Goal: Task Accomplishment & Management: Complete application form

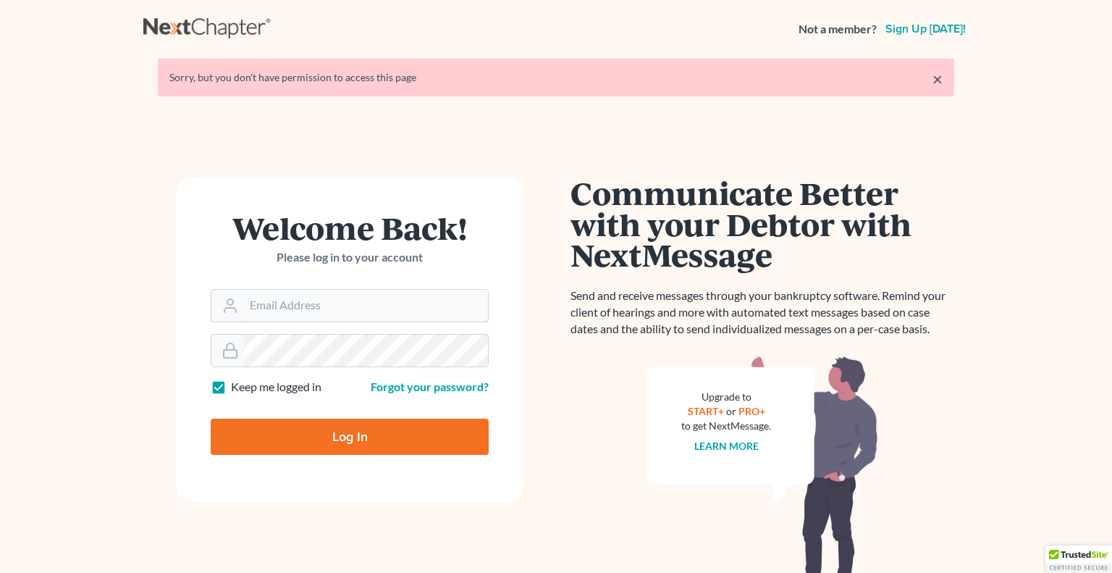
type input "[PERSON_NAME][EMAIL_ADDRESS][DOMAIN_NAME]"
click at [347, 435] on input "Log In" at bounding box center [350, 436] width 278 height 36
type input "Thinking..."
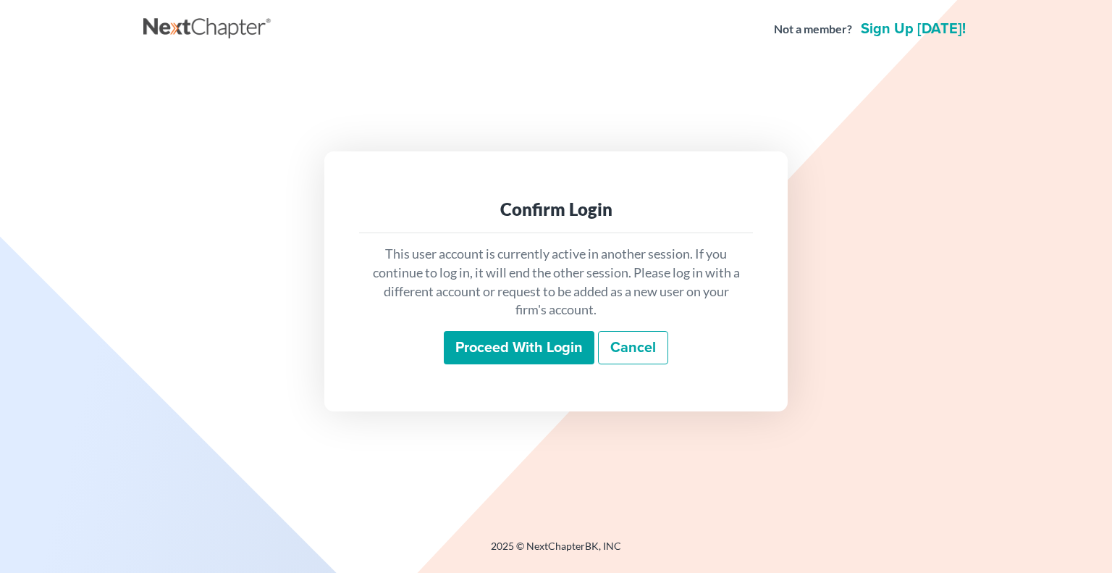
click at [548, 353] on input "Proceed with login" at bounding box center [519, 347] width 151 height 33
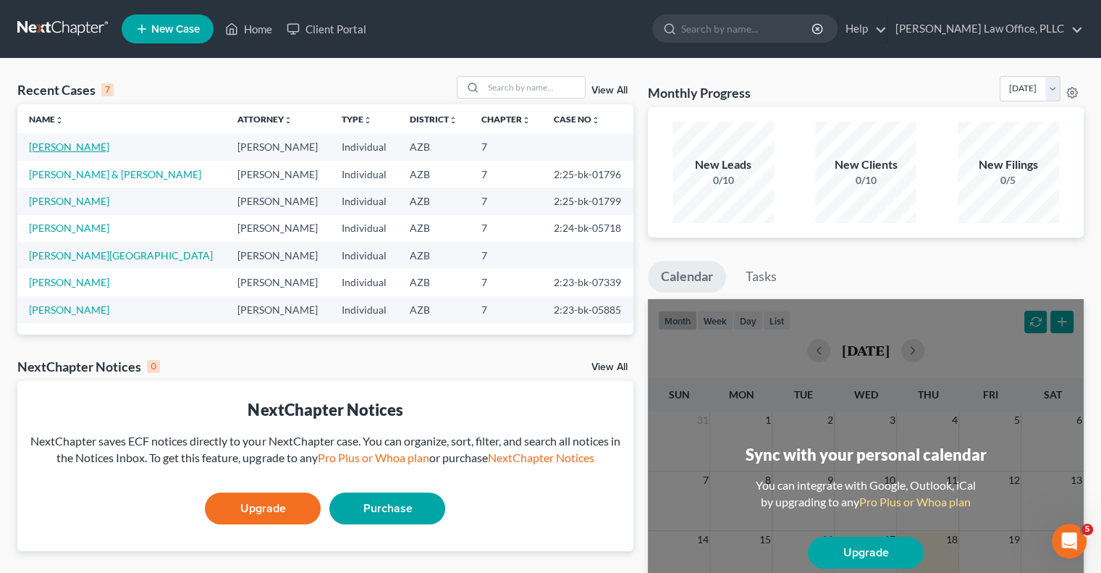
click at [70, 147] on link "Cory, Vaughn" at bounding box center [69, 146] width 80 height 12
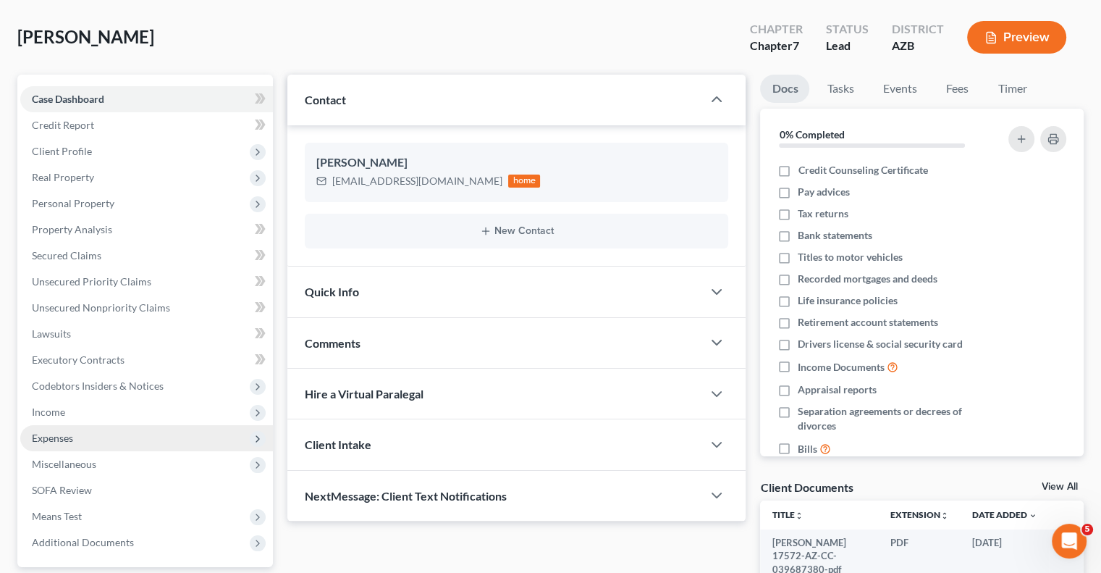
scroll to position [195, 0]
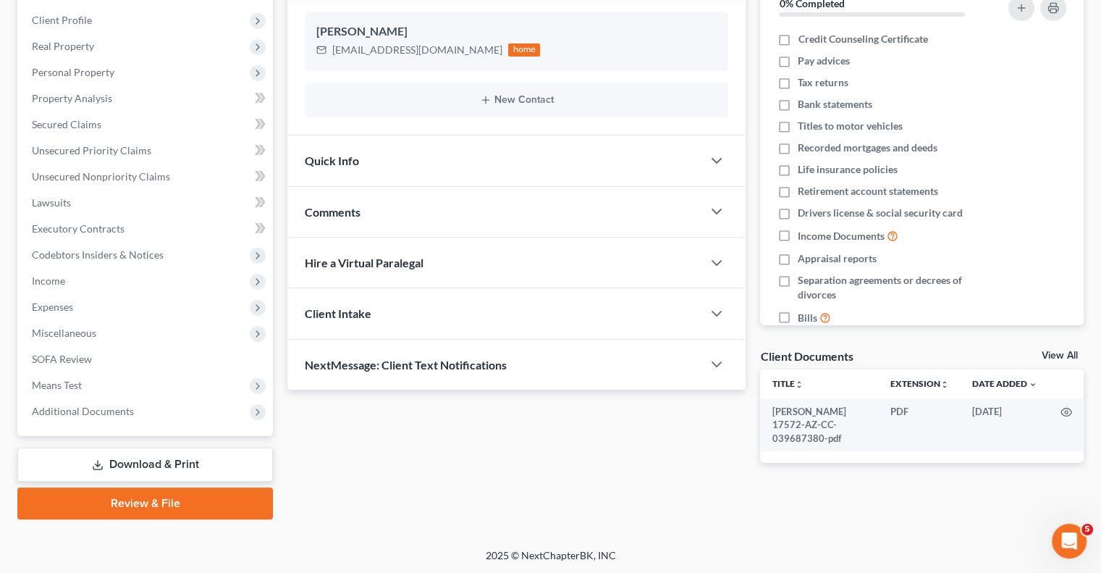
click at [181, 510] on link "Review & File" at bounding box center [145, 503] width 256 height 32
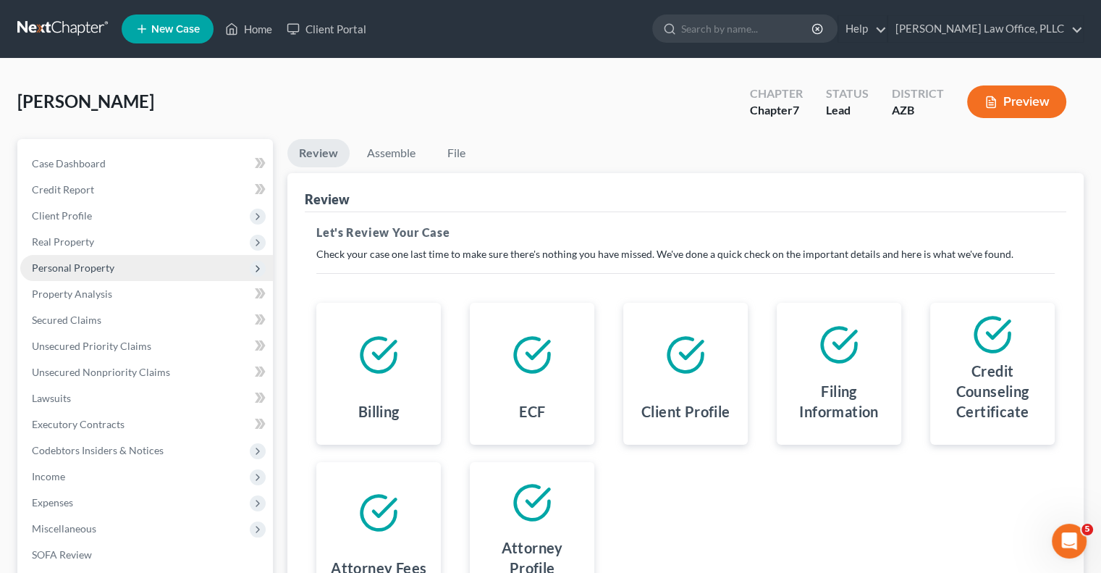
click at [101, 270] on span "Personal Property" at bounding box center [73, 267] width 83 height 12
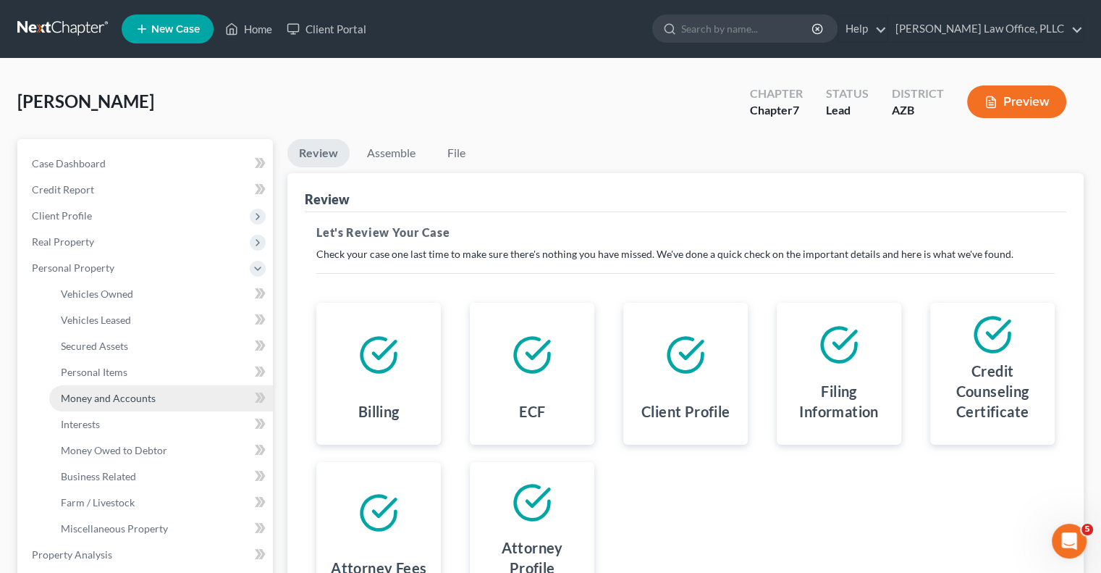
click at [120, 397] on span "Money and Accounts" at bounding box center [108, 398] width 95 height 12
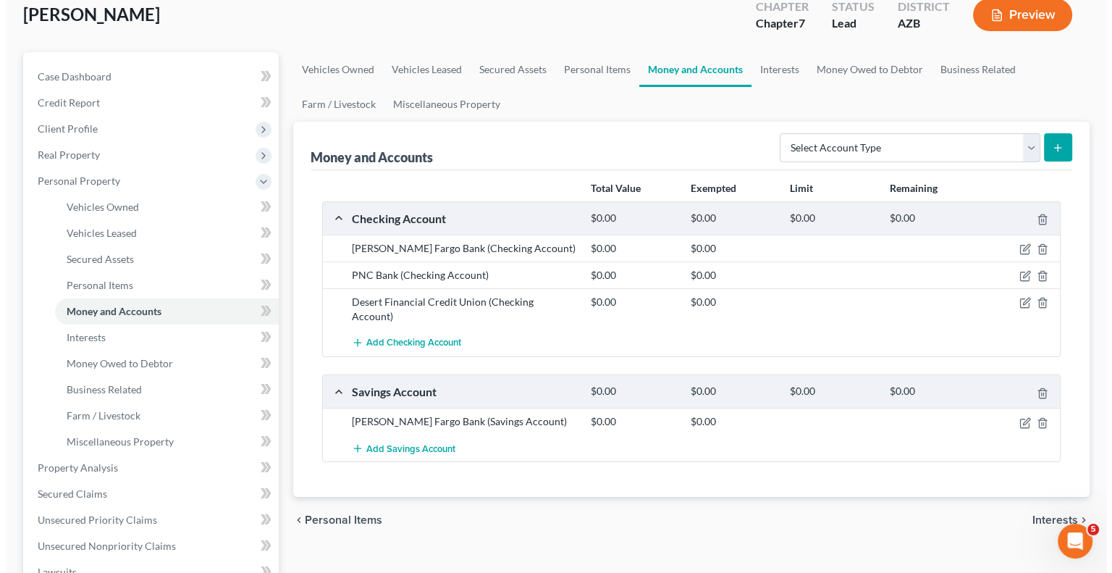
scroll to position [145, 0]
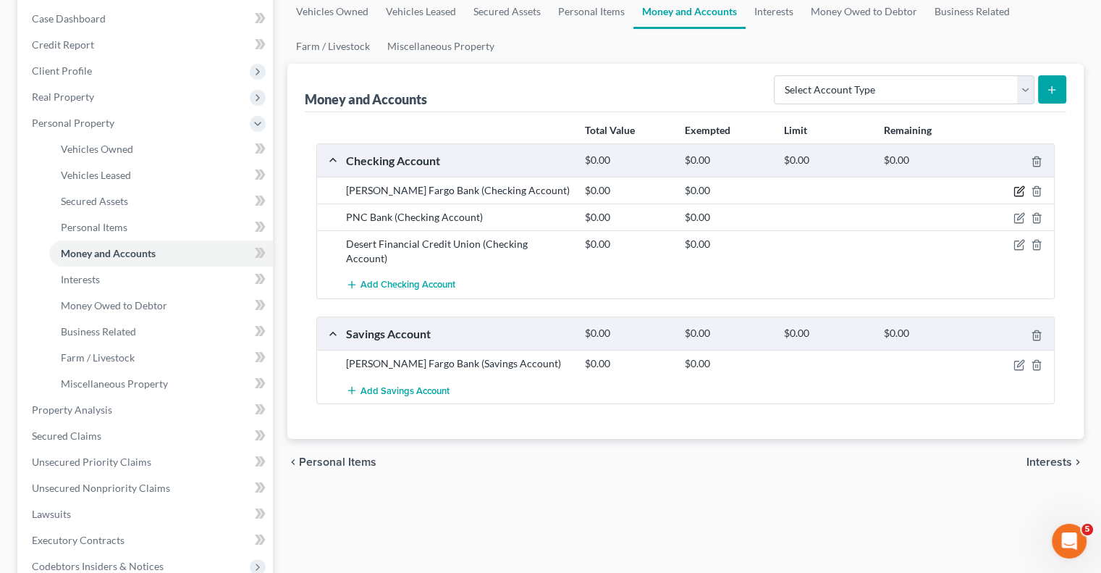
click at [1018, 190] on icon "button" at bounding box center [1020, 190] width 7 height 7
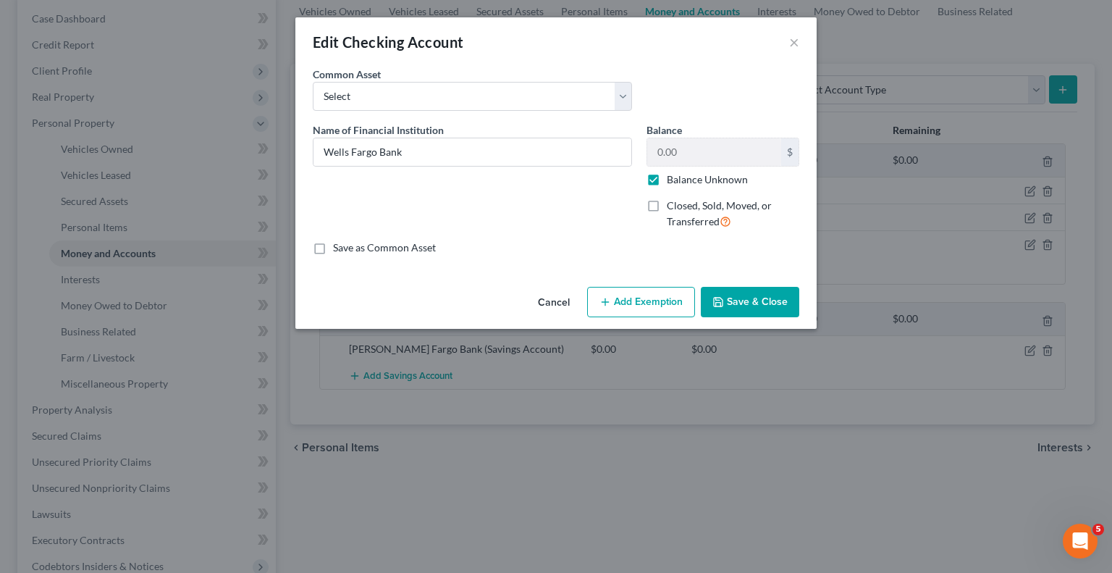
click at [667, 177] on label "Balance Unknown" at bounding box center [707, 179] width 81 height 14
click at [672, 177] on input "Balance Unknown" at bounding box center [676, 176] width 9 height 9
checkbox input "false"
type input "Wells Fargo Bank"
click at [693, 143] on input "text" at bounding box center [714, 152] width 134 height 28
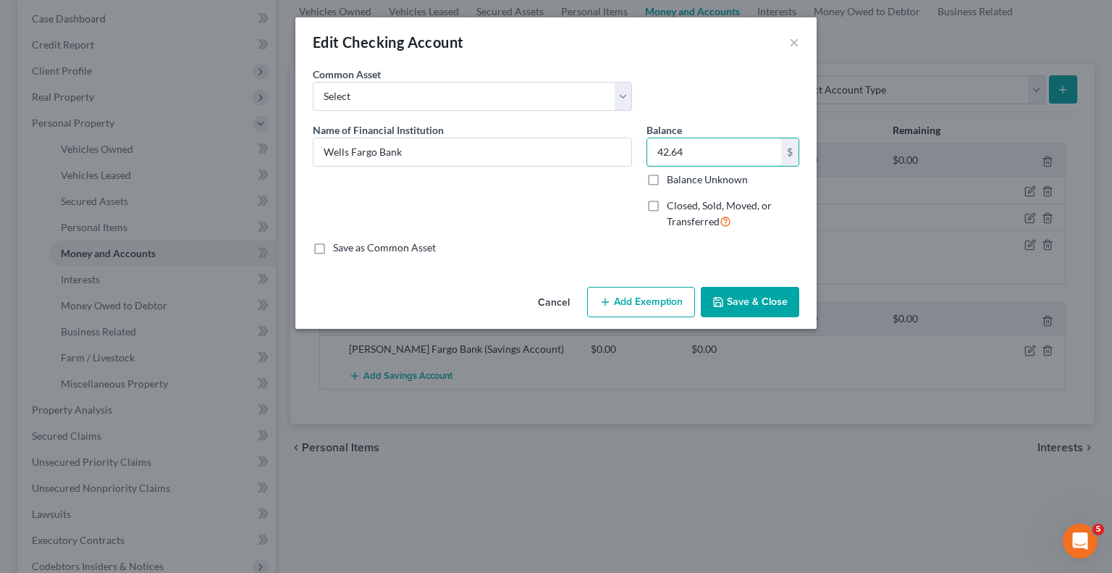
type input "42.64"
click at [707, 302] on button "Save & Close" at bounding box center [750, 302] width 98 height 30
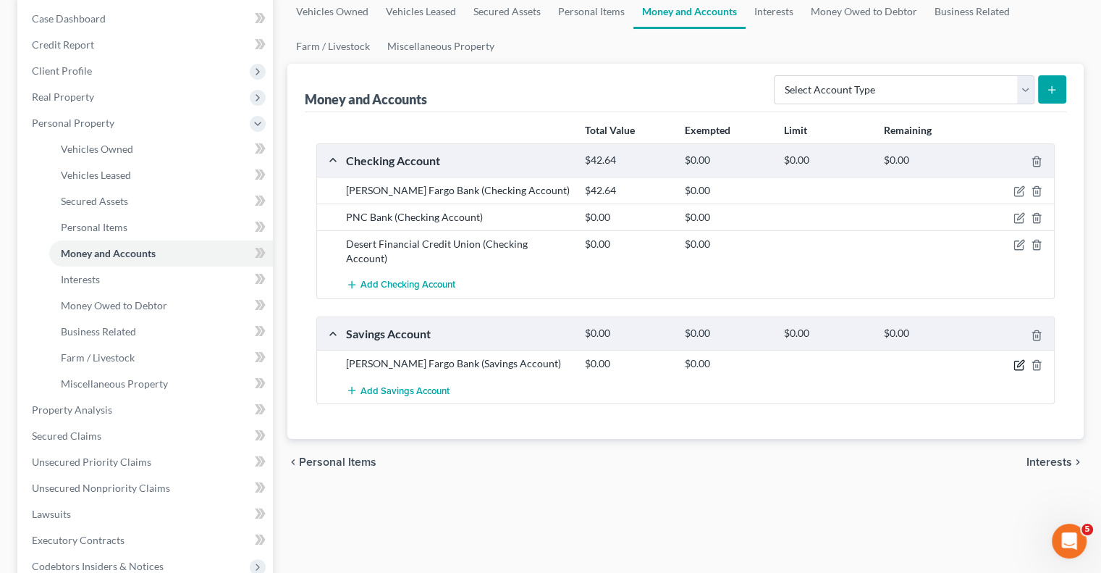
click at [1020, 360] on icon "button" at bounding box center [1020, 363] width 7 height 7
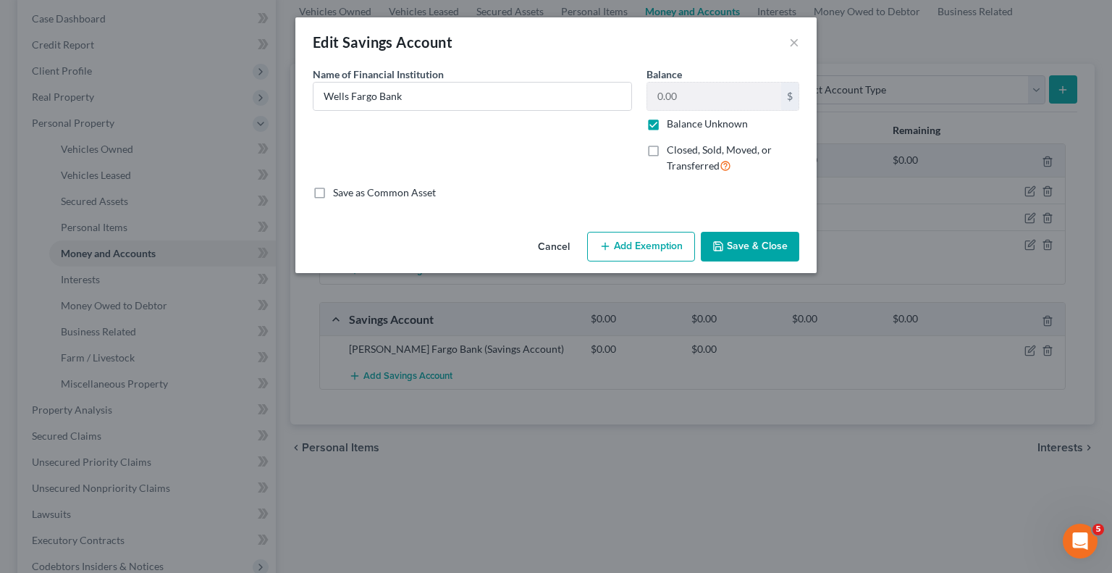
click at [675, 129] on label "Balance Unknown" at bounding box center [707, 124] width 81 height 14
click at [675, 126] on input "Balance Unknown" at bounding box center [676, 121] width 9 height 9
checkbox input "false"
click at [691, 101] on input "0.00" at bounding box center [714, 97] width 134 height 28
type input "50.08"
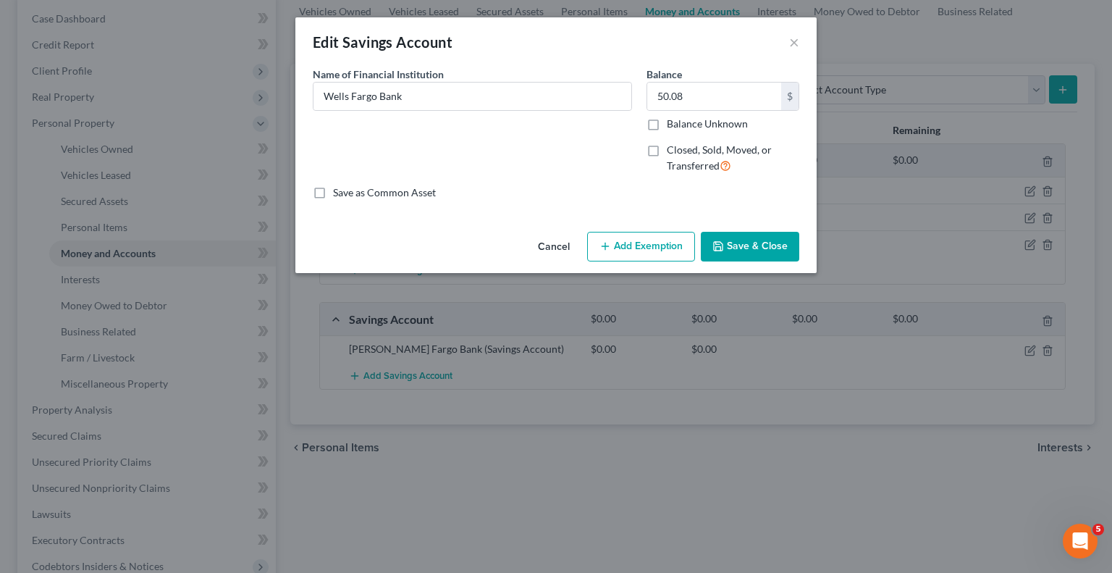
click at [741, 240] on button "Save & Close" at bounding box center [750, 247] width 98 height 30
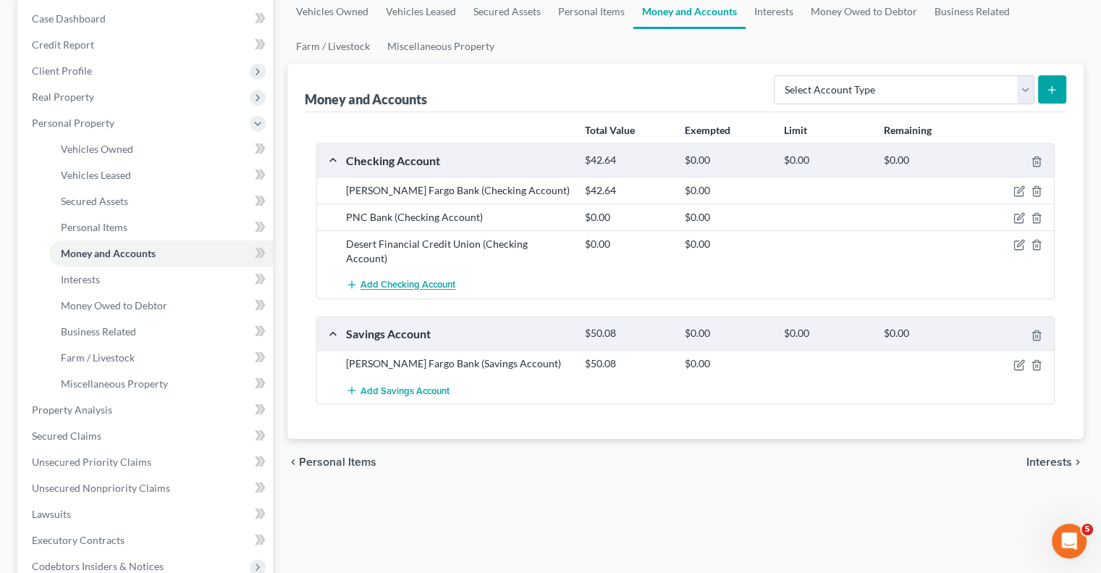
click at [447, 279] on span "Add Checking Account" at bounding box center [407, 285] width 95 height 12
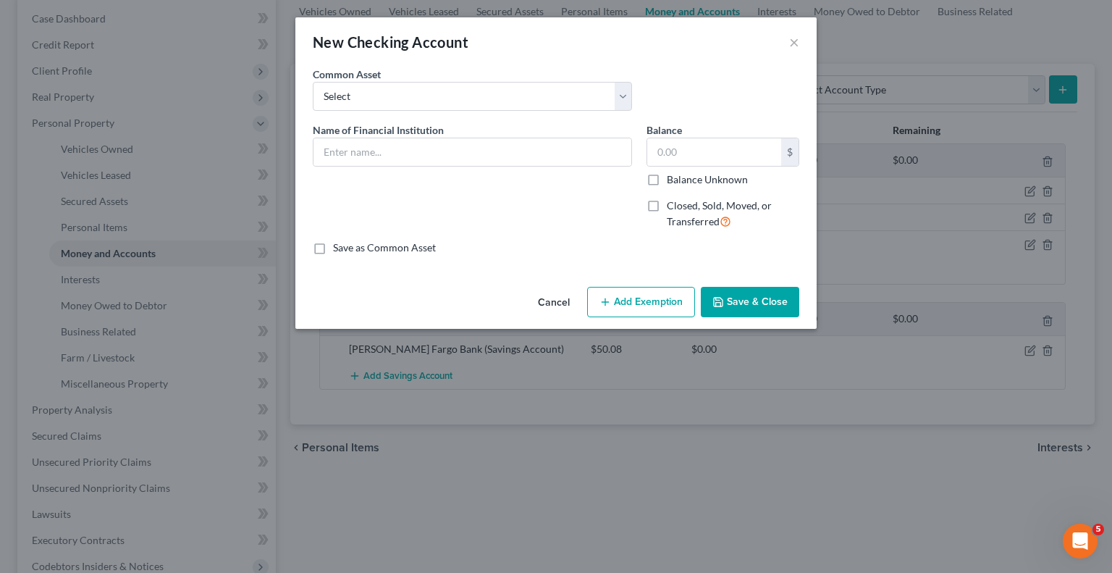
click at [397, 80] on div "Common Asset Select Wells Fargo Bank Wells Fargo Bank JP Morgan Chase Bank acco…" at bounding box center [472, 89] width 334 height 44
click at [397, 92] on select "Select Wells Fargo Bank Wells Fargo Bank JP Morgan Chase Bank account #3581 Des…" at bounding box center [472, 96] width 319 height 29
click at [397, 93] on select "Select Wells Fargo Bank Wells Fargo Bank JP Morgan Chase Bank account #3581 Des…" at bounding box center [472, 96] width 319 height 29
click at [402, 155] on input "text" at bounding box center [472, 152] width 318 height 28
type input "Navy Federal Credit Union"
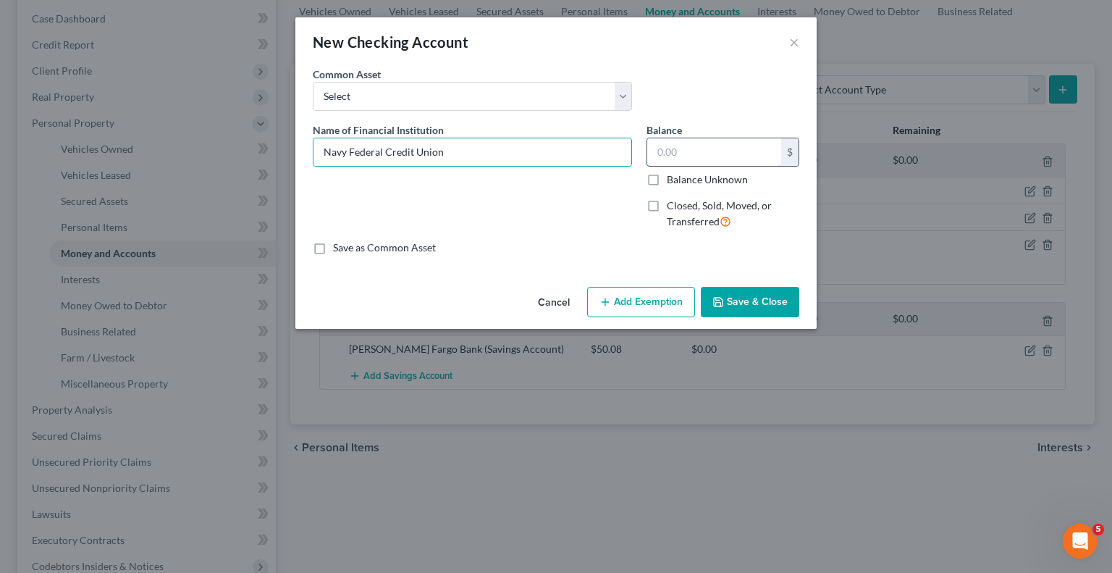
click at [676, 154] on input "text" at bounding box center [714, 152] width 134 height 28
type input "63.51"
click at [350, 248] on label "Save as Common Asset" at bounding box center [384, 247] width 103 height 14
click at [348, 248] on input "Save as Common Asset" at bounding box center [343, 244] width 9 height 9
checkbox input "true"
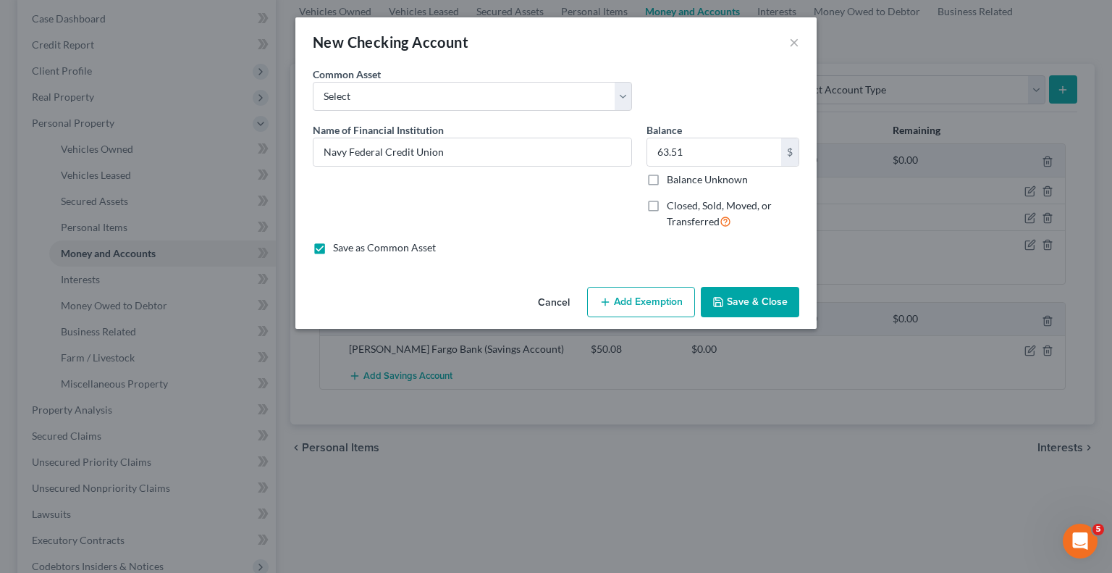
click at [748, 304] on button "Save & Close" at bounding box center [750, 302] width 98 height 30
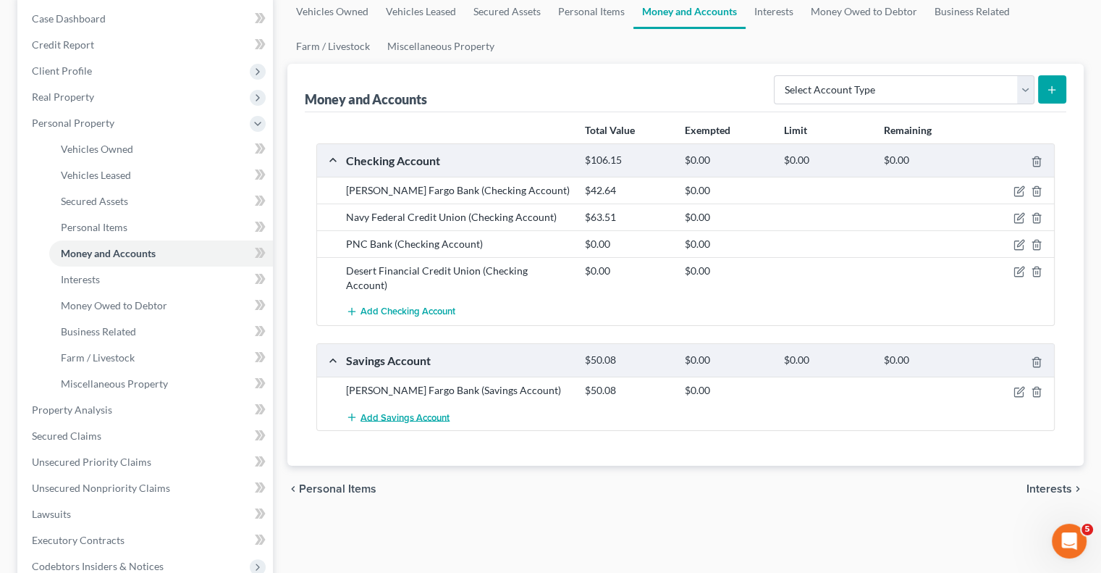
click at [432, 411] on span "Add Savings Account" at bounding box center [404, 417] width 89 height 12
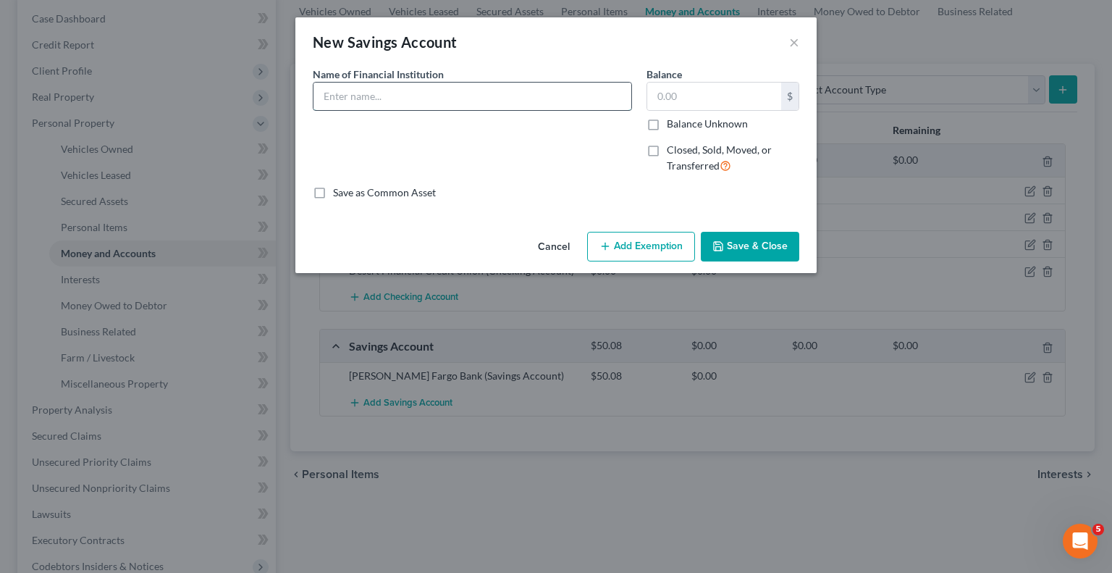
click at [437, 98] on input "text" at bounding box center [472, 97] width 318 height 28
type input "Navy Federal Credit Union"
click at [662, 101] on input "text" at bounding box center [714, 97] width 134 height 28
type input "150.21"
click at [644, 240] on button "Add Exemption" at bounding box center [641, 247] width 108 height 30
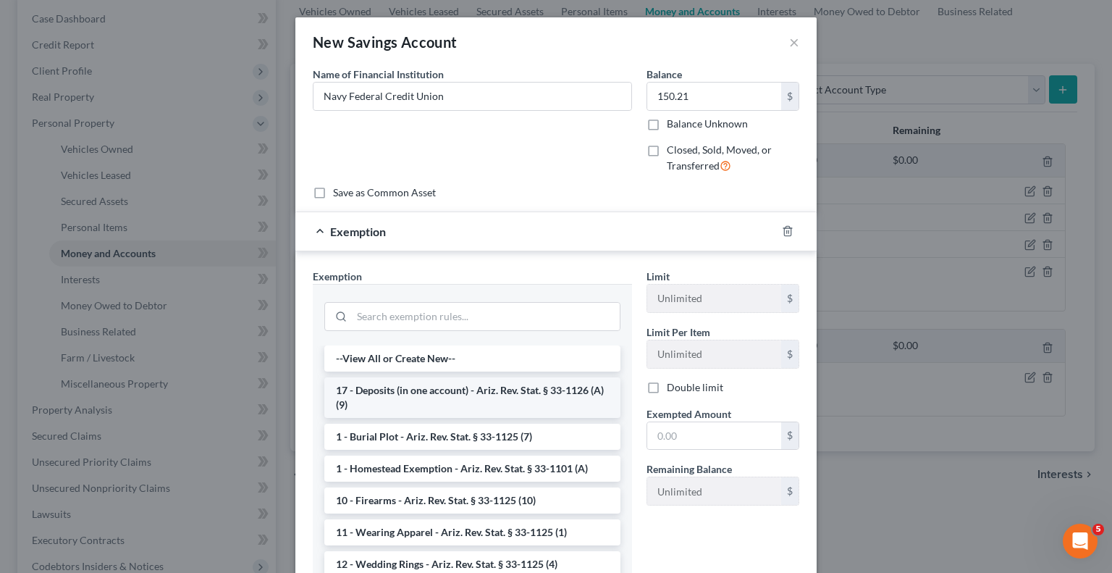
click at [489, 387] on li "17 - Deposits (in one account) - Ariz. Rev. Stat. § 33-1126 (A)(9)" at bounding box center [472, 397] width 296 height 41
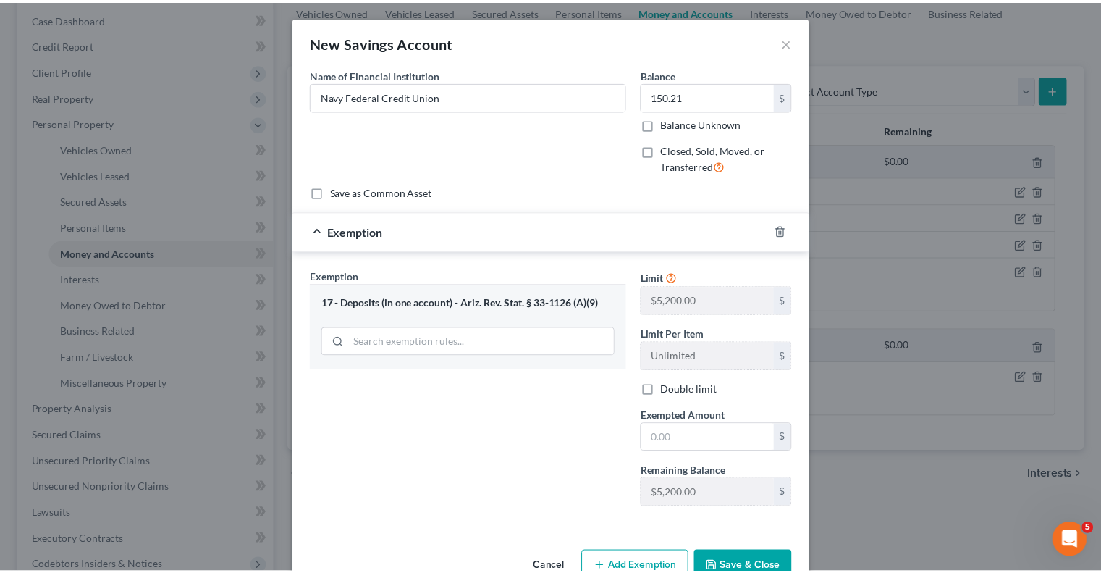
scroll to position [36, 0]
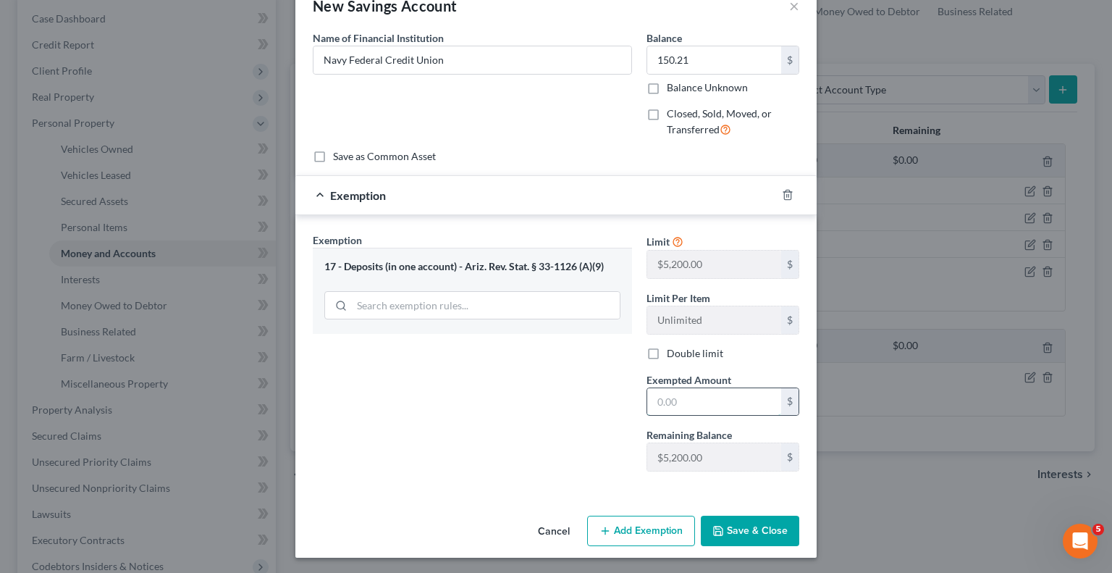
click at [686, 402] on input "text" at bounding box center [714, 402] width 134 height 28
type input "150.21"
click at [733, 527] on button "Save & Close" at bounding box center [750, 530] width 98 height 30
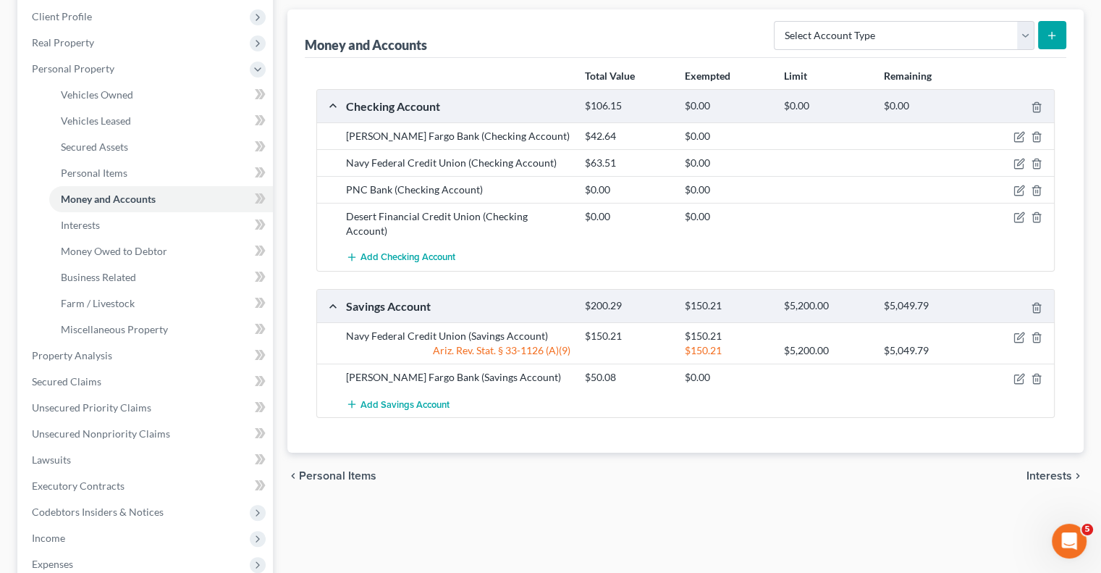
scroll to position [166, 0]
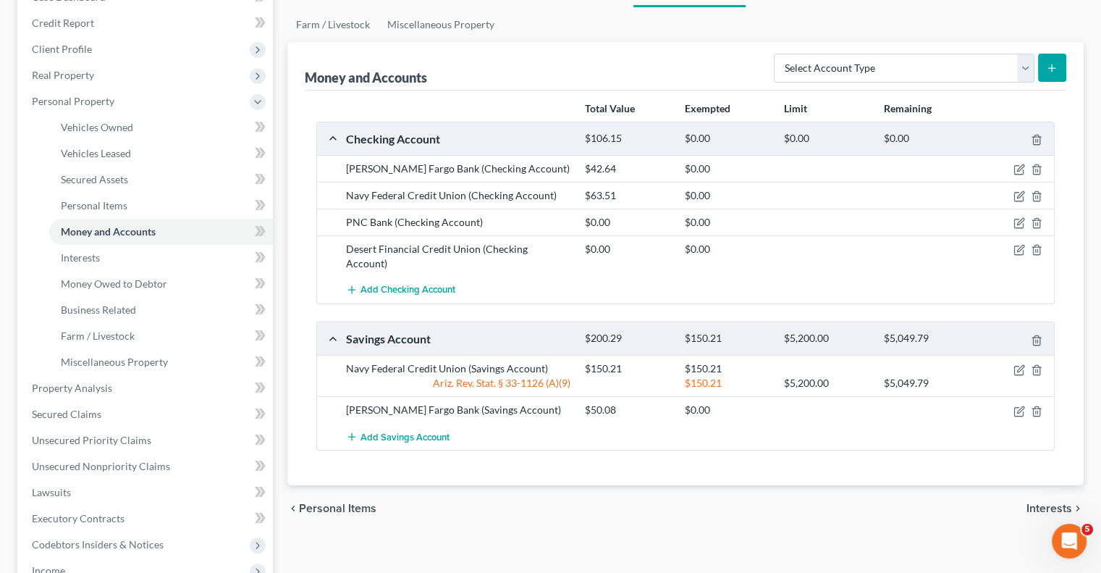
click at [646, 60] on div "Money and Accounts Select Account Type Brokerage Cash on Hand Certificates of D…" at bounding box center [686, 66] width 762 height 48
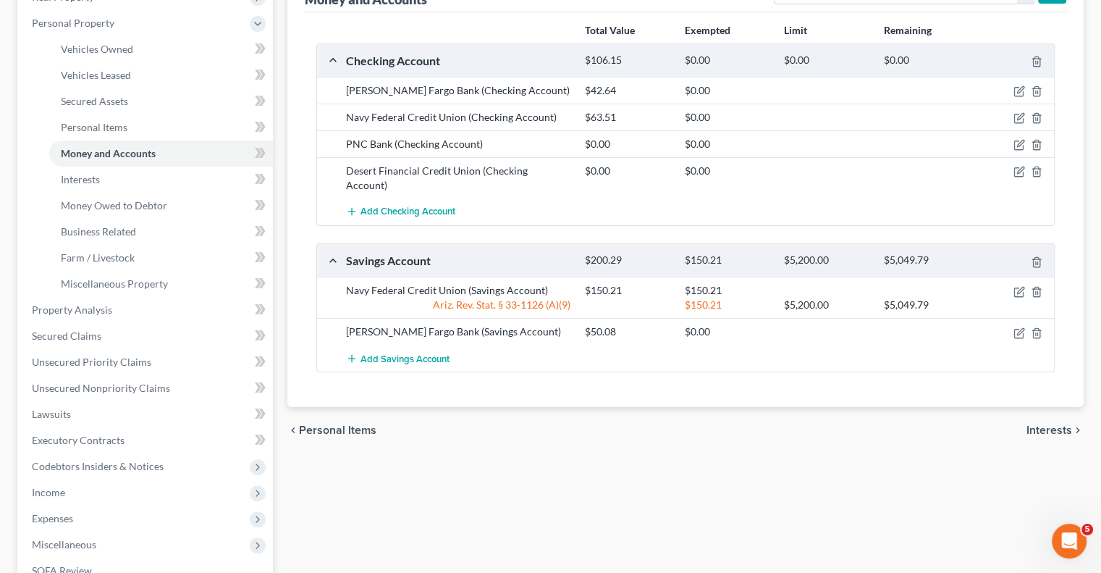
scroll to position [456, 0]
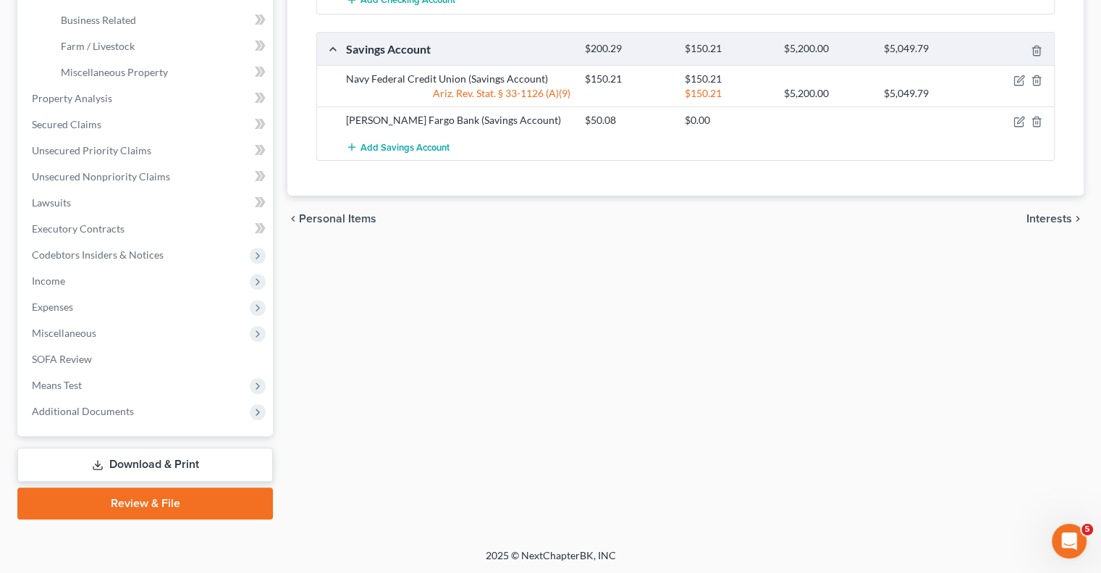
click at [182, 499] on link "Review & File" at bounding box center [145, 503] width 256 height 32
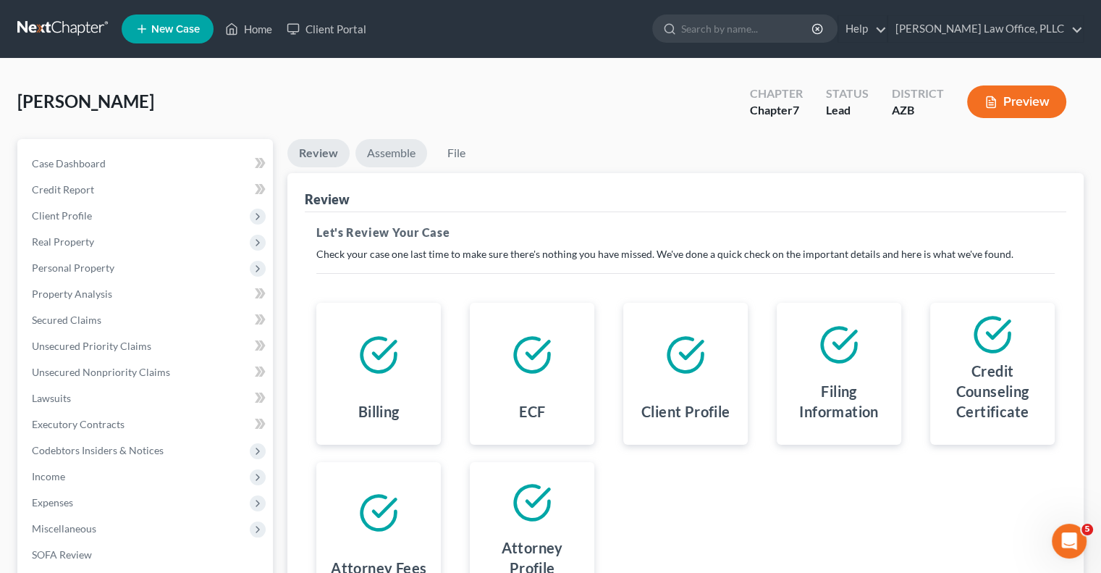
click at [392, 153] on link "Assemble" at bounding box center [391, 153] width 72 height 28
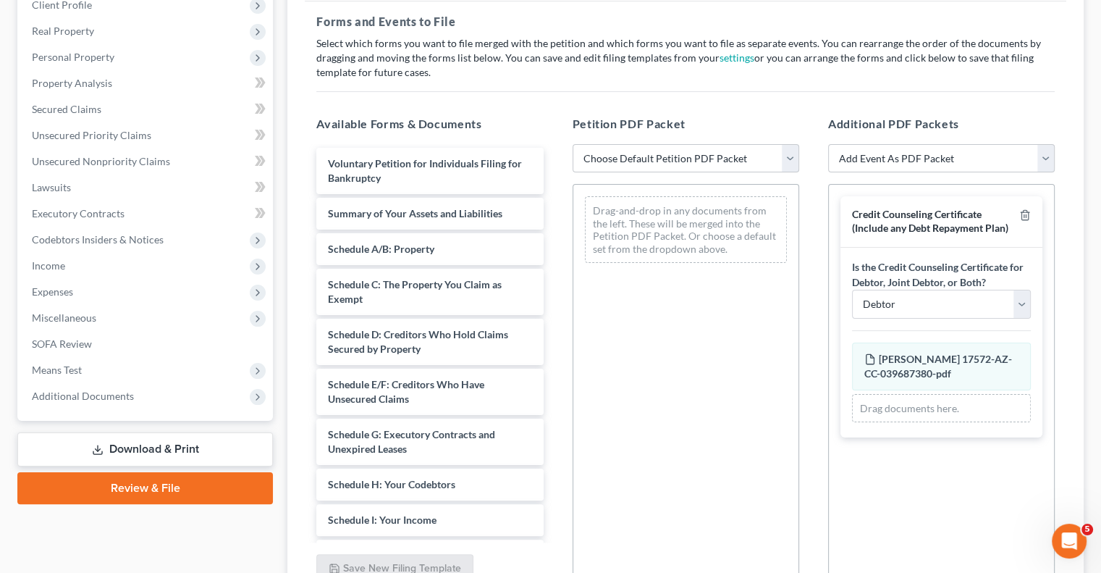
scroll to position [217, 0]
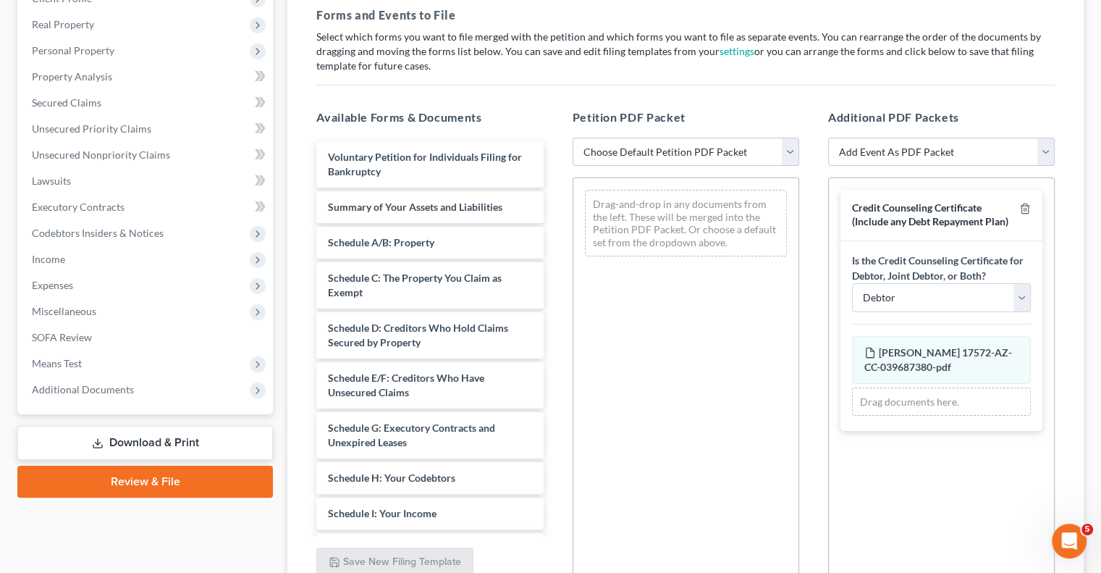
click at [641, 154] on select "Choose Default Petition PDF Packet Complete Bankruptcy Petition (all forms and …" at bounding box center [686, 152] width 227 height 29
select select "0"
click at [573, 138] on select "Choose Default Petition PDF Packet Complete Bankruptcy Petition (all forms and …" at bounding box center [686, 152] width 227 height 29
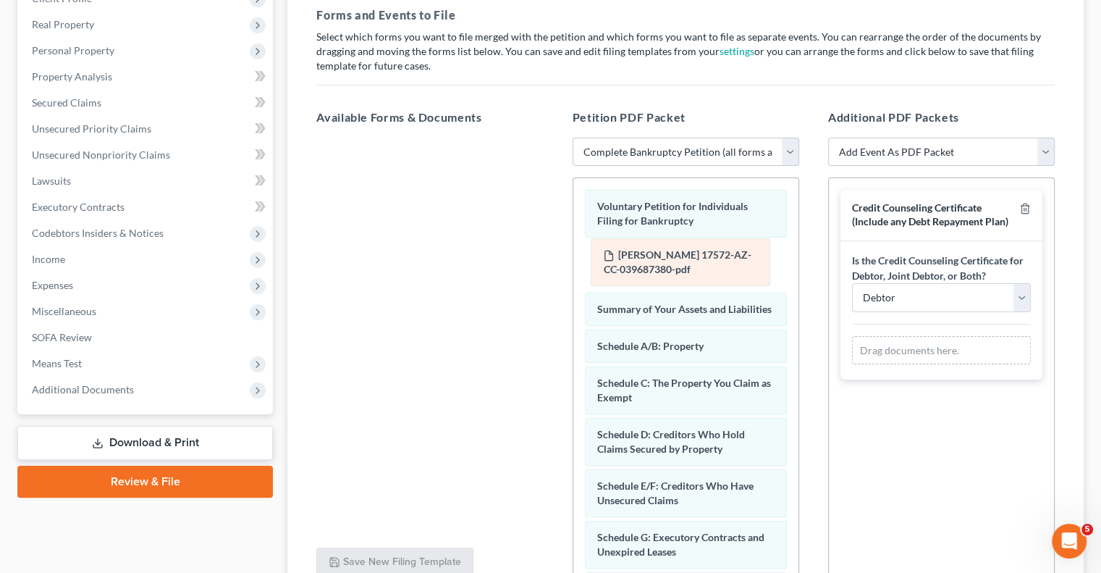
drag, startPoint x: 903, startPoint y: 355, endPoint x: 643, endPoint y: 260, distance: 277.6
click at [852, 336] on div "Vaughn, Cory R 17572-AZ-CC-039687380-pdf Amended Vaughn, Cory R 17572-AZ-CC-039…" at bounding box center [941, 350] width 179 height 29
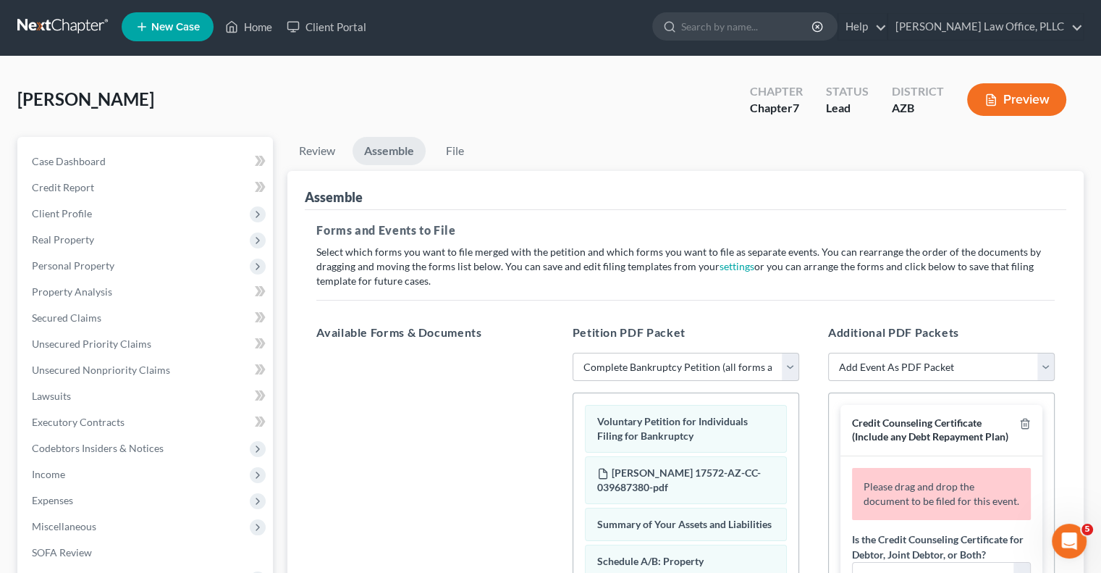
scroll to position [0, 0]
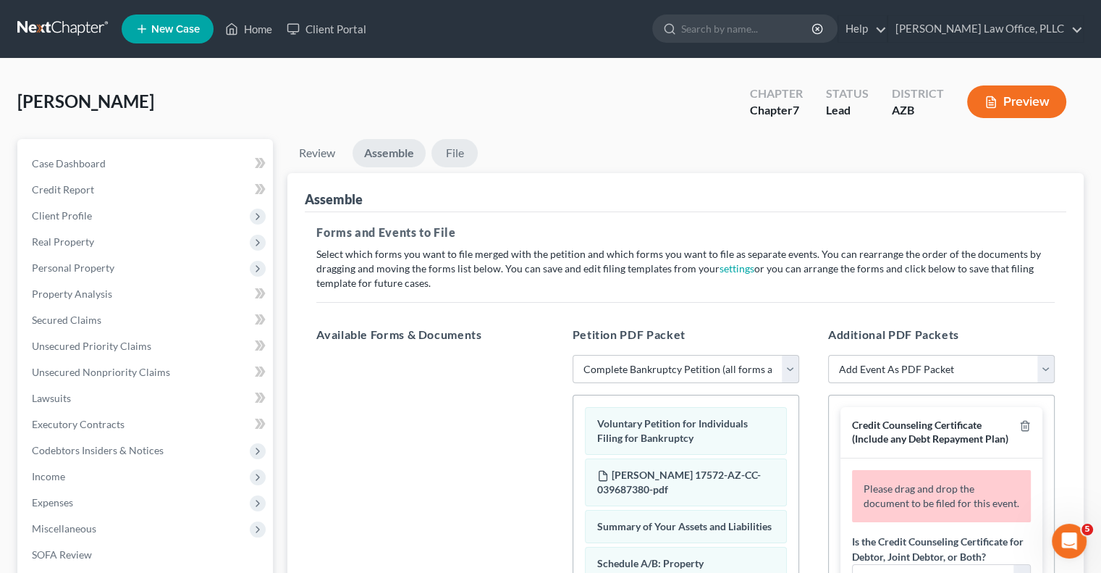
click at [459, 155] on link "File" at bounding box center [454, 153] width 46 height 28
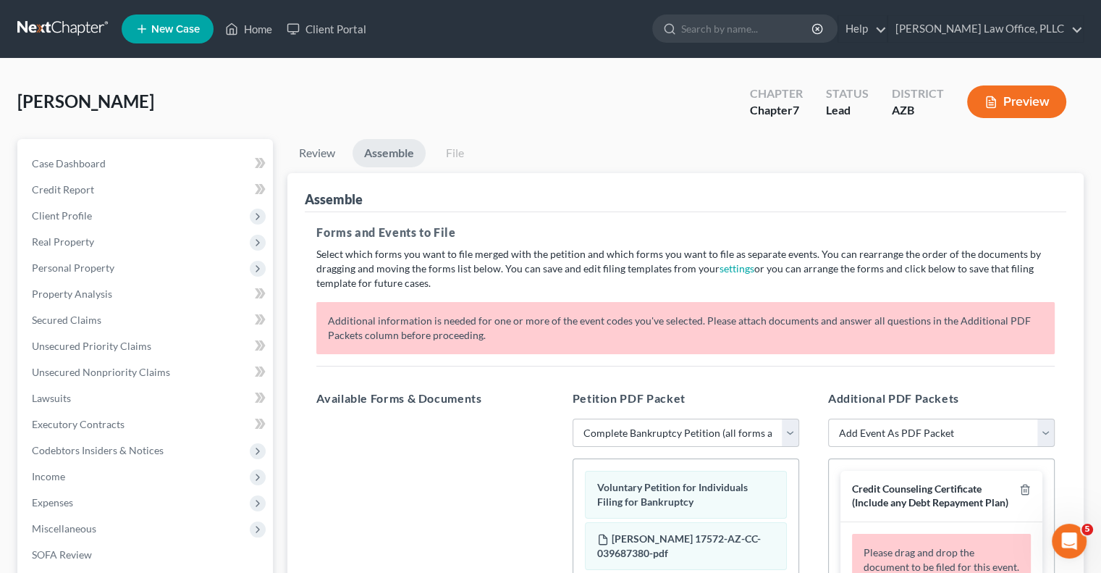
click at [1013, 110] on button "Preview" at bounding box center [1016, 101] width 99 height 33
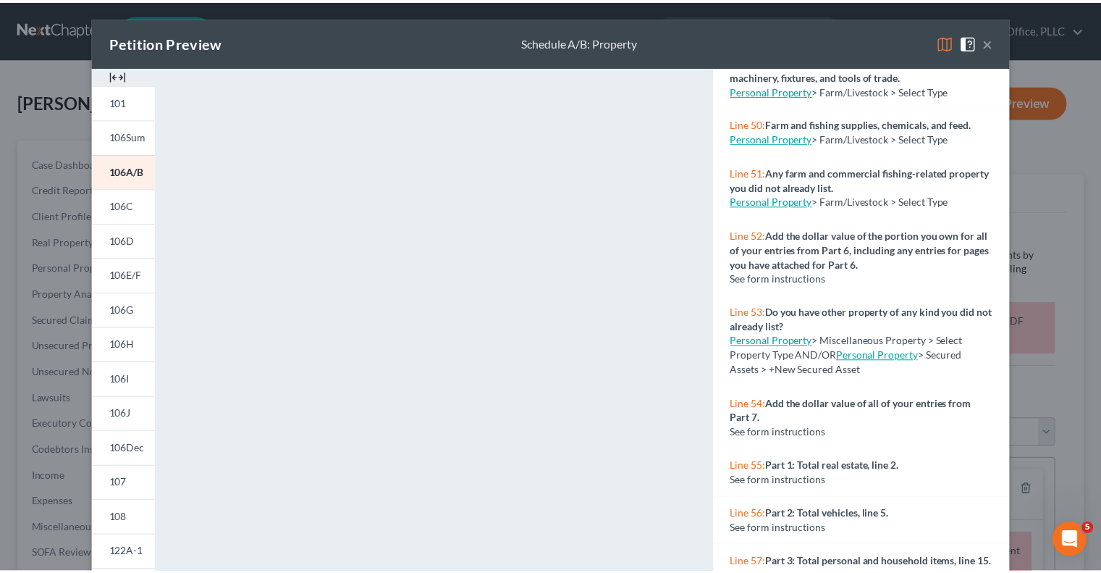
scroll to position [4122, 0]
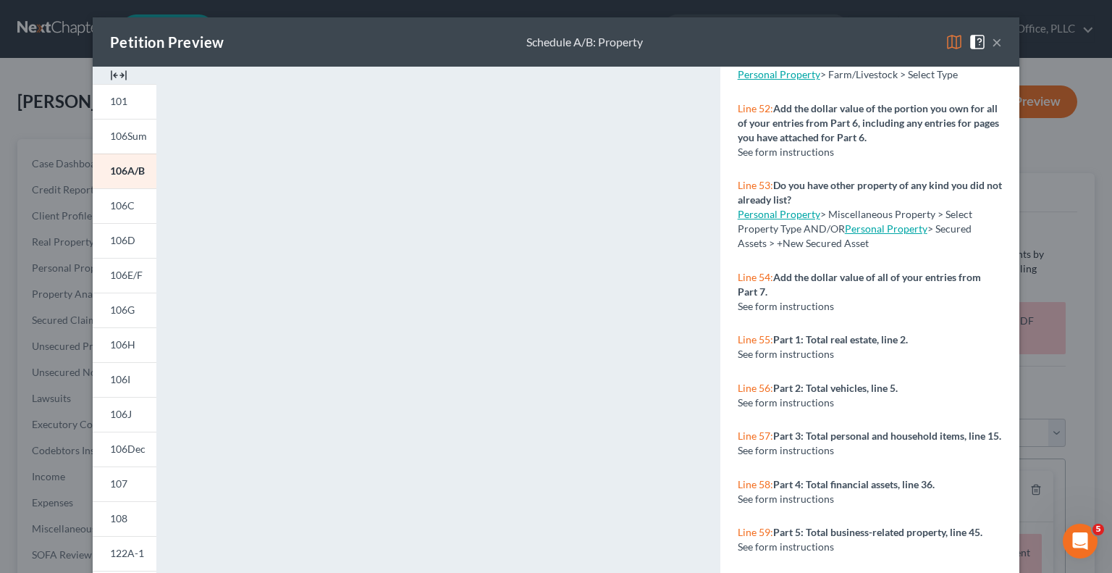
click at [993, 47] on button "×" at bounding box center [997, 41] width 10 height 17
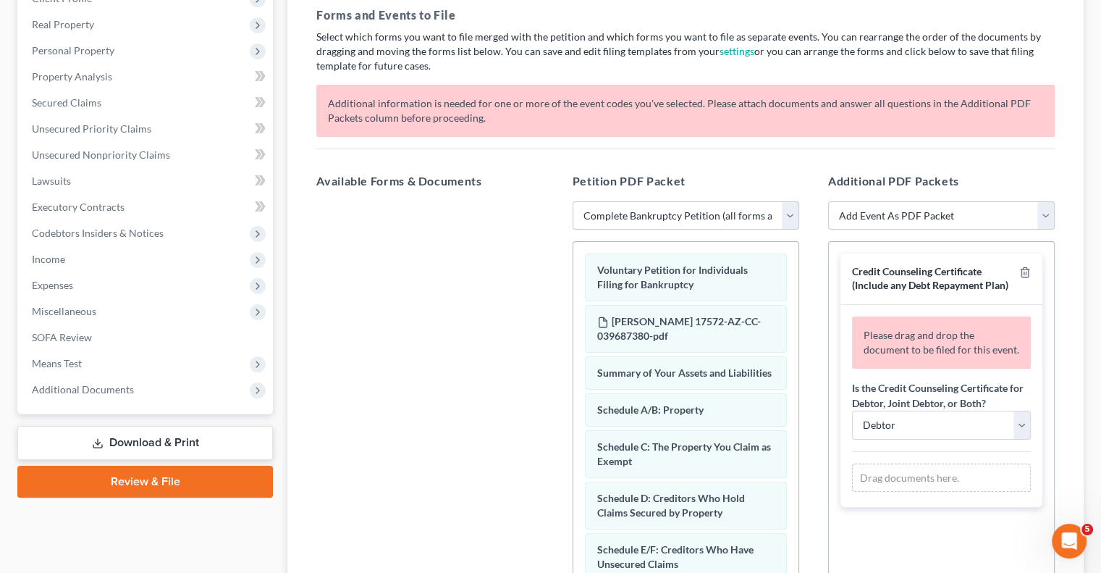
scroll to position [362, 0]
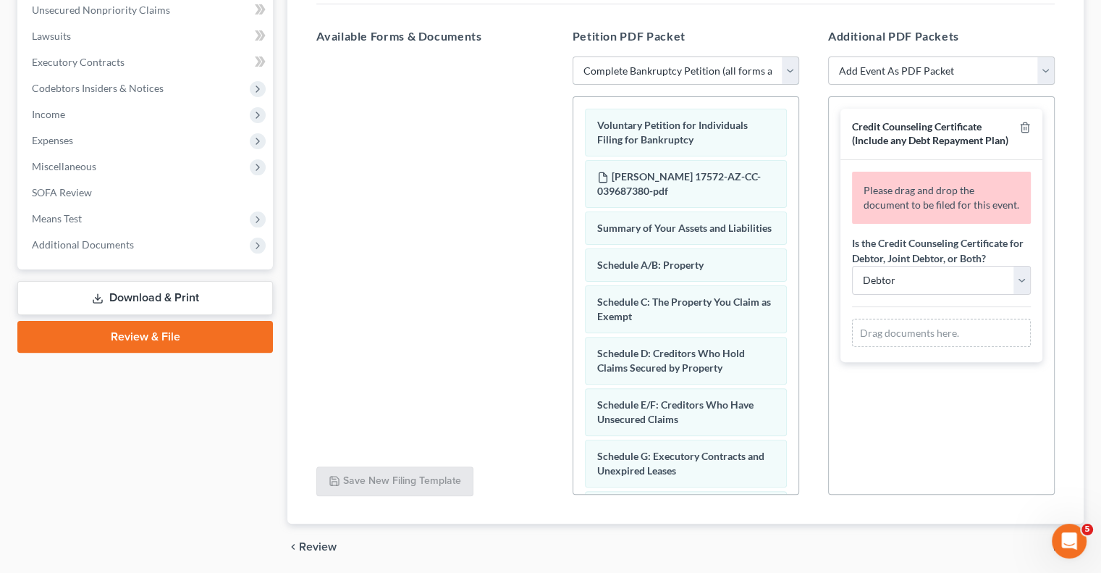
click at [786, 73] on select "Choose Default Petition PDF Packet Complete Bankruptcy Petition (all forms and …" at bounding box center [686, 70] width 227 height 29
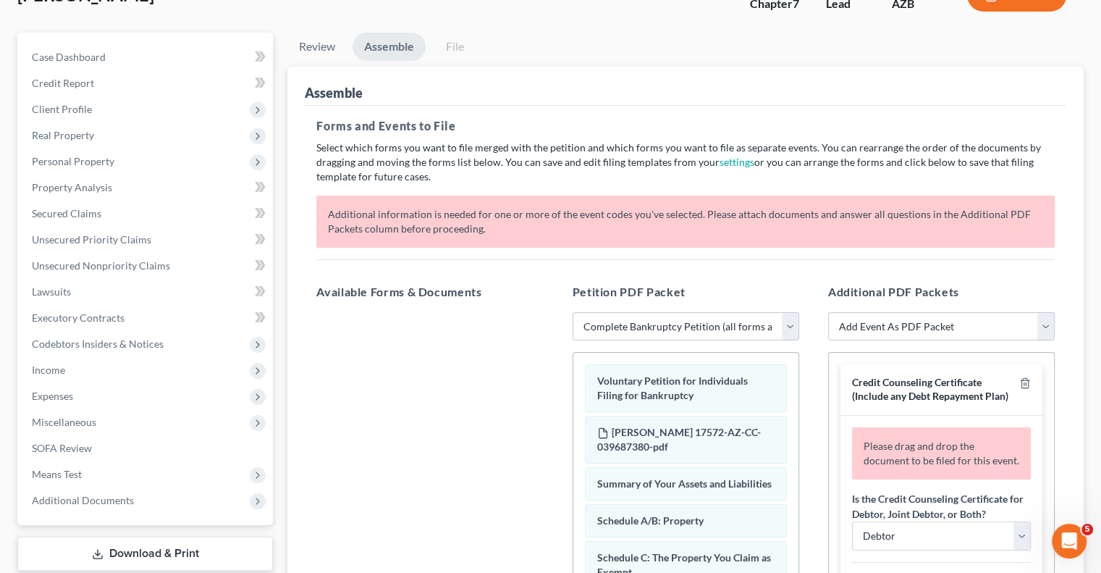
scroll to position [72, 0]
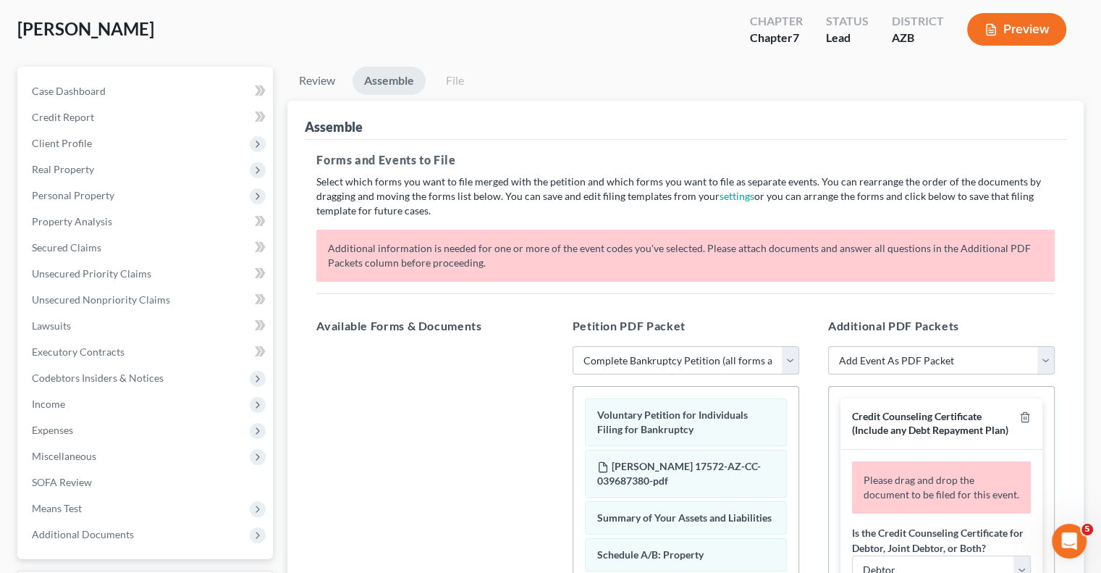
click at [377, 77] on link "Assemble" at bounding box center [389, 81] width 73 height 28
click at [322, 78] on link "Review" at bounding box center [316, 81] width 59 height 28
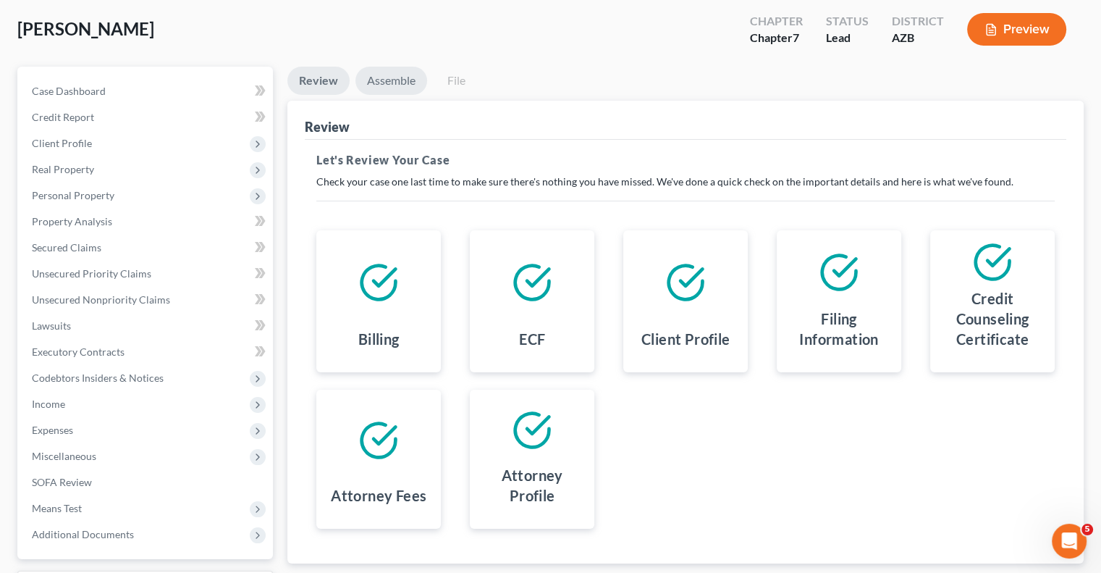
drag, startPoint x: 375, startPoint y: 77, endPoint x: 376, endPoint y: 100, distance: 22.5
click at [376, 77] on link "Assemble" at bounding box center [391, 81] width 72 height 28
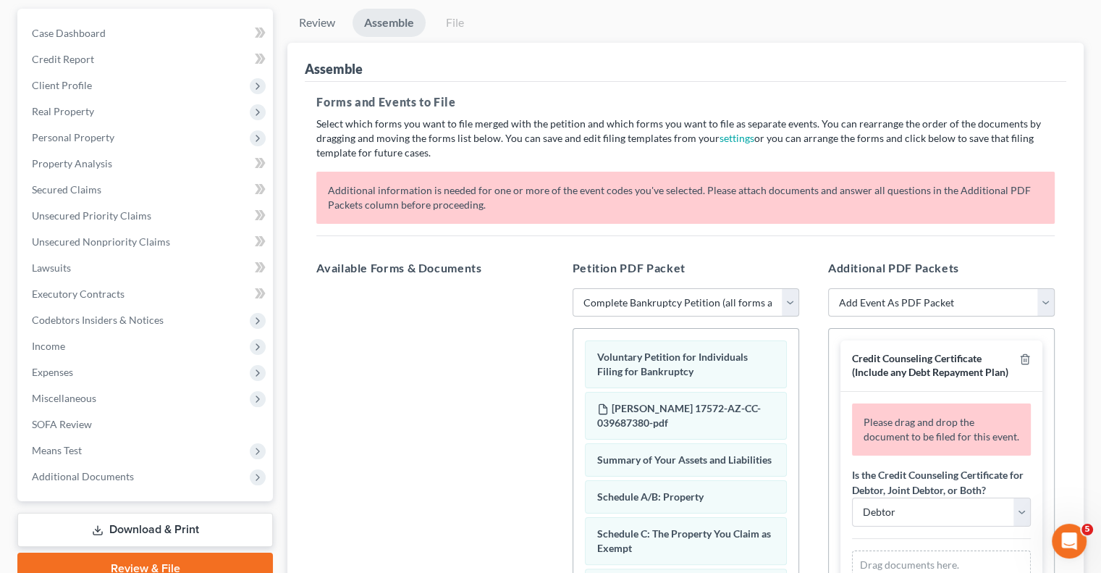
scroll to position [217, 0]
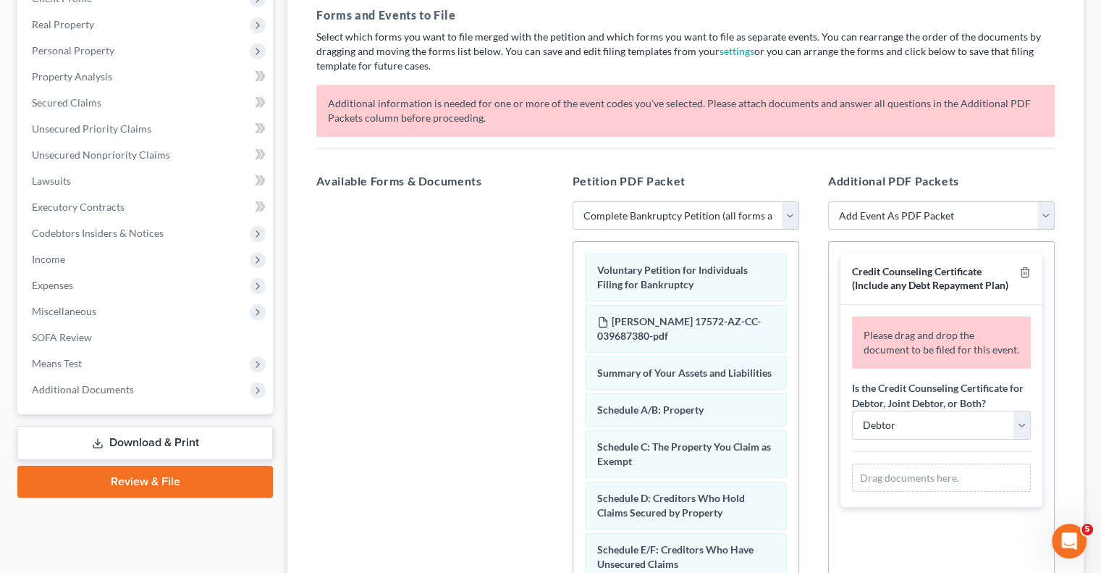
click at [874, 212] on select "Add Event As PDF Packet Amendment to Mailing List (32.00 fee) Amendment to Peti…" at bounding box center [941, 215] width 227 height 29
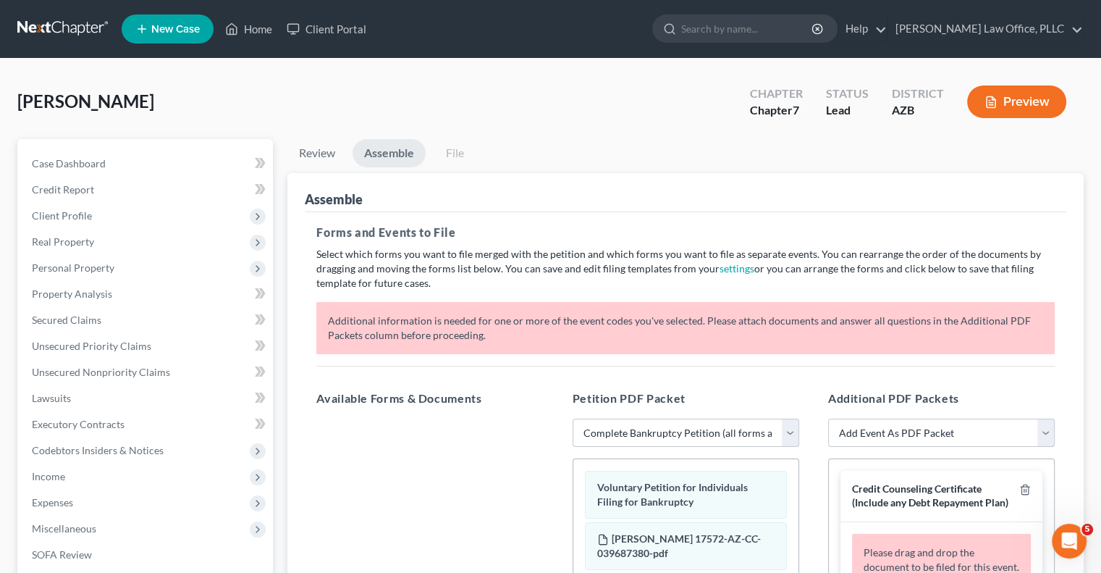
click at [461, 156] on link "File" at bounding box center [454, 153] width 46 height 28
click at [460, 155] on link "File" at bounding box center [454, 153] width 46 height 28
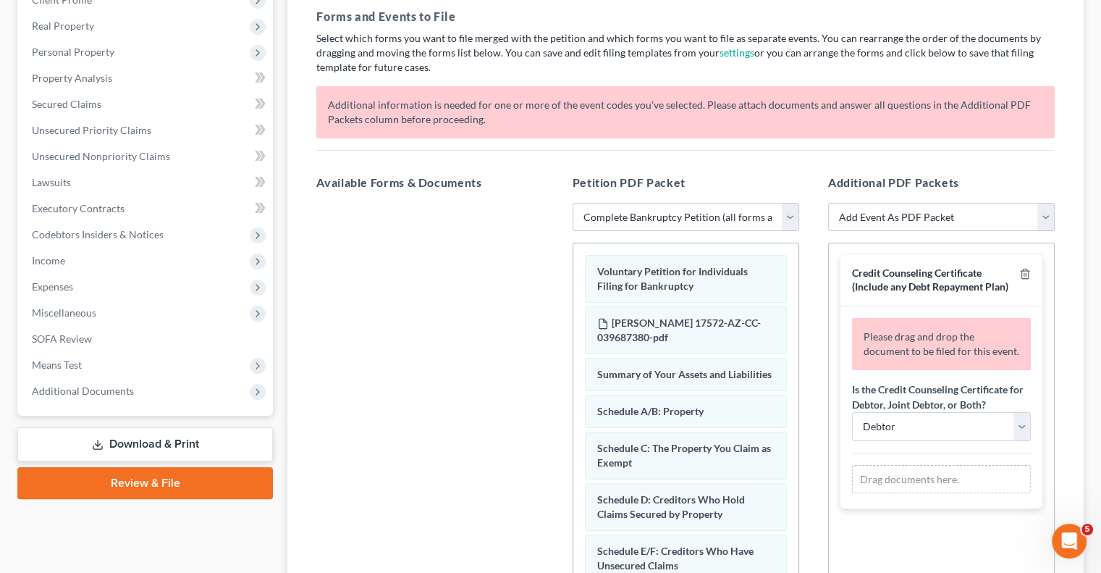
scroll to position [217, 0]
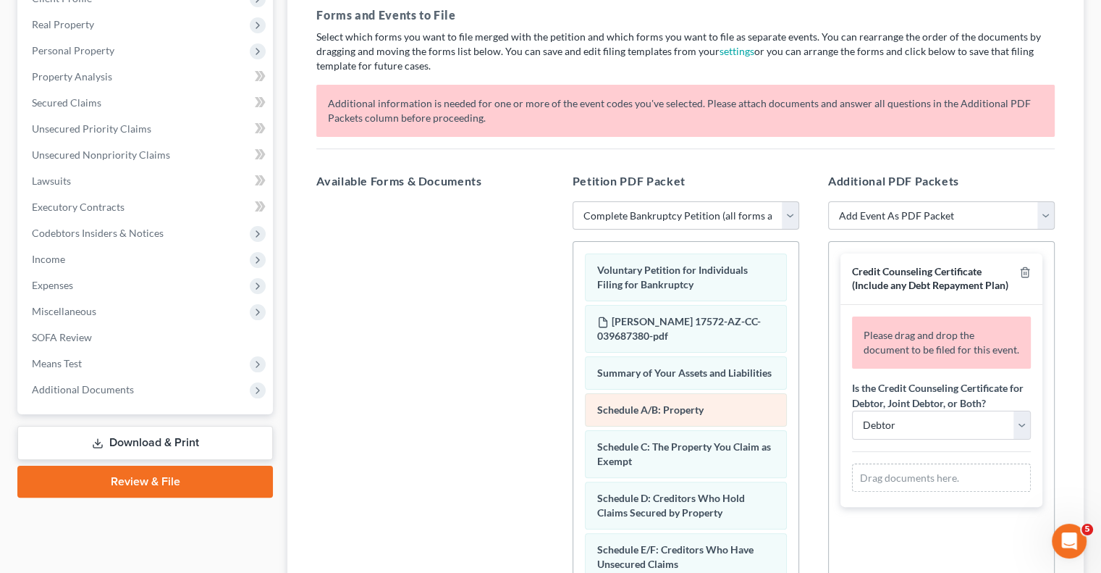
click at [637, 416] on span "Schedule A/B: Property" at bounding box center [650, 409] width 106 height 12
click at [183, 444] on link "Download & Print" at bounding box center [145, 443] width 256 height 34
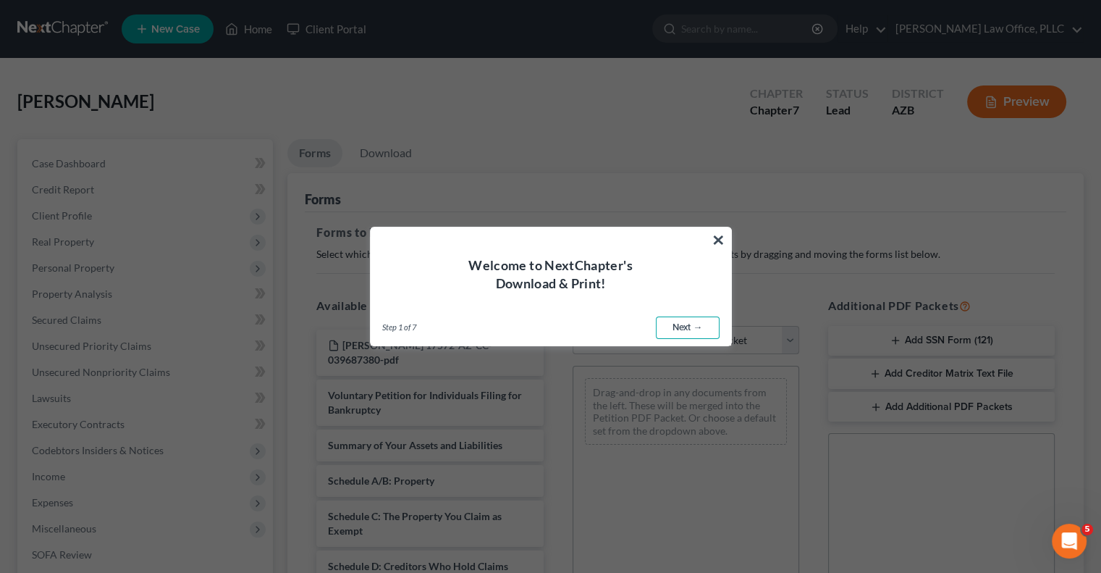
click at [675, 326] on link "Next →" at bounding box center [688, 327] width 64 height 23
select select "0"
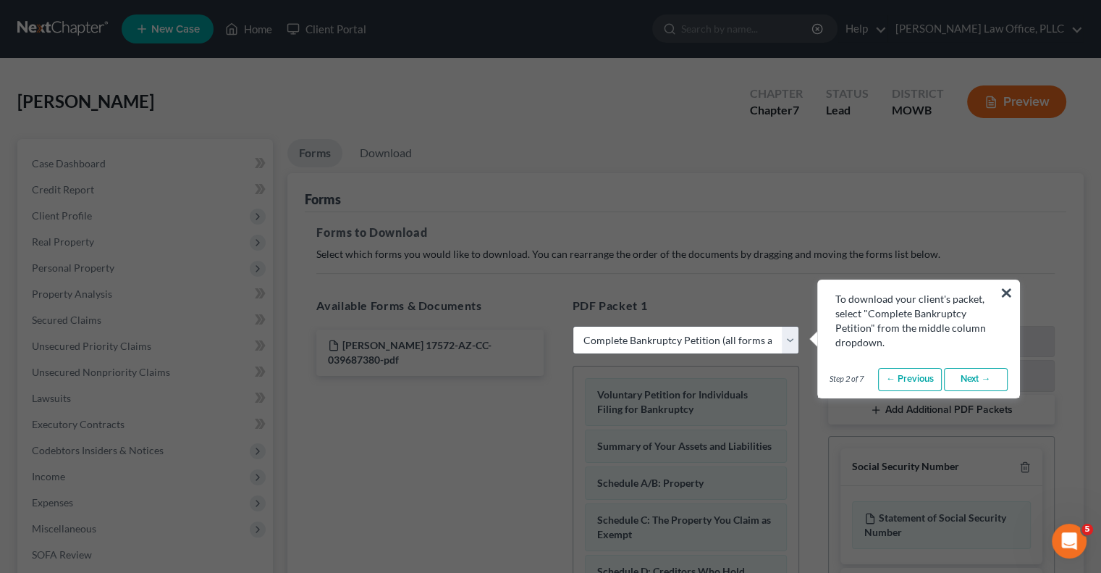
click at [956, 377] on link "Next →" at bounding box center [976, 379] width 64 height 23
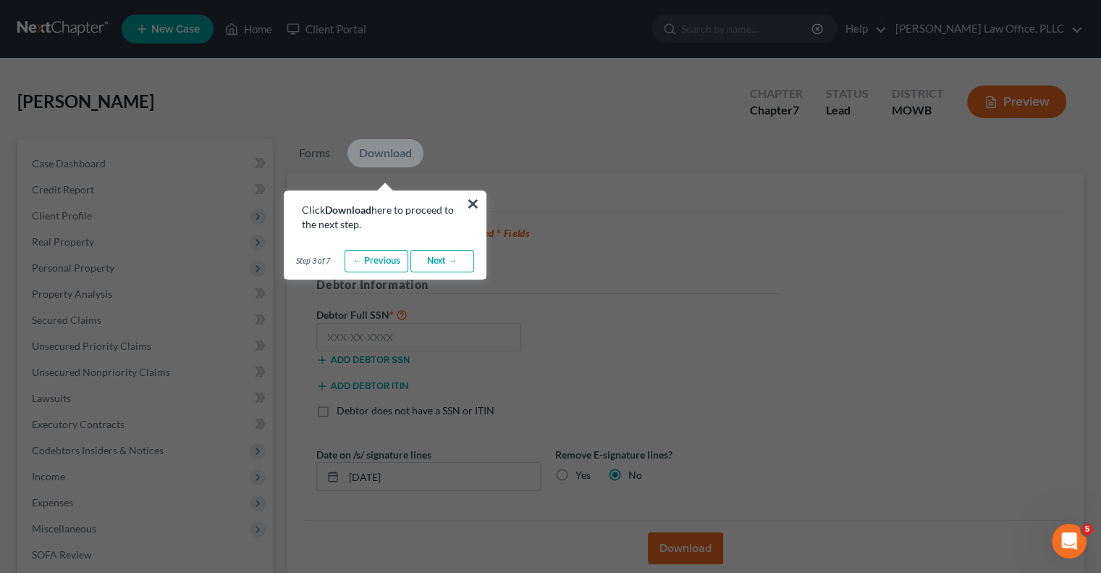
click at [436, 261] on link "Next →" at bounding box center [442, 261] width 64 height 23
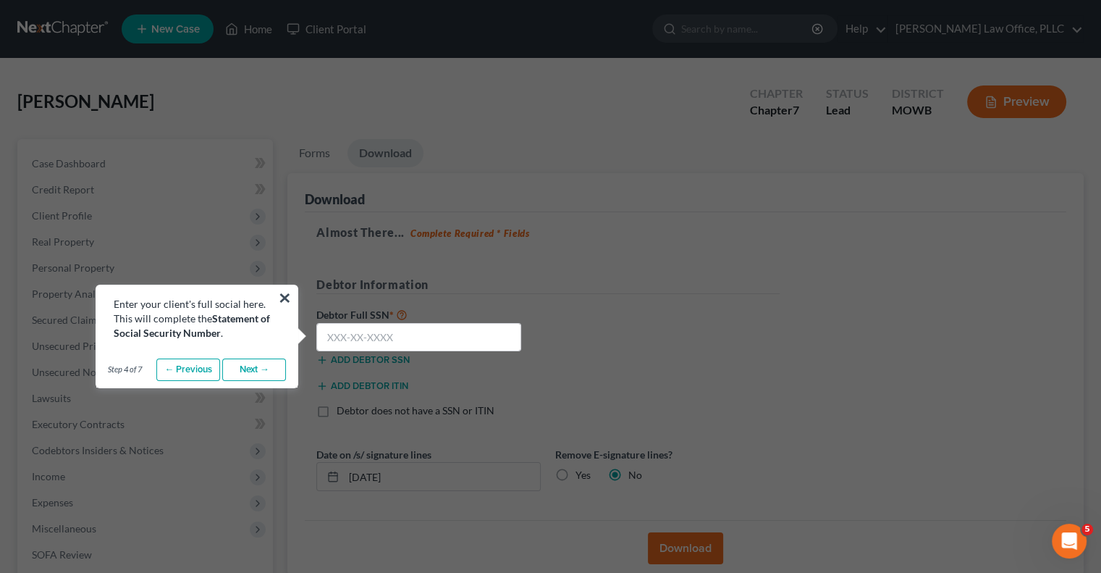
click at [258, 364] on link "Next →" at bounding box center [254, 369] width 64 height 23
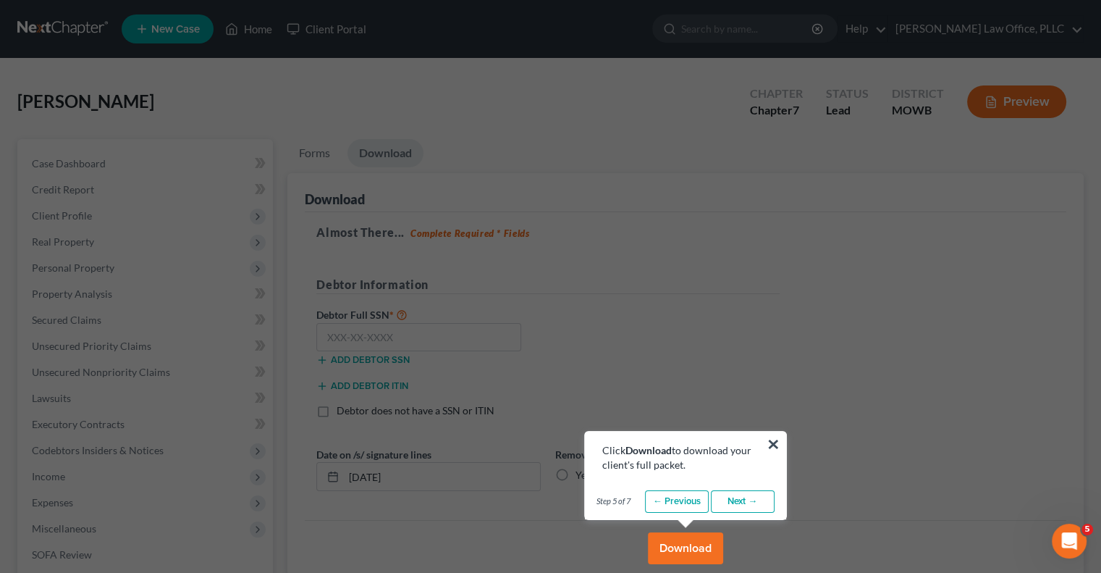
click at [744, 494] on link "Next →" at bounding box center [743, 501] width 64 height 23
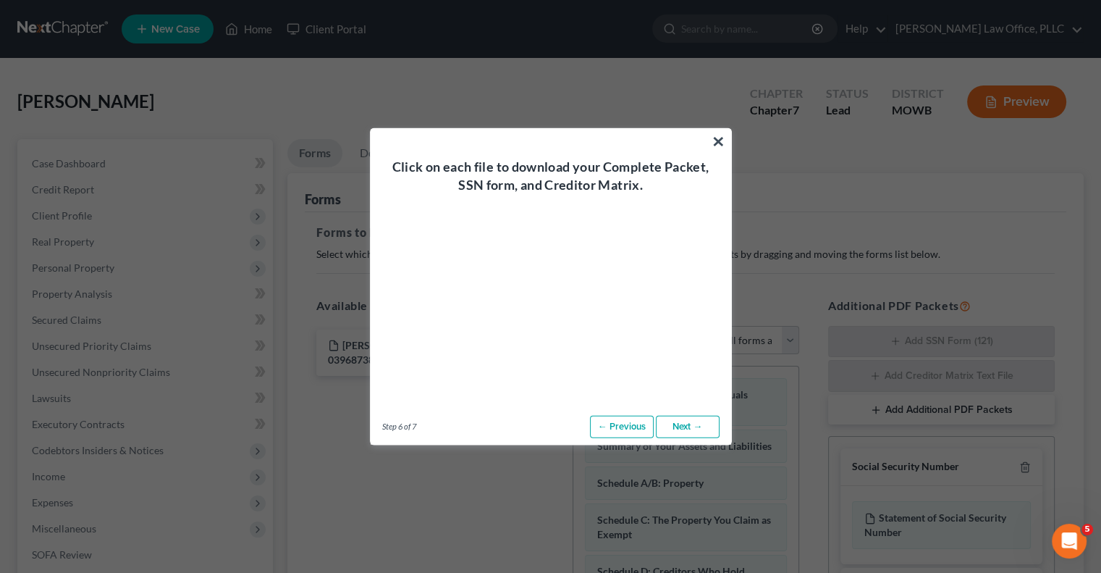
click at [678, 431] on link "Next →" at bounding box center [688, 426] width 64 height 23
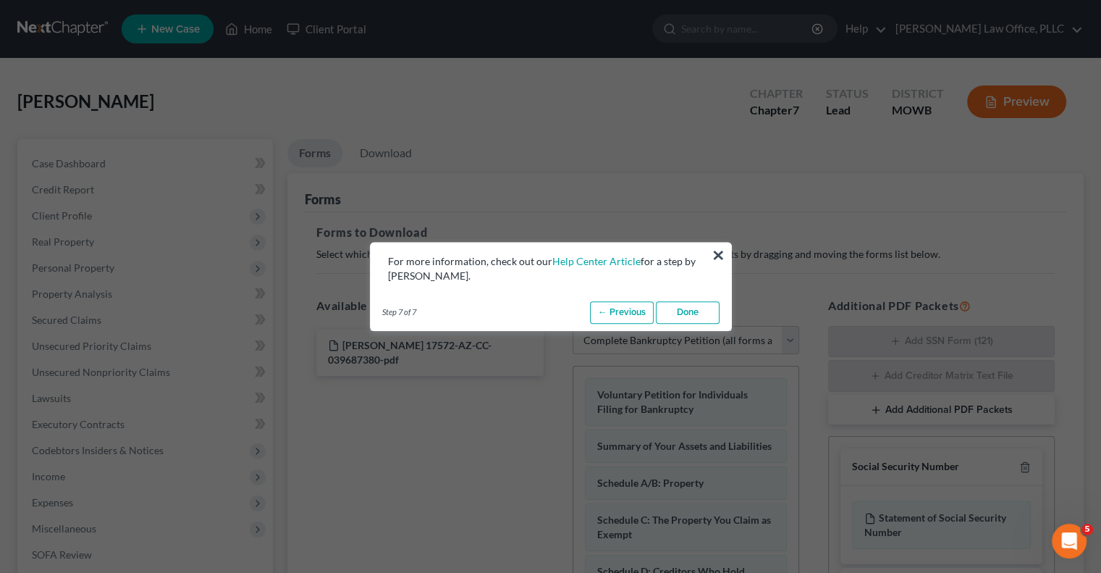
click at [688, 323] on link "Done" at bounding box center [688, 312] width 64 height 23
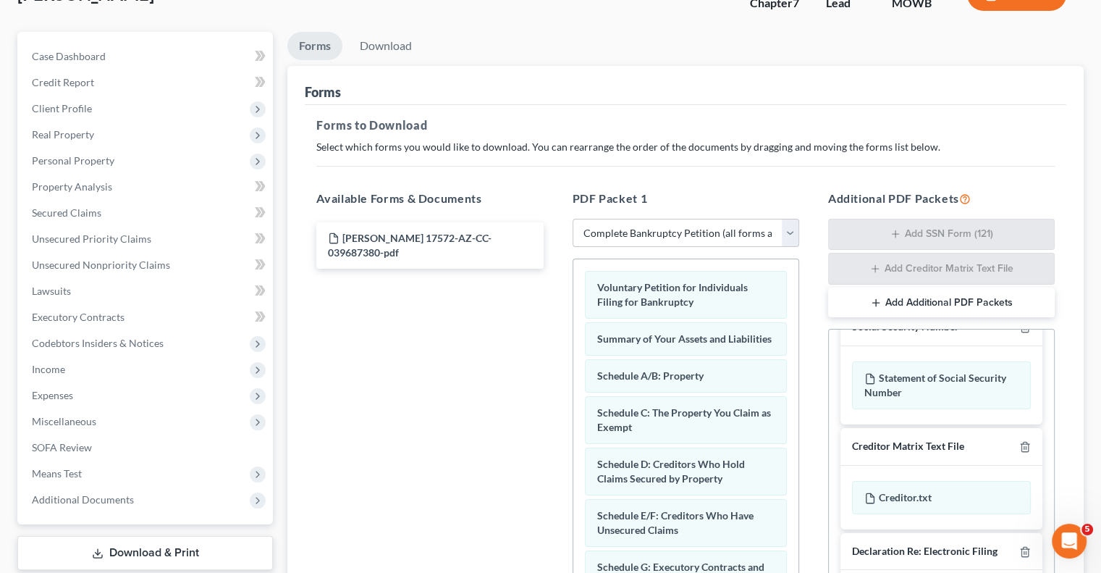
scroll to position [104, 0]
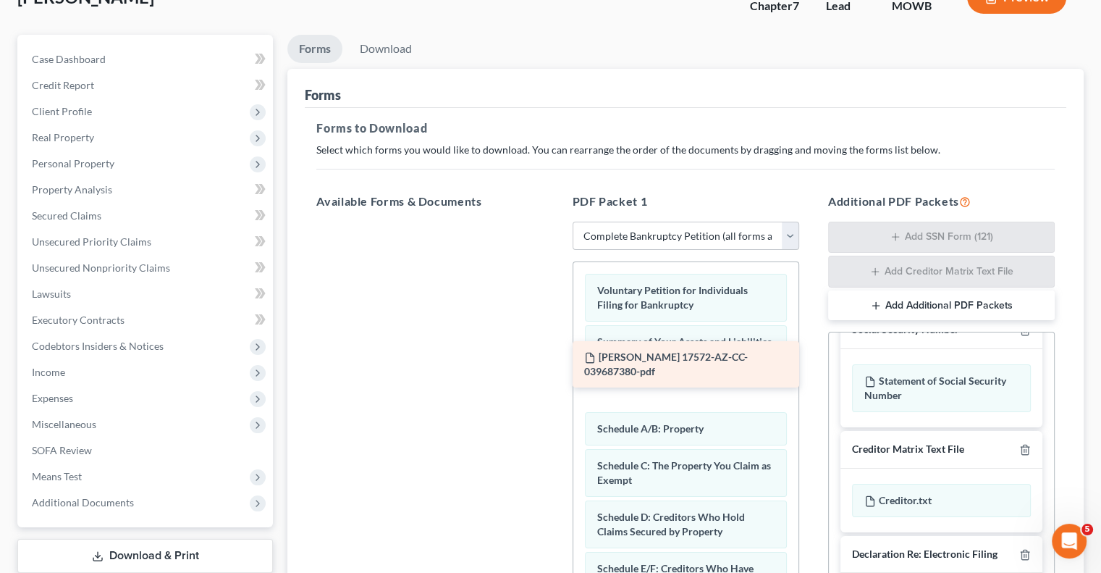
drag, startPoint x: 407, startPoint y: 248, endPoint x: 663, endPoint y: 366, distance: 282.1
click at [554, 222] on div "Vaughn, Cory R 17572-AZ-CC-039687380-pdf Vaughn, Cory R 17572-AZ-CC-039687380-p…" at bounding box center [430, 222] width 250 height 0
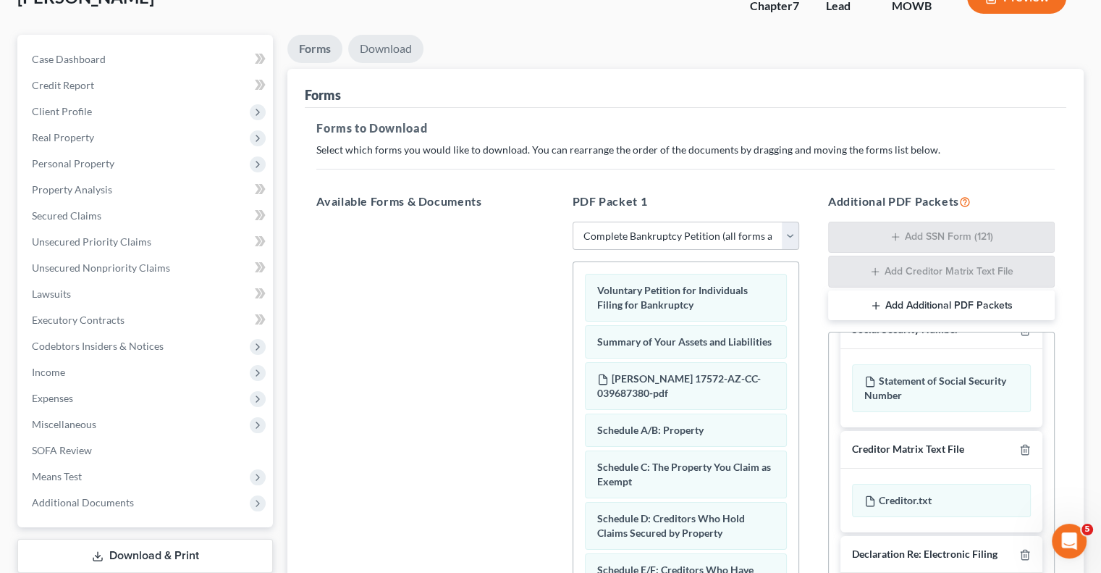
click at [400, 52] on link "Download" at bounding box center [385, 49] width 75 height 28
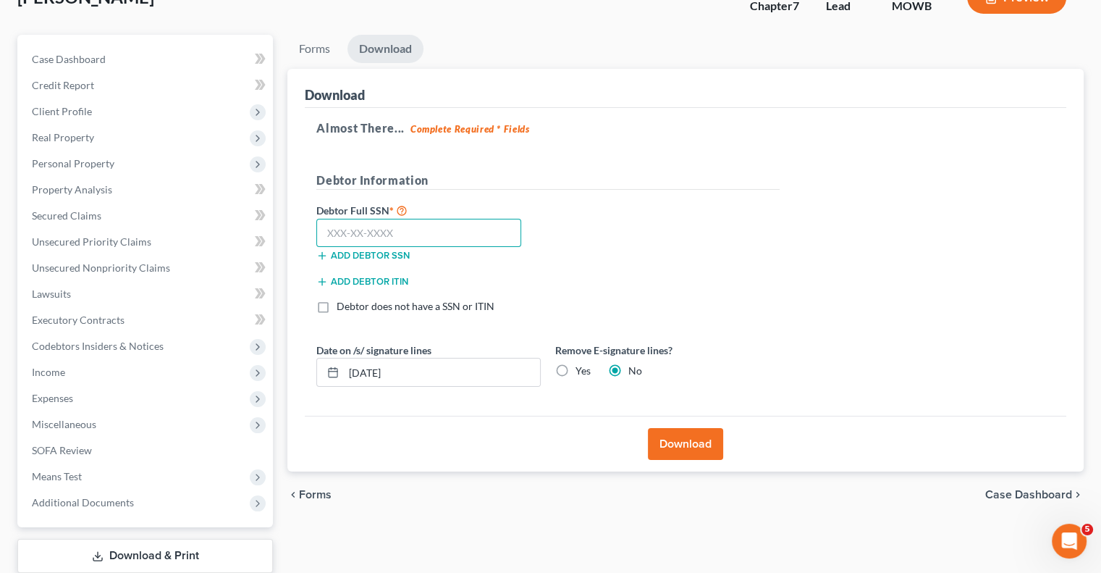
click at [406, 229] on input "text" at bounding box center [418, 233] width 205 height 29
click at [370, 235] on input "text" at bounding box center [418, 233] width 205 height 29
type input "616-24-0241"
click at [699, 442] on button "Download" at bounding box center [685, 444] width 75 height 32
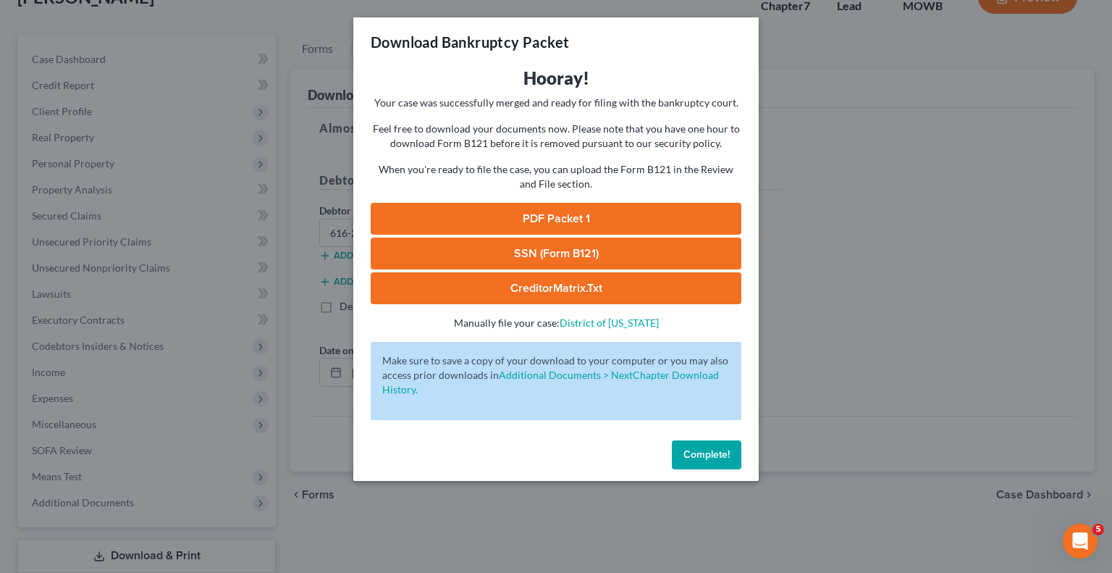
click at [572, 219] on link "PDF Packet 1" at bounding box center [556, 219] width 371 height 32
click at [693, 455] on span "Complete!" at bounding box center [706, 454] width 46 height 12
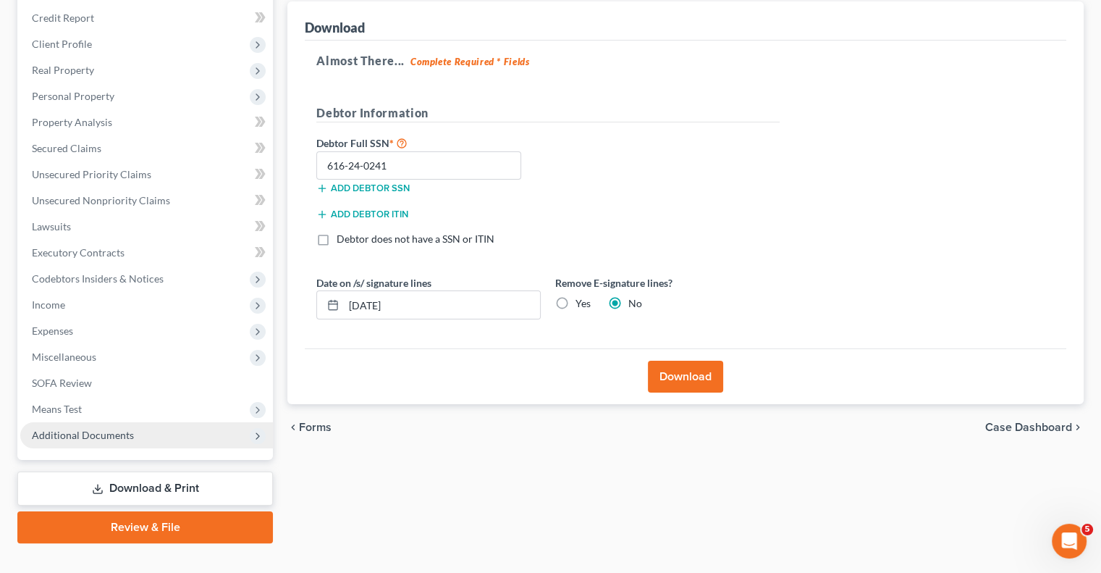
scroll to position [195, 0]
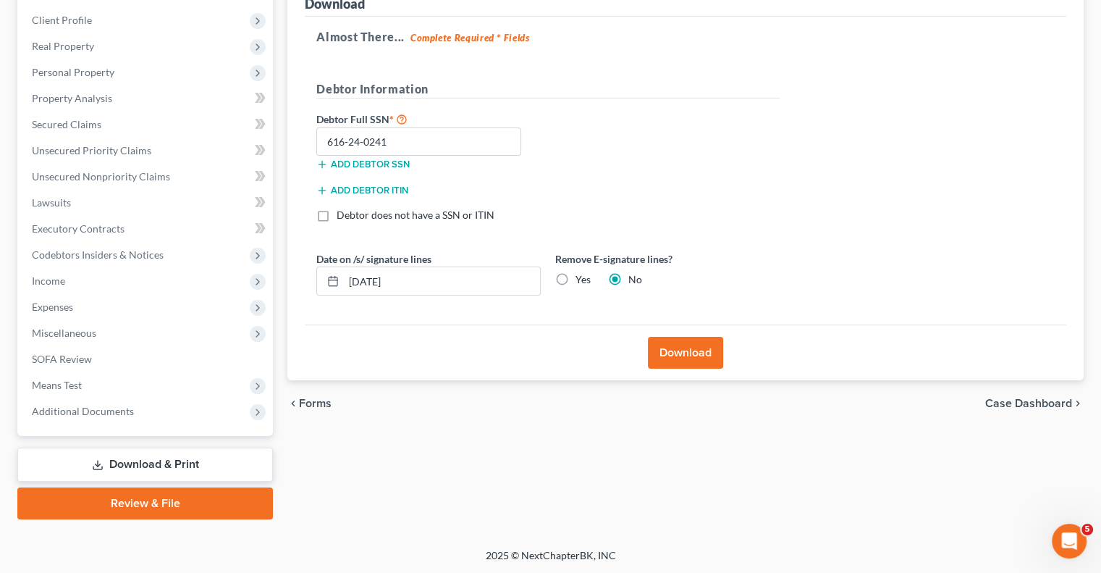
click at [172, 498] on link "Review & File" at bounding box center [145, 503] width 256 height 32
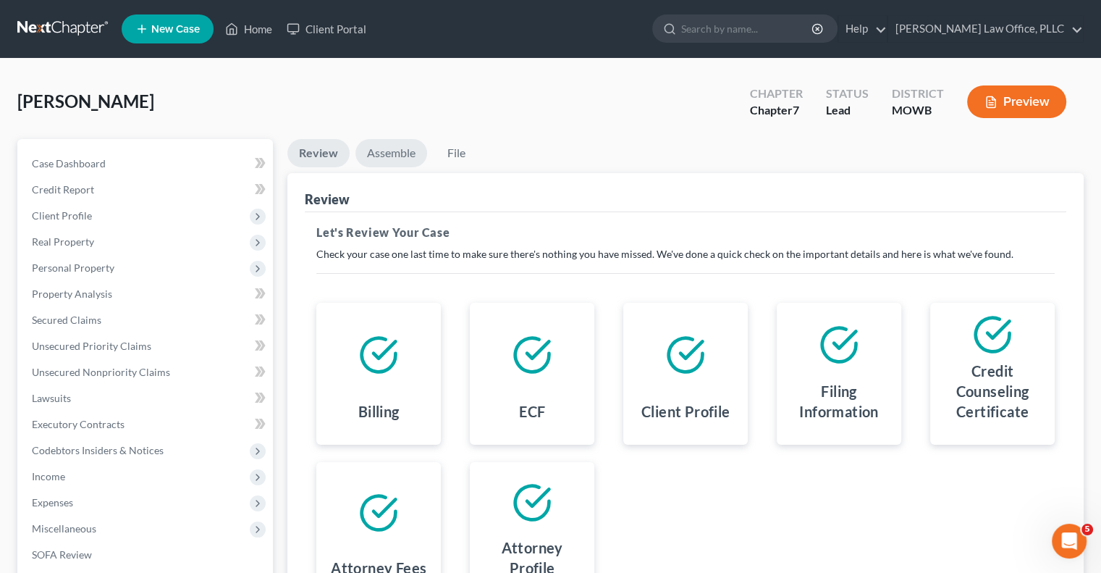
click at [395, 151] on link "Assemble" at bounding box center [391, 153] width 72 height 28
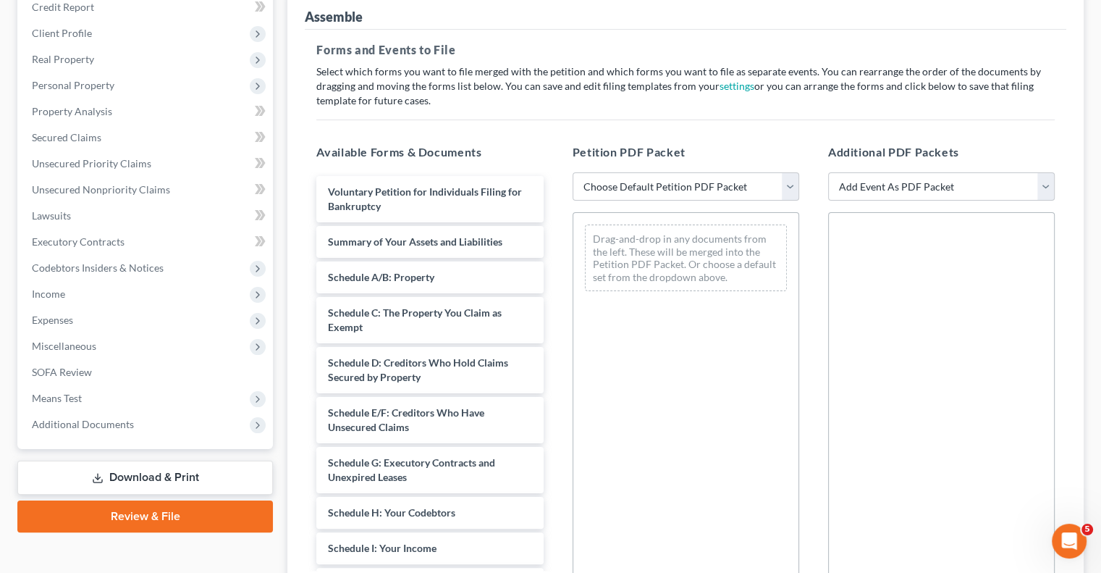
scroll to position [217, 0]
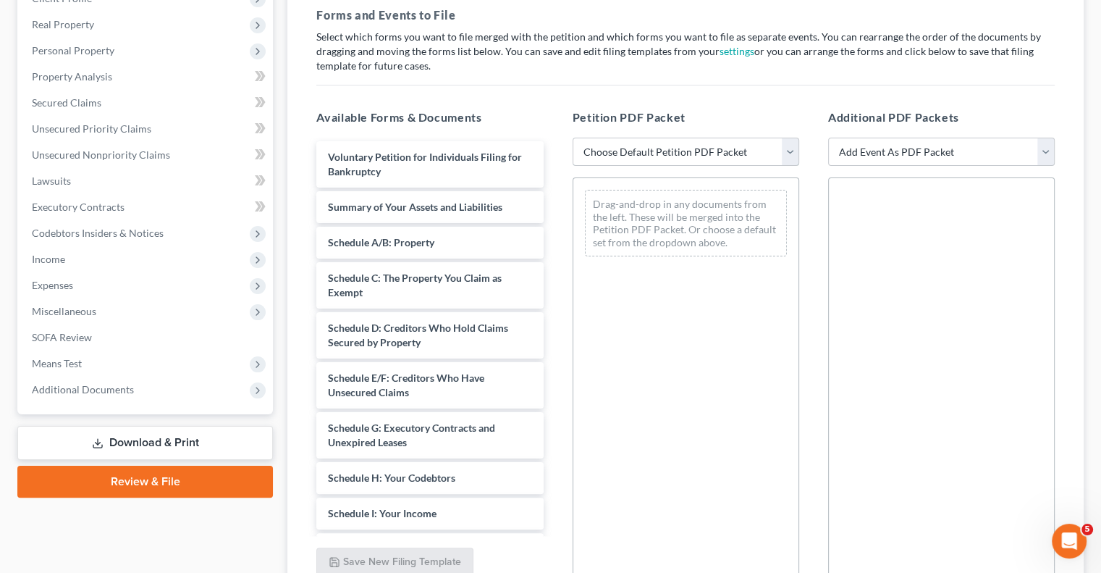
click at [627, 156] on select "Choose Default Petition PDF Packet Complete Bankruptcy Petition (all forms and …" at bounding box center [686, 152] width 227 height 29
select select "0"
click at [573, 138] on select "Choose Default Petition PDF Packet Complete Bankruptcy Petition (all forms and …" at bounding box center [686, 152] width 227 height 29
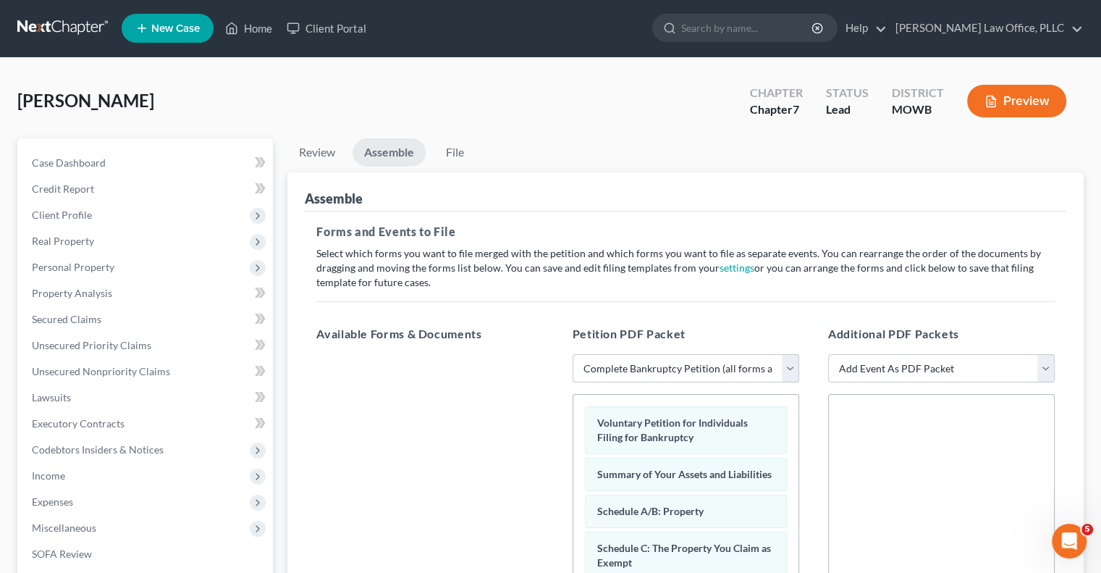
scroll to position [0, 0]
click at [452, 158] on link "File" at bounding box center [454, 153] width 46 height 28
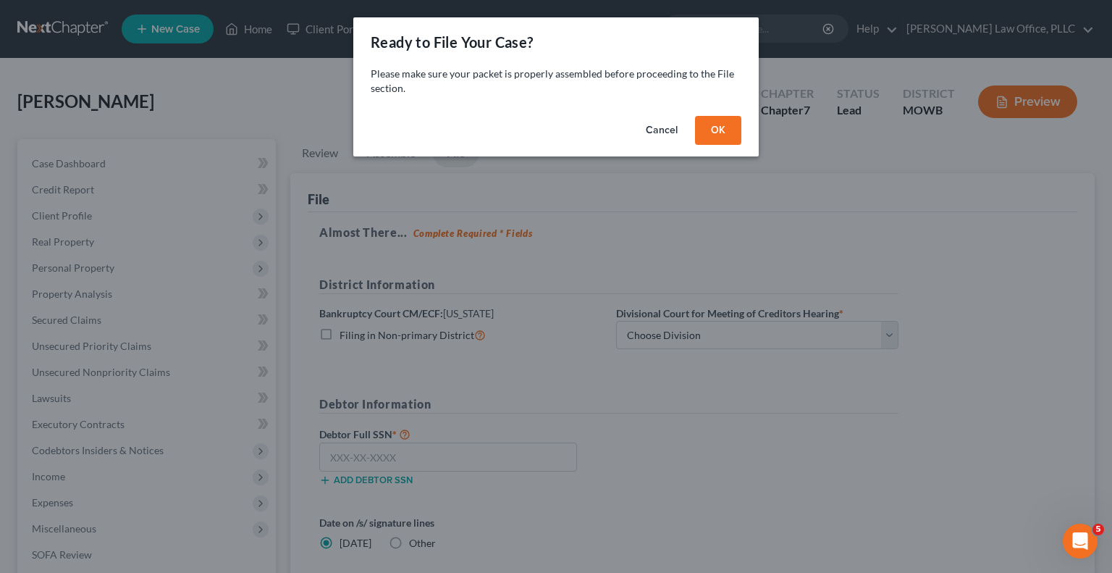
click at [717, 132] on button "OK" at bounding box center [718, 130] width 46 height 29
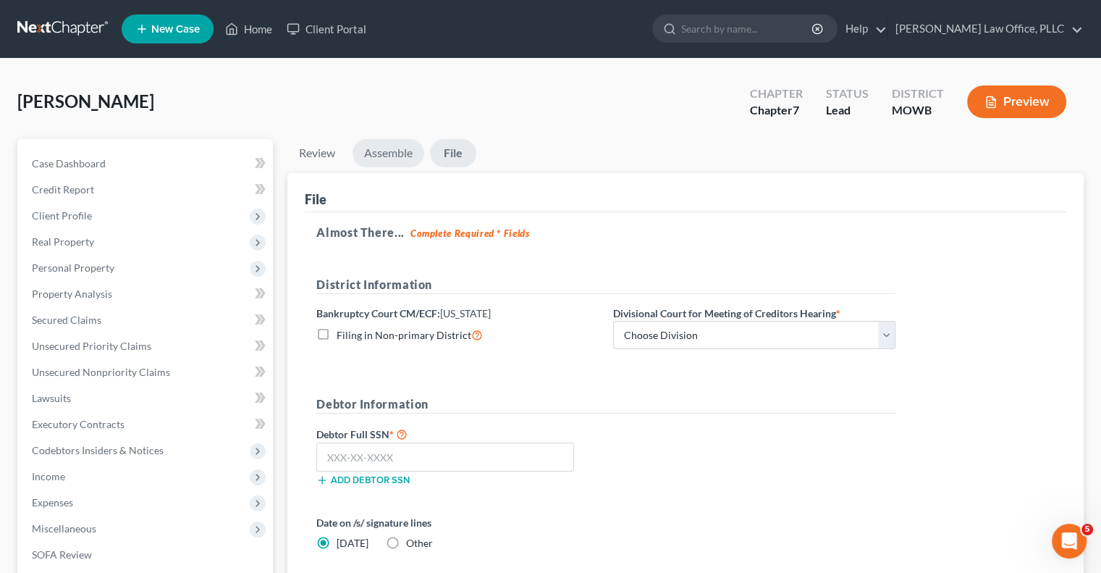
click at [413, 156] on link "Assemble" at bounding box center [389, 153] width 72 height 28
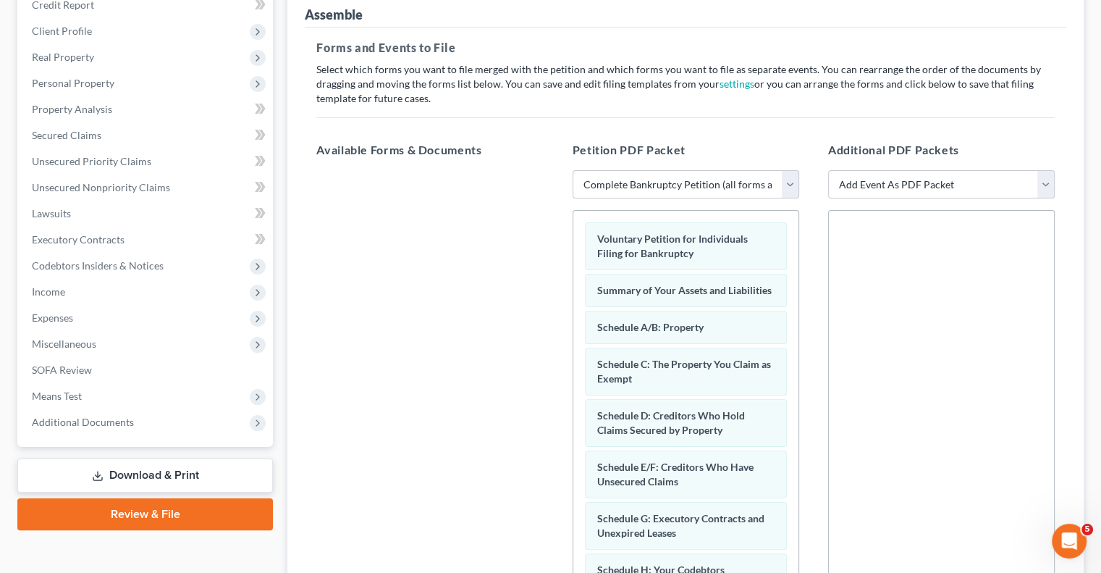
scroll to position [217, 0]
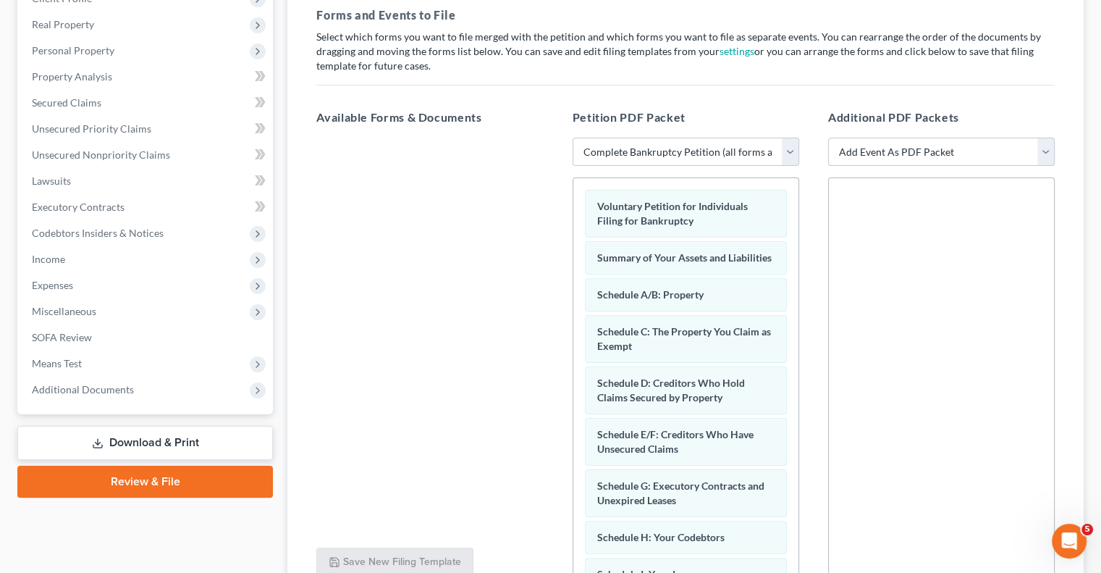
click at [891, 156] on select "Add Event As PDF Packet Affidavit re: NO Tax Returns Amended Matrix Adding Cred…" at bounding box center [941, 152] width 227 height 29
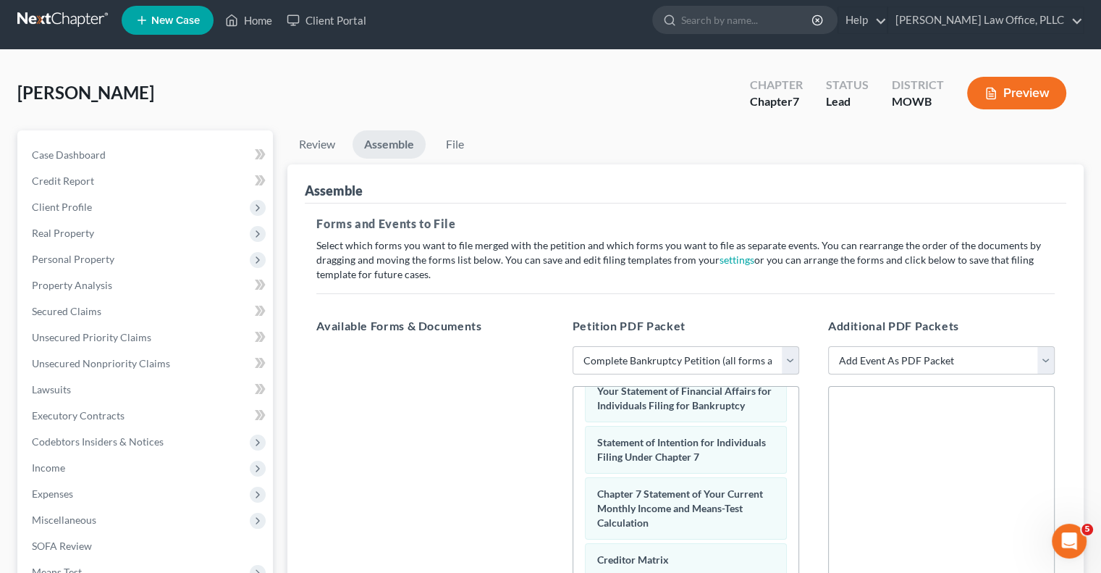
scroll to position [0, 0]
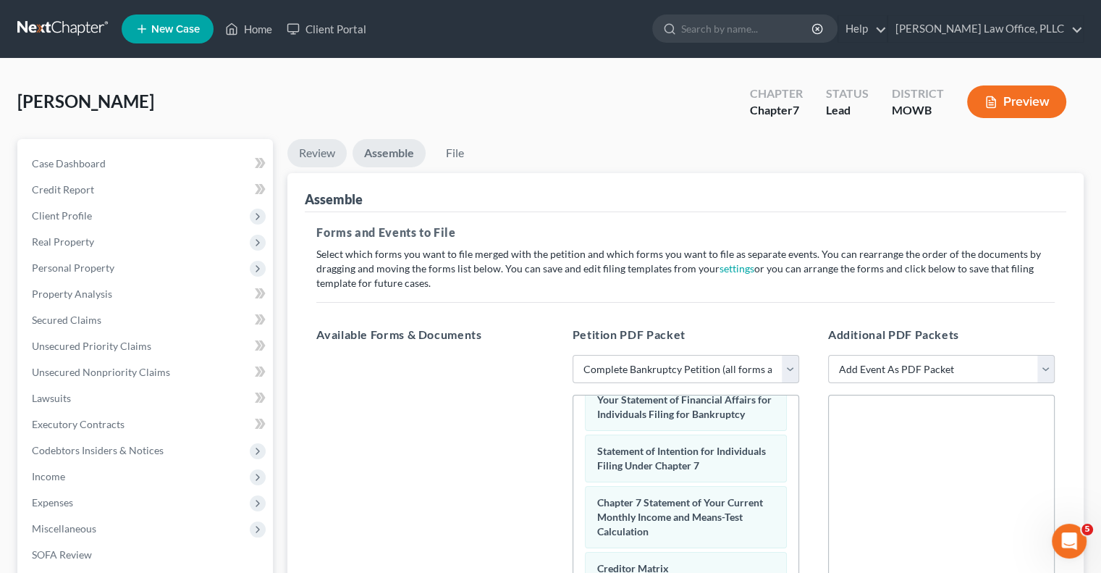
click at [307, 156] on link "Review" at bounding box center [316, 153] width 59 height 28
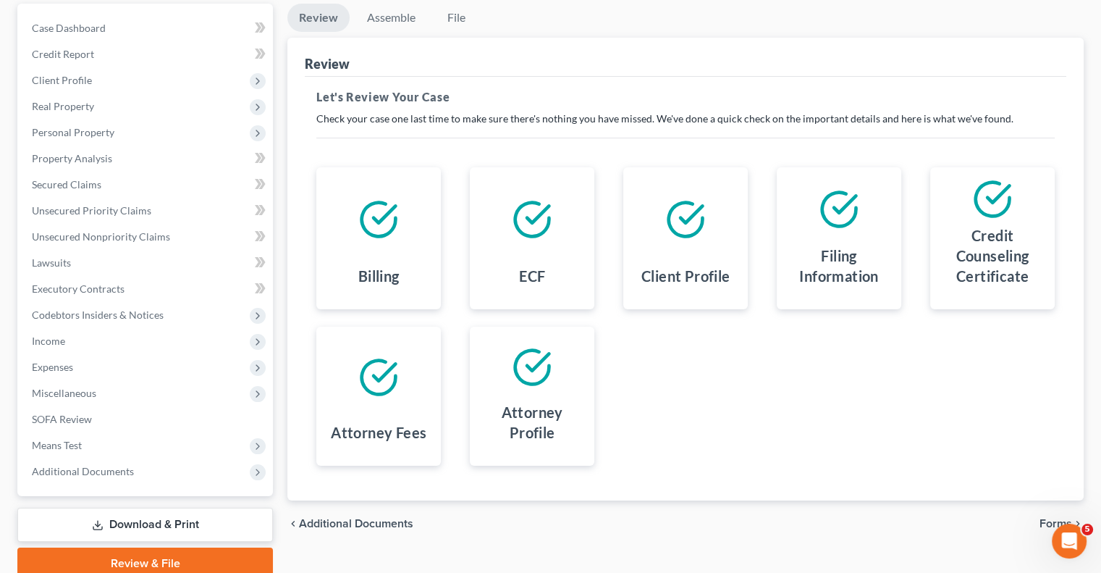
scroll to position [145, 0]
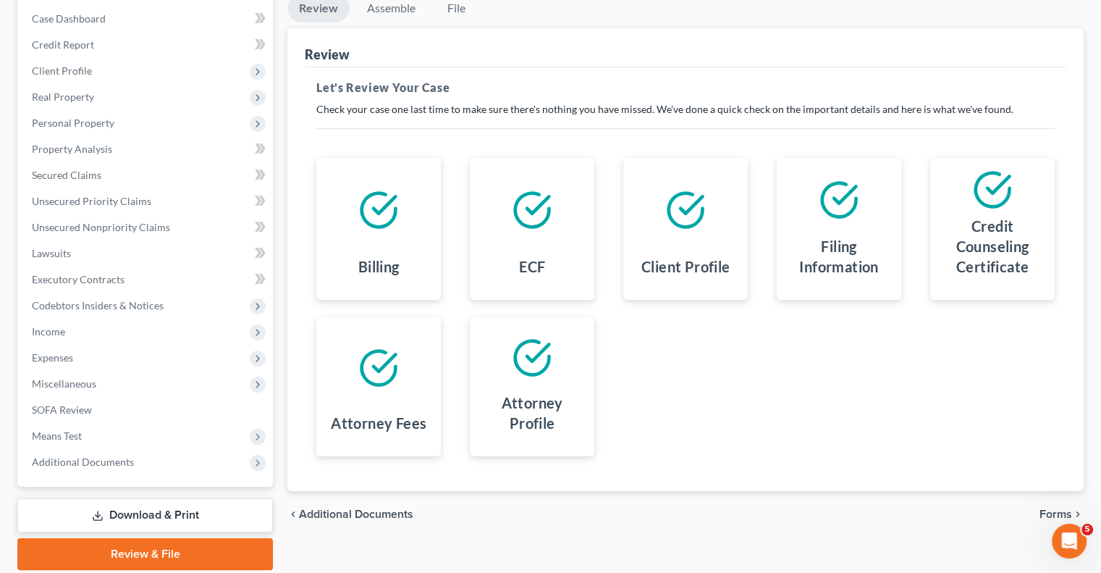
click at [1003, 219] on h4 "Credit Counseling Certificate" at bounding box center [992, 246] width 101 height 61
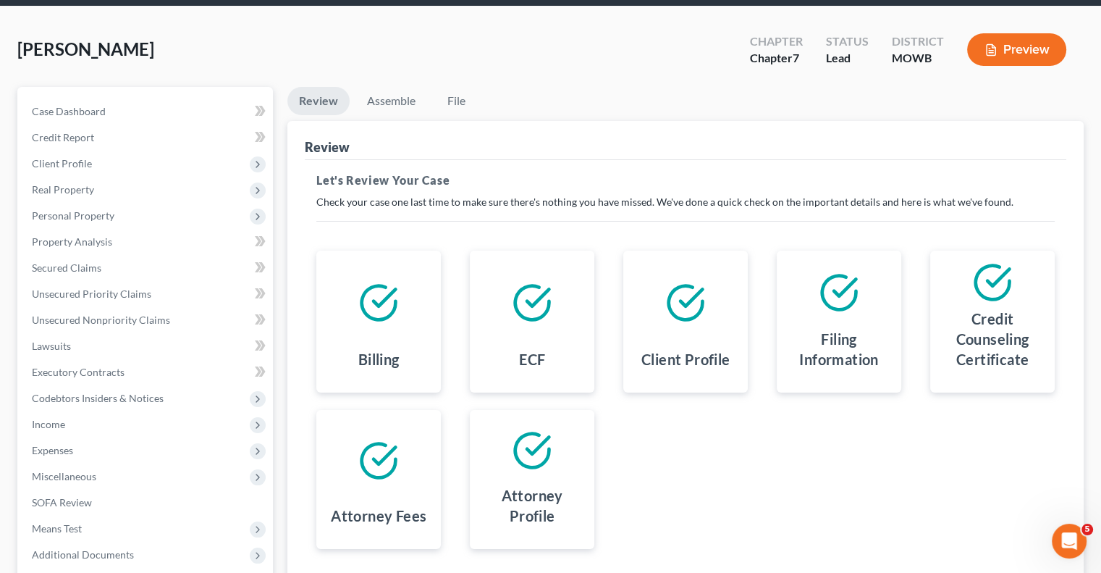
scroll to position [0, 0]
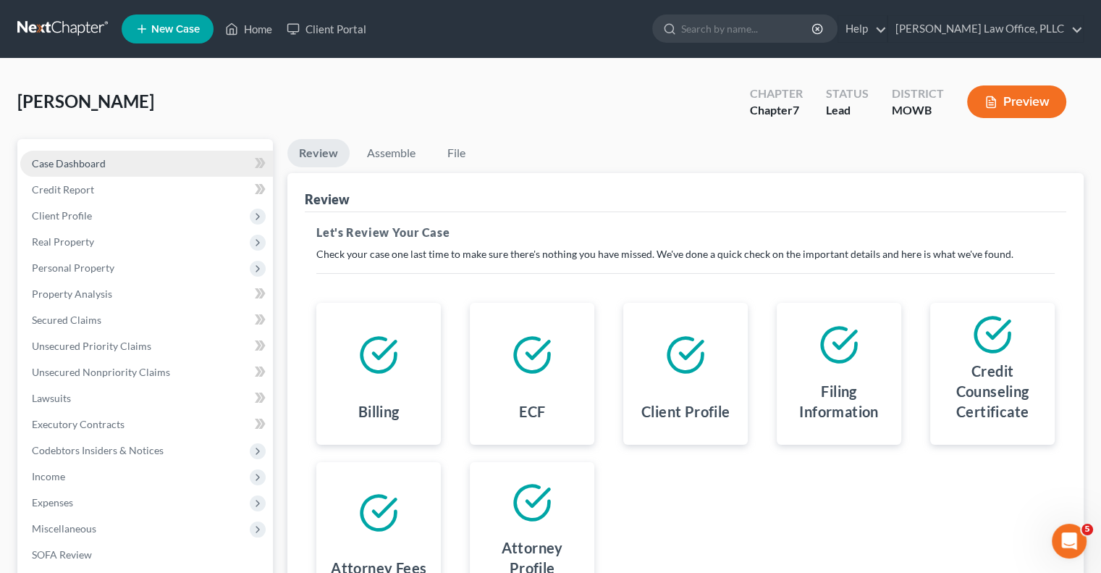
click at [159, 159] on link "Case Dashboard" at bounding box center [146, 164] width 253 height 26
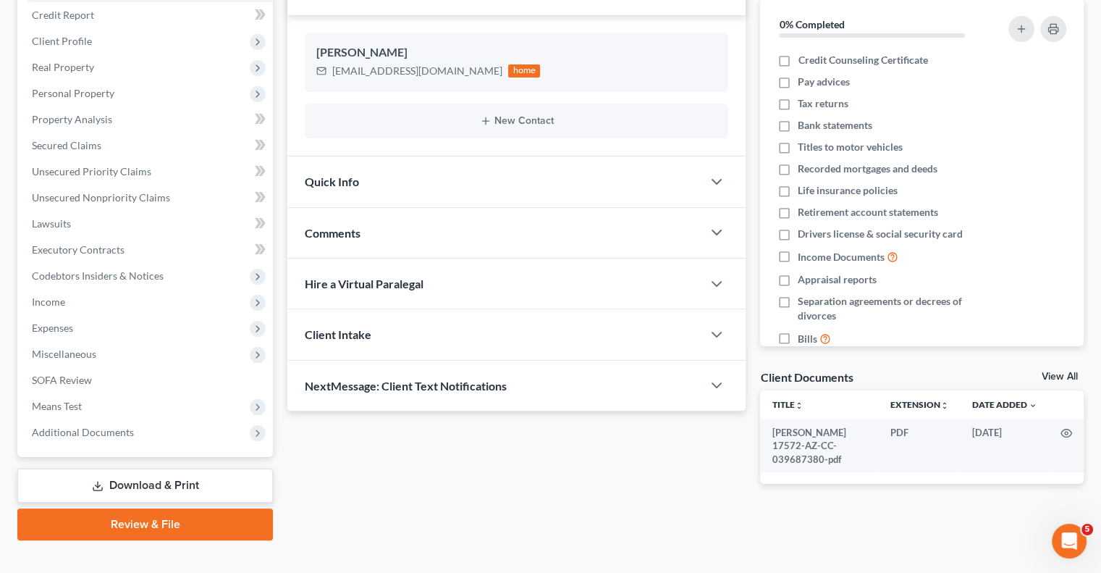
scroll to position [195, 0]
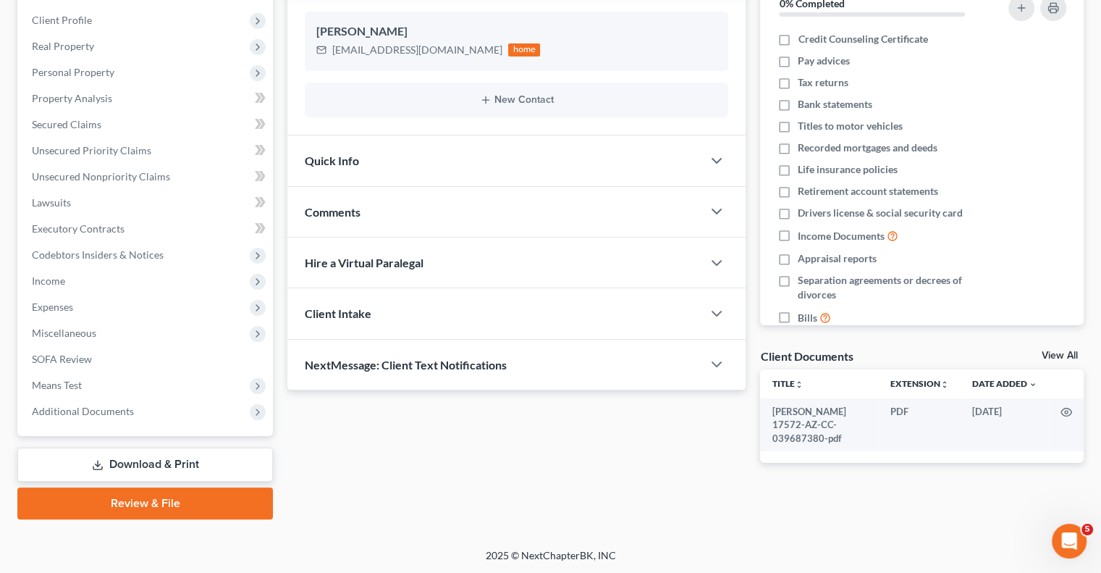
click at [164, 497] on link "Review & File" at bounding box center [145, 503] width 256 height 32
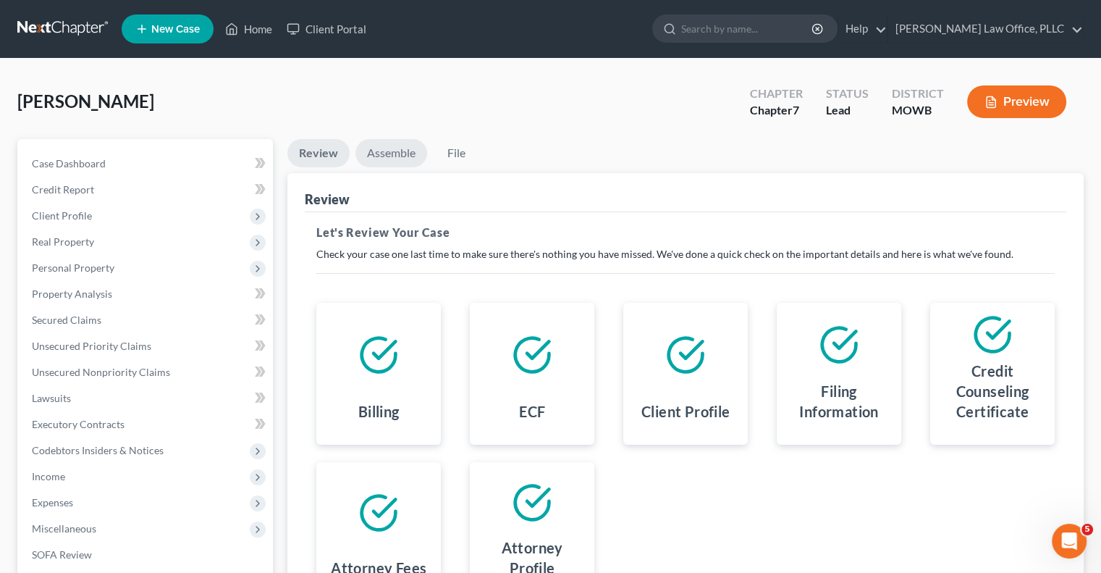
click at [394, 159] on link "Assemble" at bounding box center [391, 153] width 72 height 28
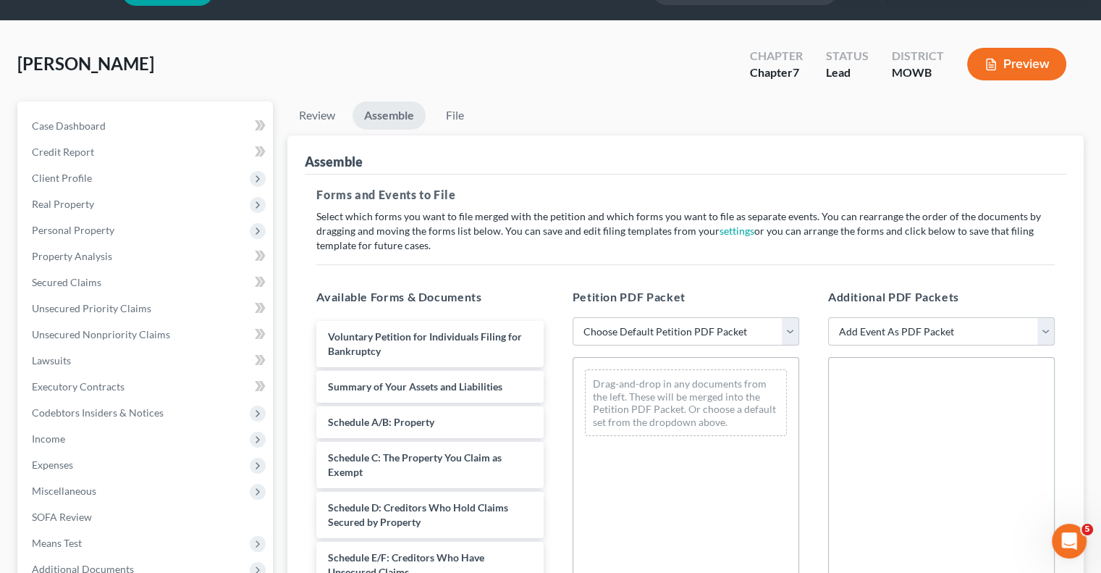
scroll to position [145, 0]
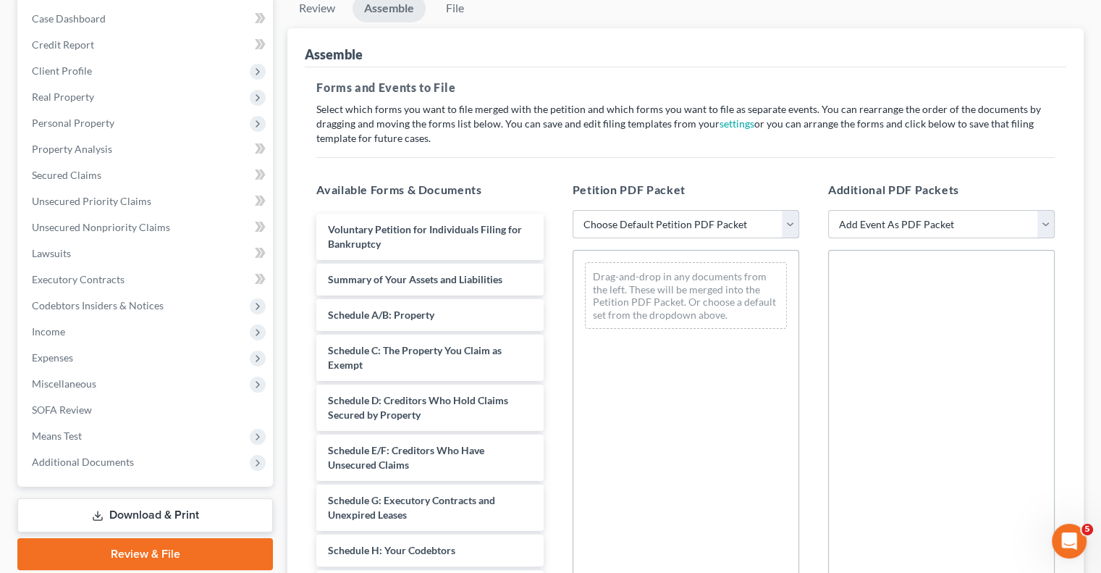
click at [636, 223] on select "Choose Default Petition PDF Packet Complete Bankruptcy Petition (all forms and …" at bounding box center [686, 224] width 227 height 29
select select "0"
click at [573, 210] on select "Choose Default Petition PDF Packet Complete Bankruptcy Petition (all forms and …" at bounding box center [686, 224] width 227 height 29
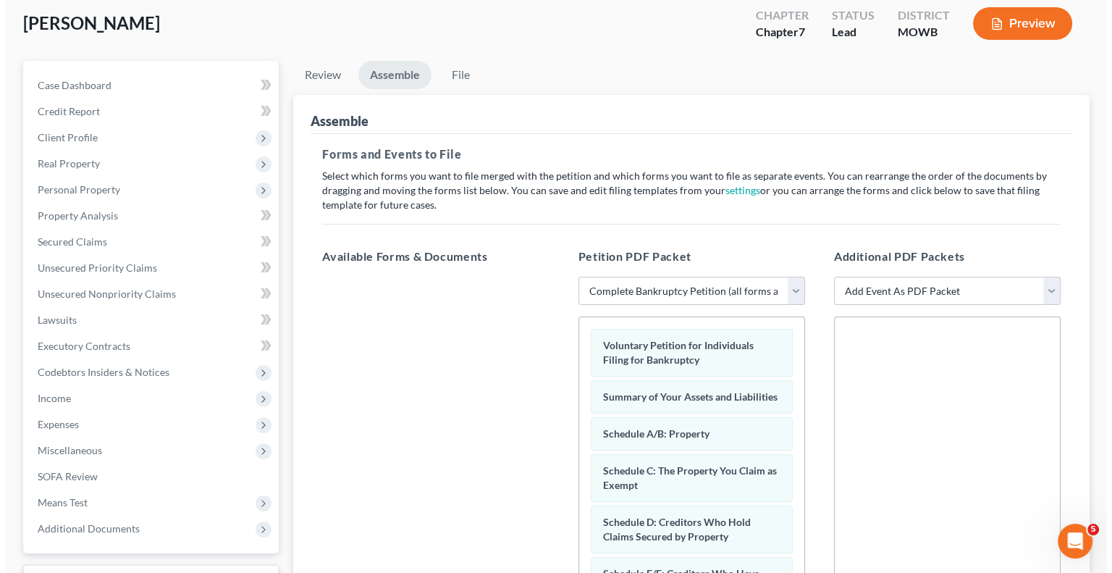
scroll to position [0, 0]
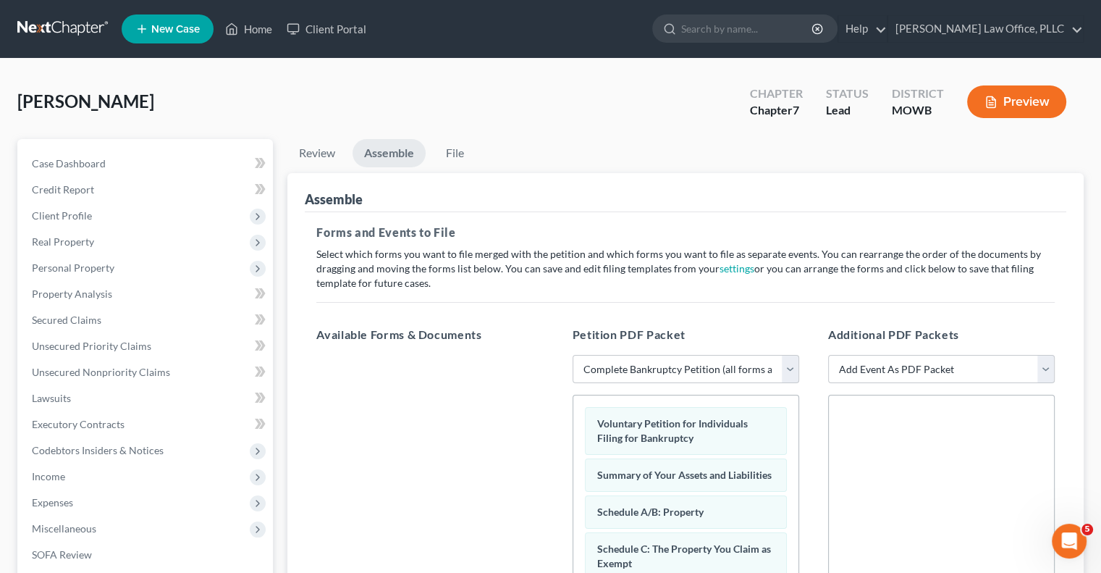
click at [914, 112] on div "MOWB" at bounding box center [918, 110] width 52 height 17
click at [998, 115] on button "Preview" at bounding box center [1016, 101] width 99 height 33
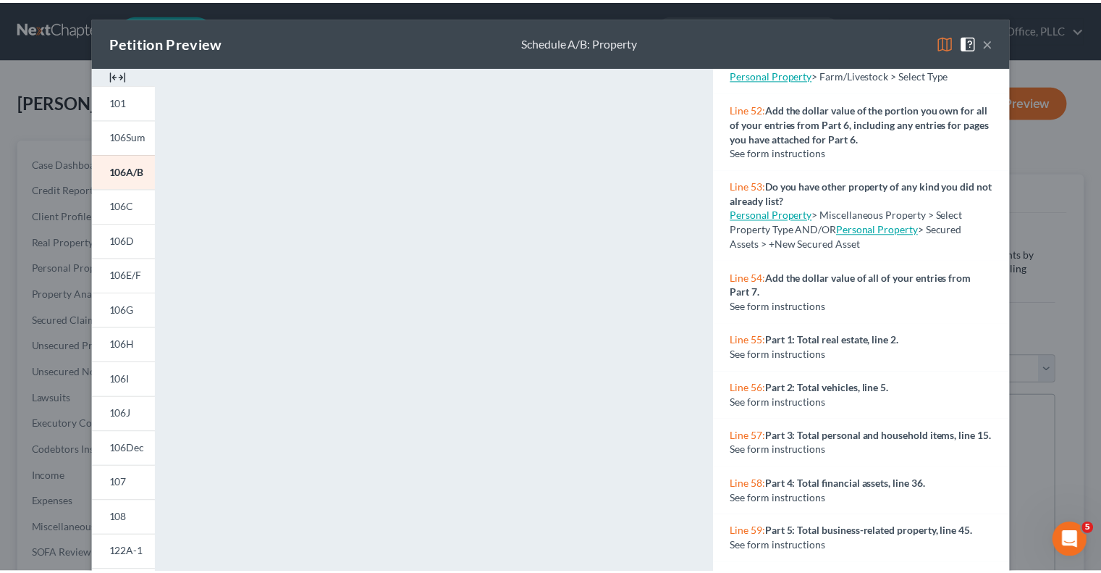
scroll to position [3905, 0]
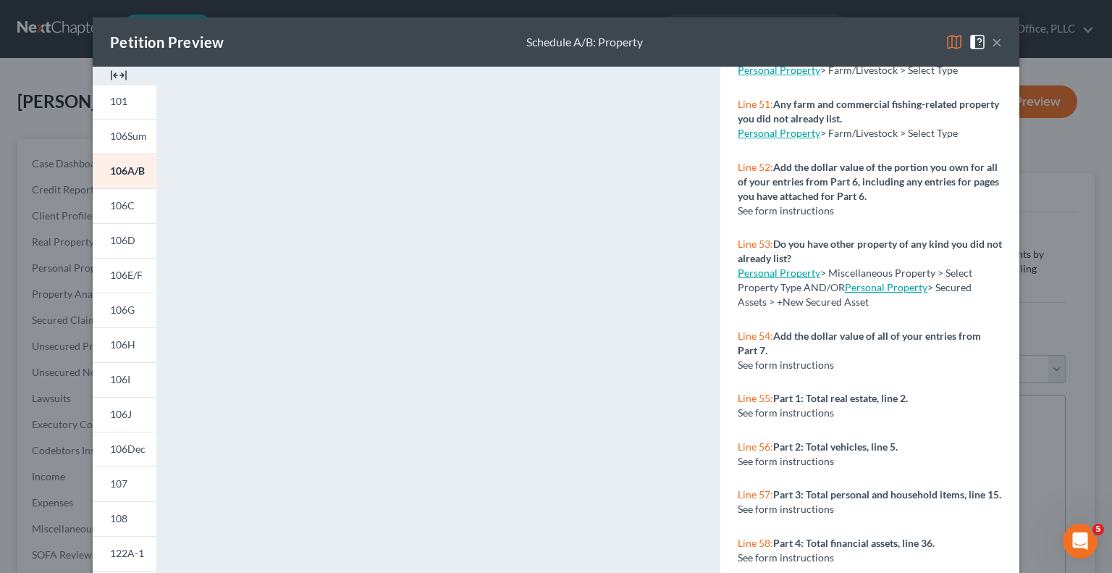
click at [992, 40] on button "×" at bounding box center [997, 41] width 10 height 17
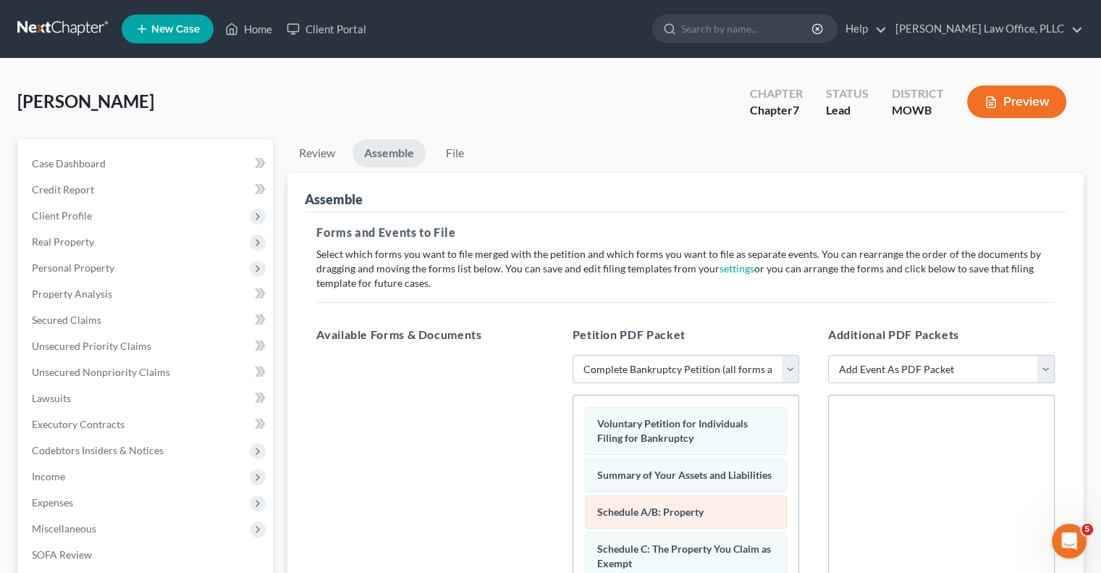
click at [667, 518] on span "Schedule A/B: Property" at bounding box center [650, 511] width 106 height 12
click at [999, 105] on button "Preview" at bounding box center [1016, 101] width 99 height 33
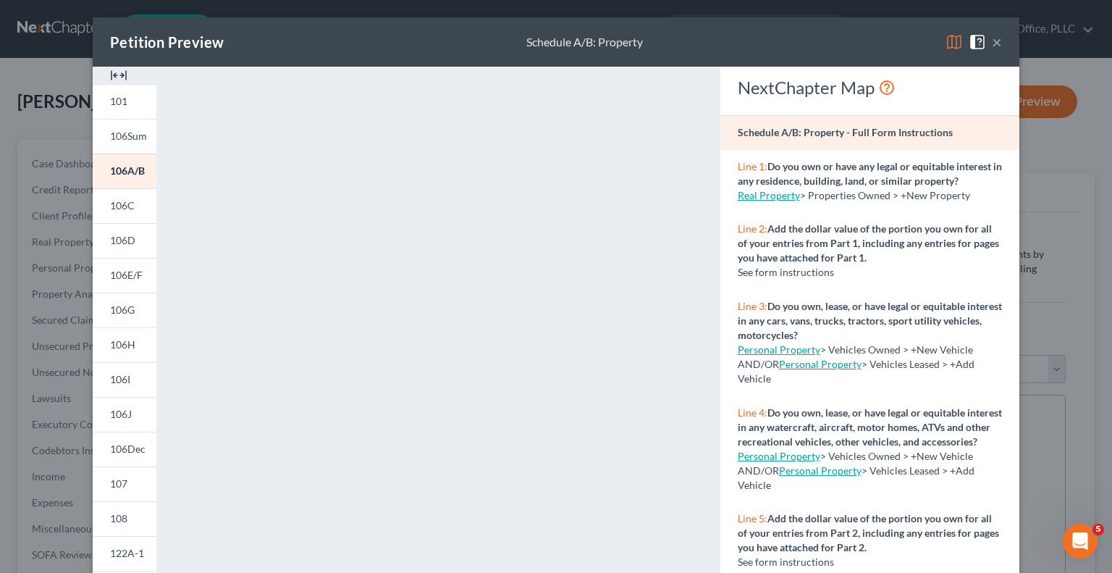
drag, startPoint x: 992, startPoint y: 43, endPoint x: 951, endPoint y: 72, distance: 49.4
click at [992, 43] on button "×" at bounding box center [997, 41] width 10 height 17
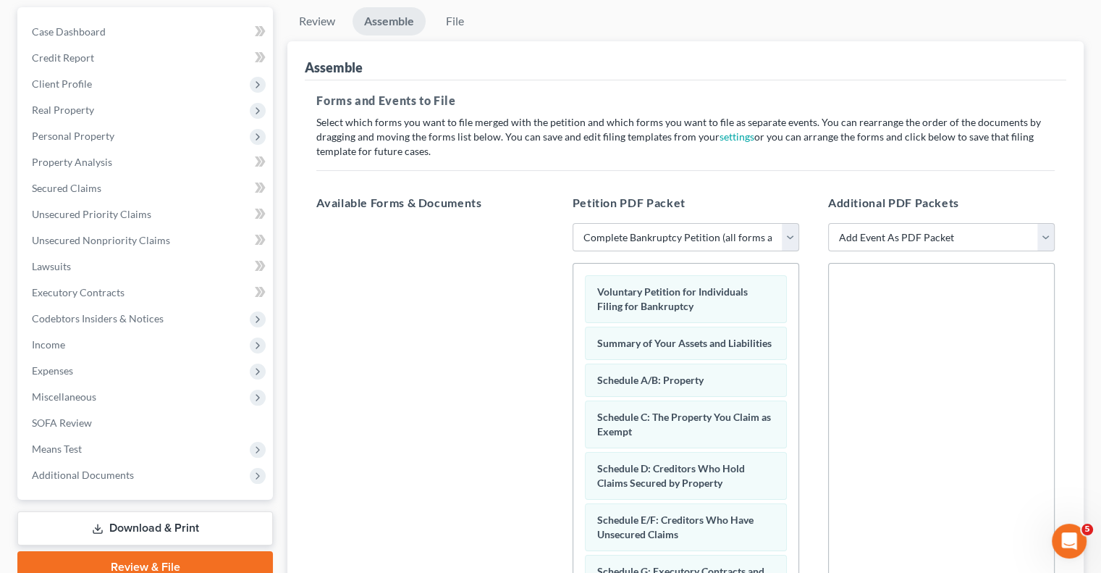
scroll to position [0, 0]
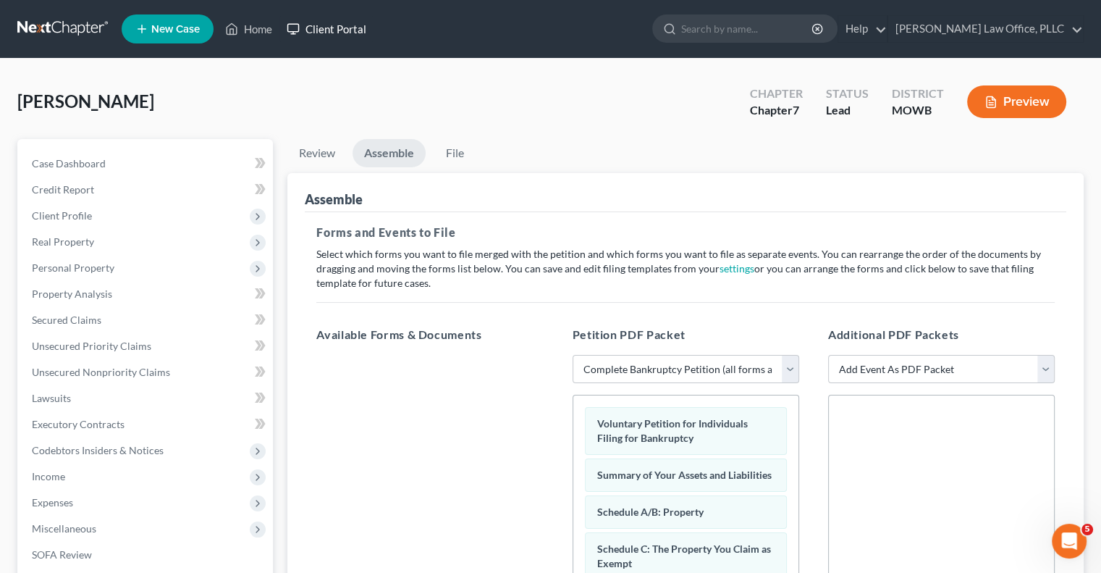
click at [320, 30] on link "Client Portal" at bounding box center [326, 29] width 94 height 26
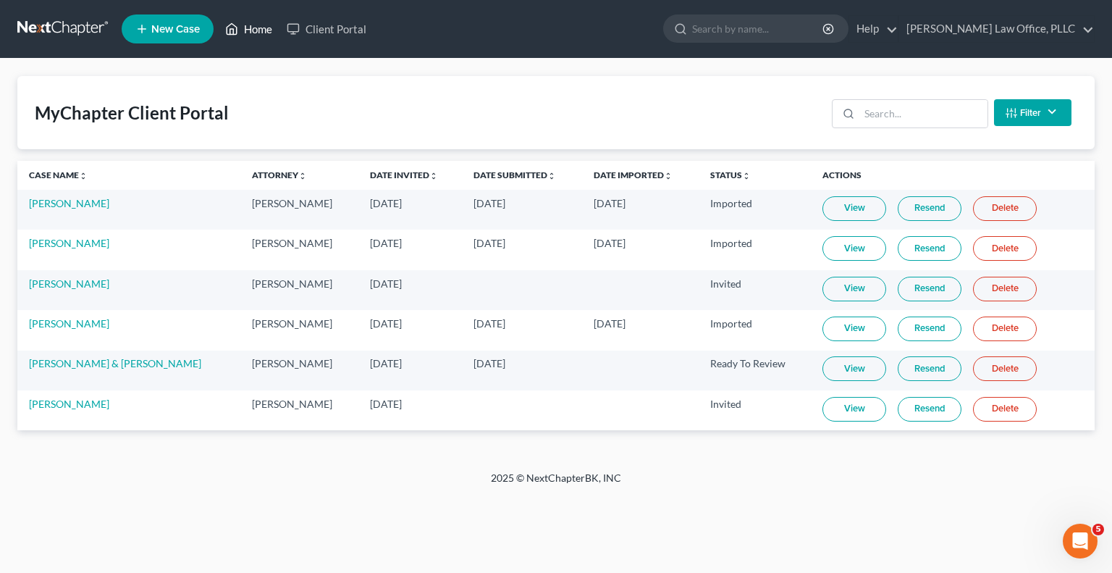
click at [248, 28] on link "Home" at bounding box center [249, 29] width 62 height 26
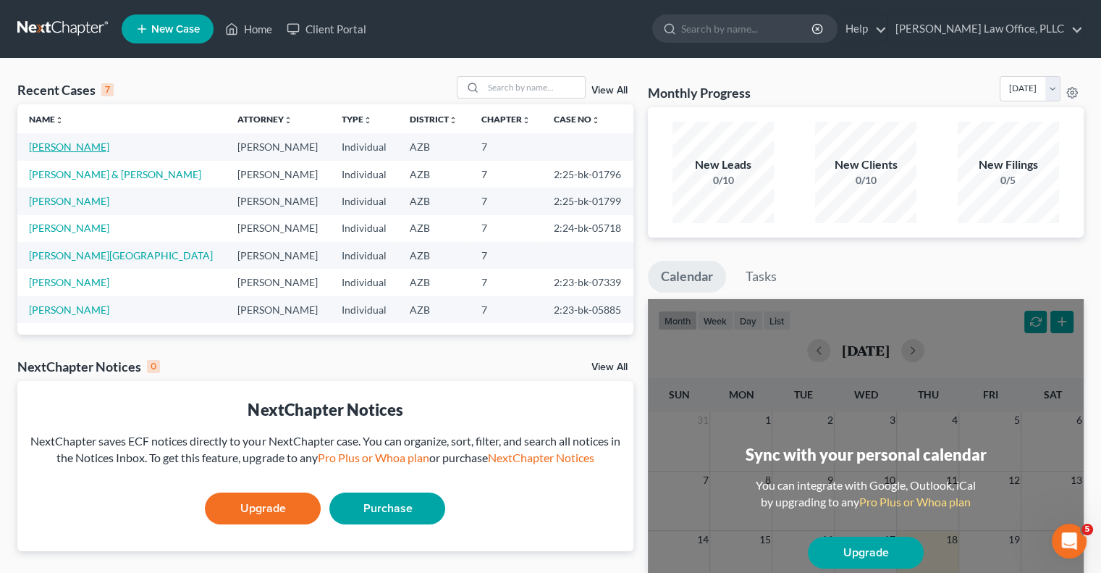
click at [75, 147] on link "Cory, Vaughn" at bounding box center [69, 146] width 80 height 12
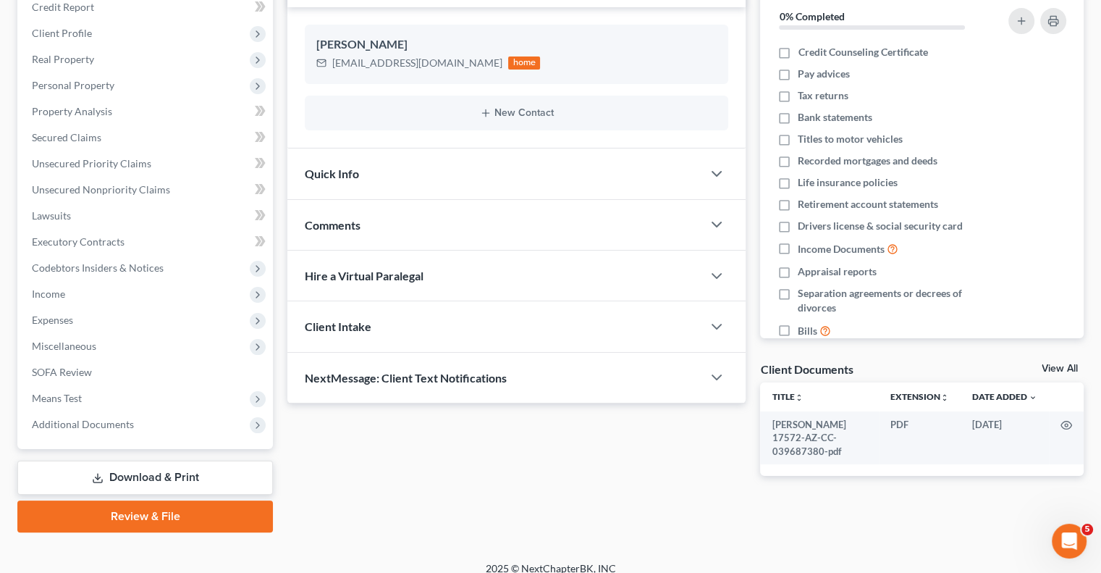
scroll to position [195, 0]
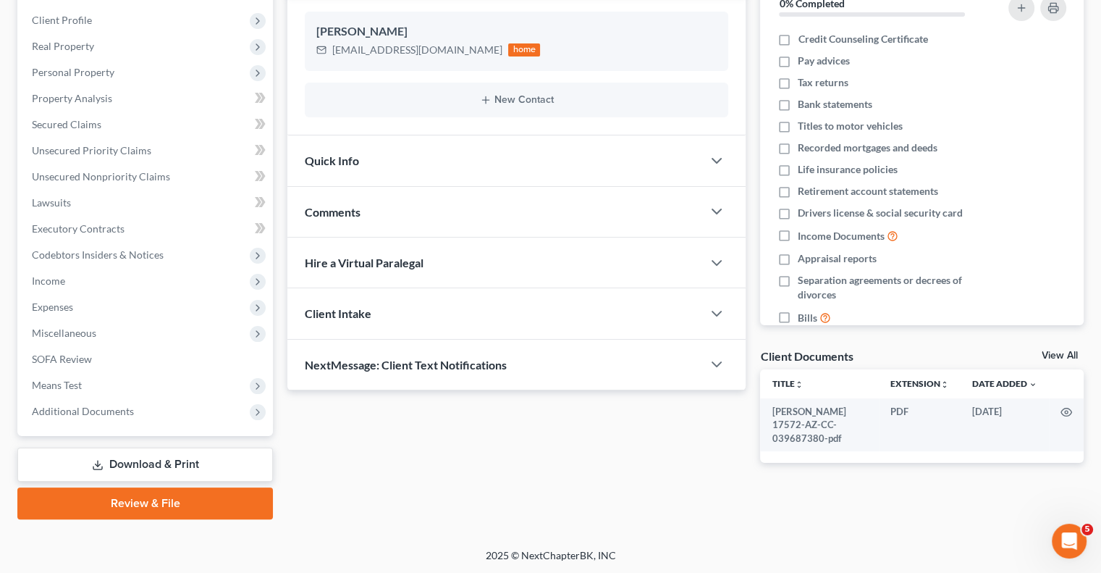
click at [156, 503] on link "Review & File" at bounding box center [145, 503] width 256 height 32
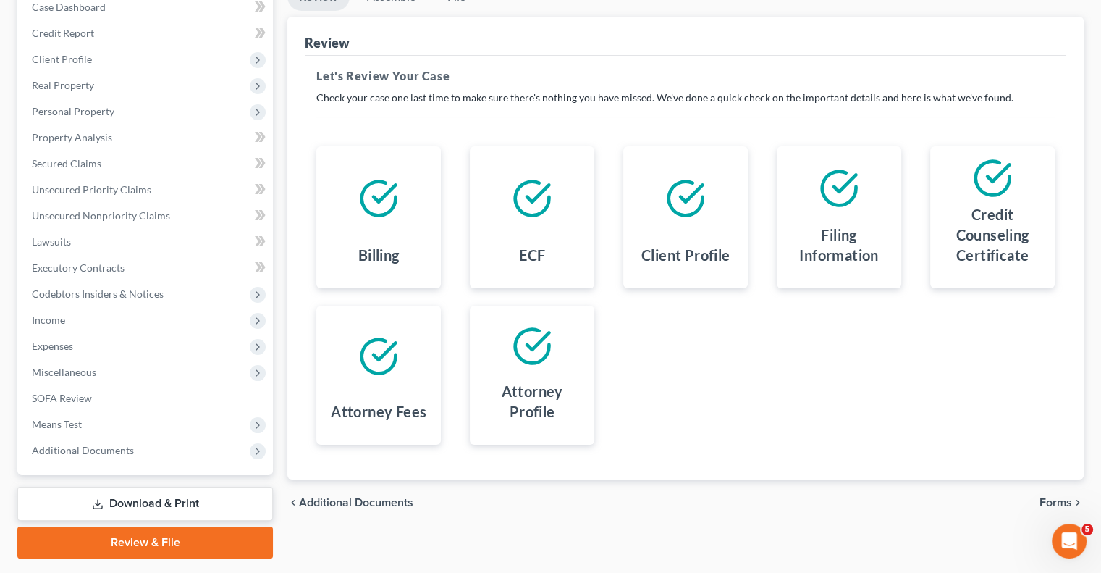
scroll to position [195, 0]
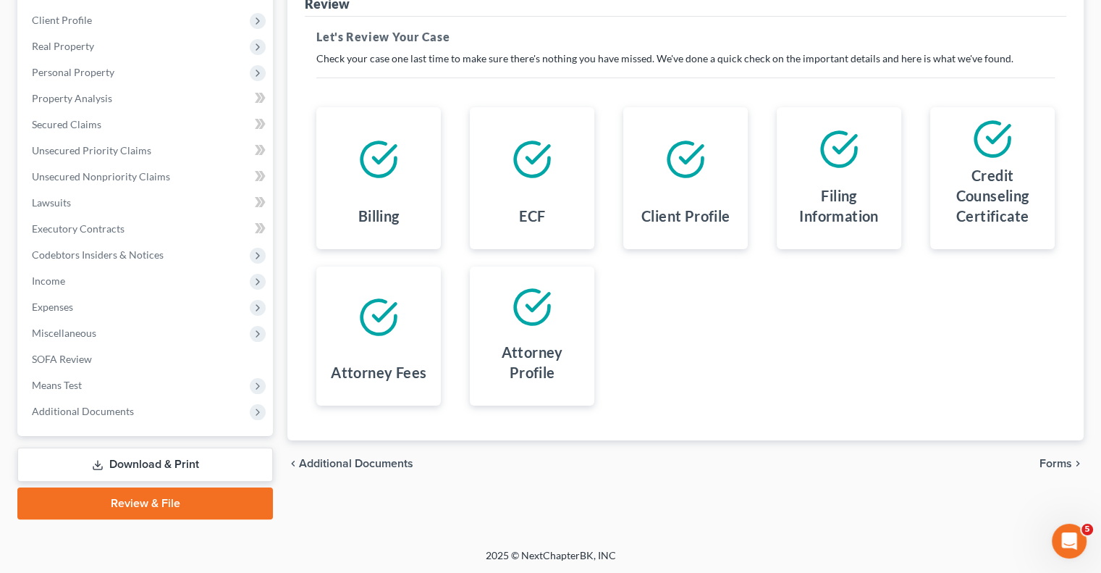
click at [159, 468] on link "Download & Print" at bounding box center [145, 464] width 256 height 34
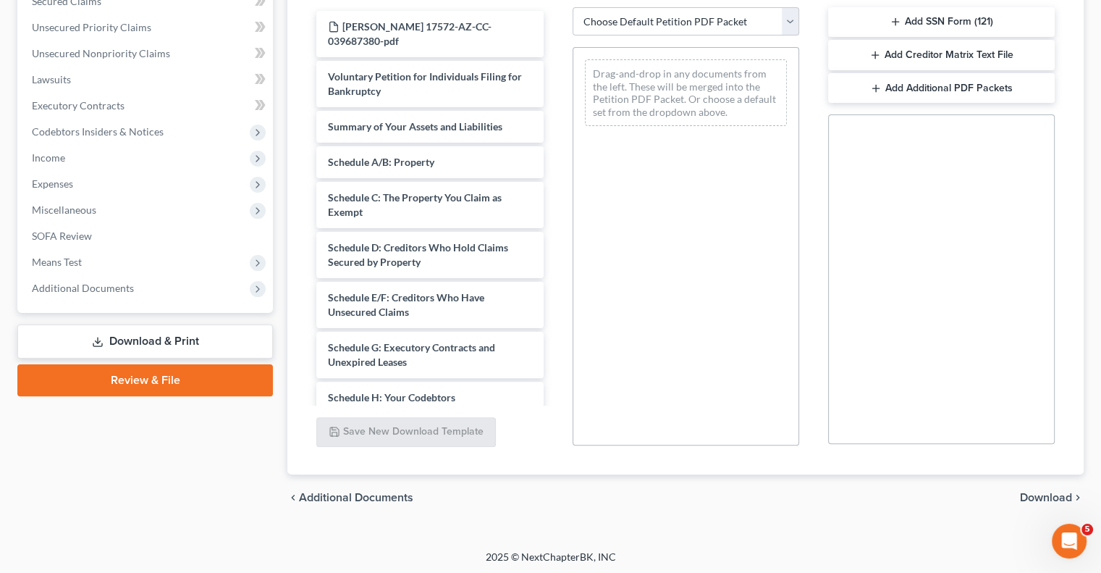
scroll to position [320, 0]
click at [163, 341] on link "Download & Print" at bounding box center [145, 340] width 256 height 34
click at [163, 389] on link "Review & File" at bounding box center [145, 379] width 256 height 32
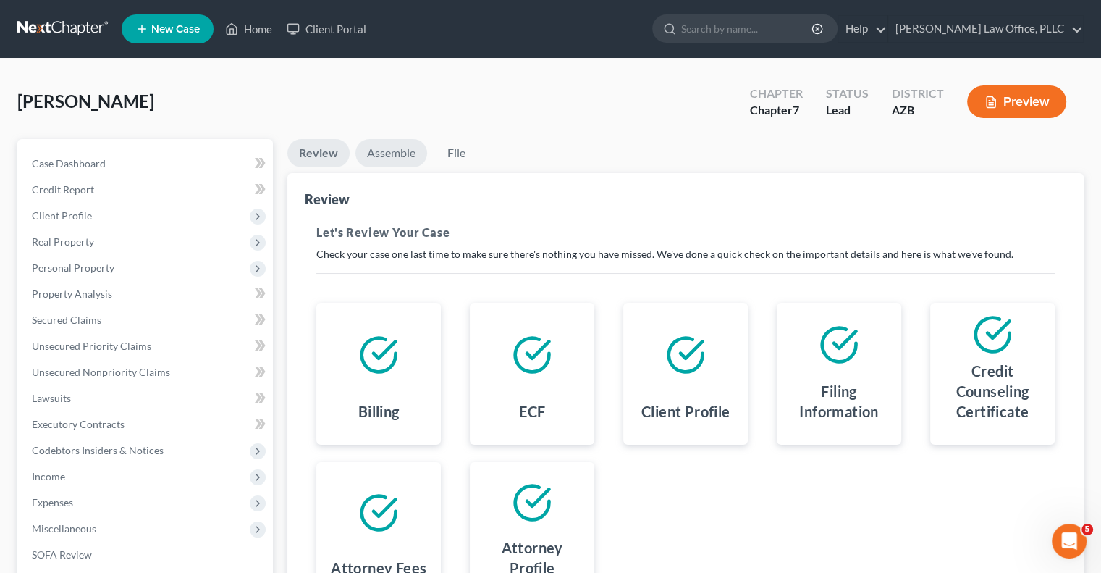
click at [374, 157] on link "Assemble" at bounding box center [391, 153] width 72 height 28
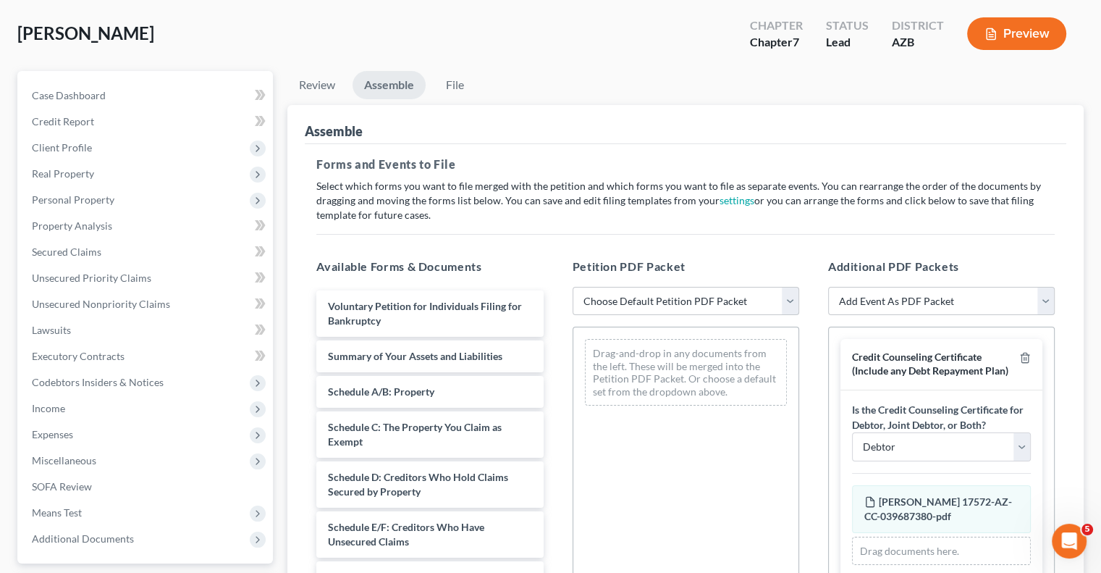
scroll to position [145, 0]
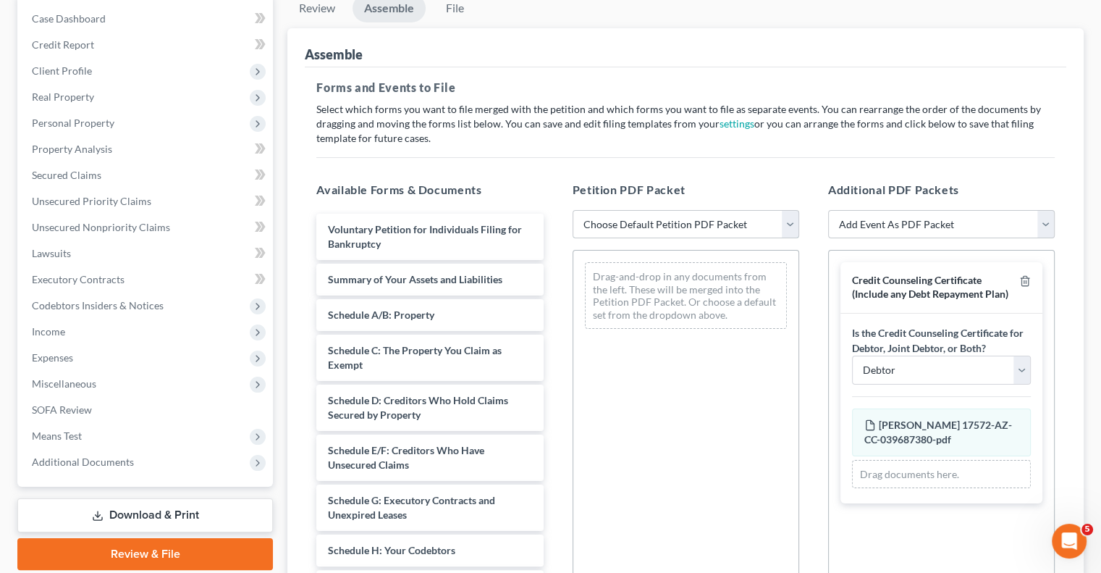
click at [614, 224] on select "Choose Default Petition PDF Packet Complete Bankruptcy Petition (all forms and …" at bounding box center [686, 224] width 227 height 29
select select "0"
click at [573, 210] on select "Choose Default Petition PDF Packet Complete Bankruptcy Petition (all forms and …" at bounding box center [686, 224] width 227 height 29
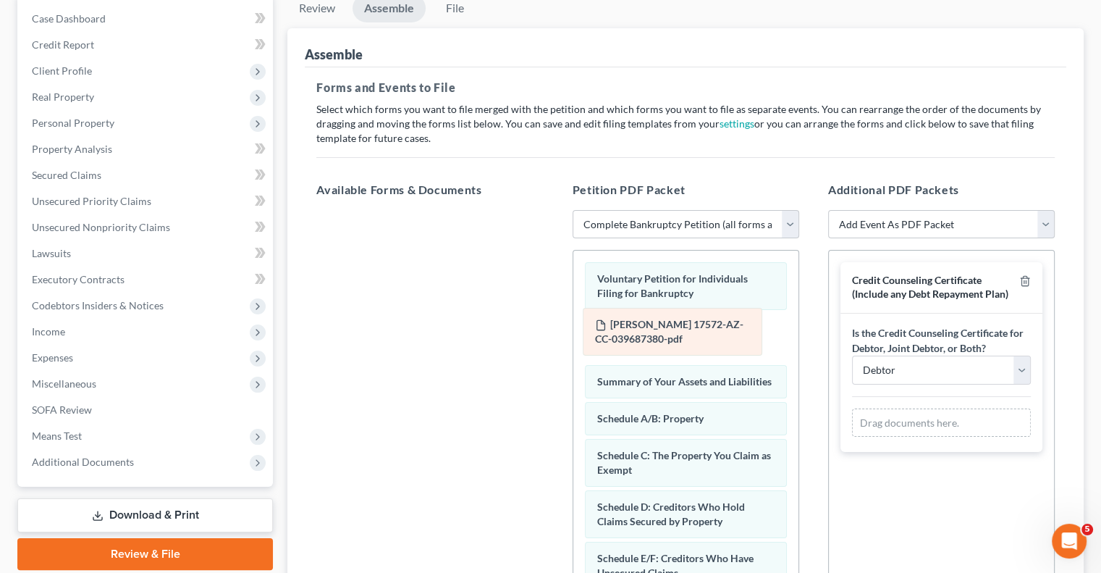
drag, startPoint x: 903, startPoint y: 428, endPoint x: 634, endPoint y: 329, distance: 286.0
click at [852, 408] on div "Vaughn, Cory R 17572-AZ-CC-039687380-pdf Amended Vaughn, Cory R 17572-AZ-CC-039…" at bounding box center [941, 422] width 179 height 29
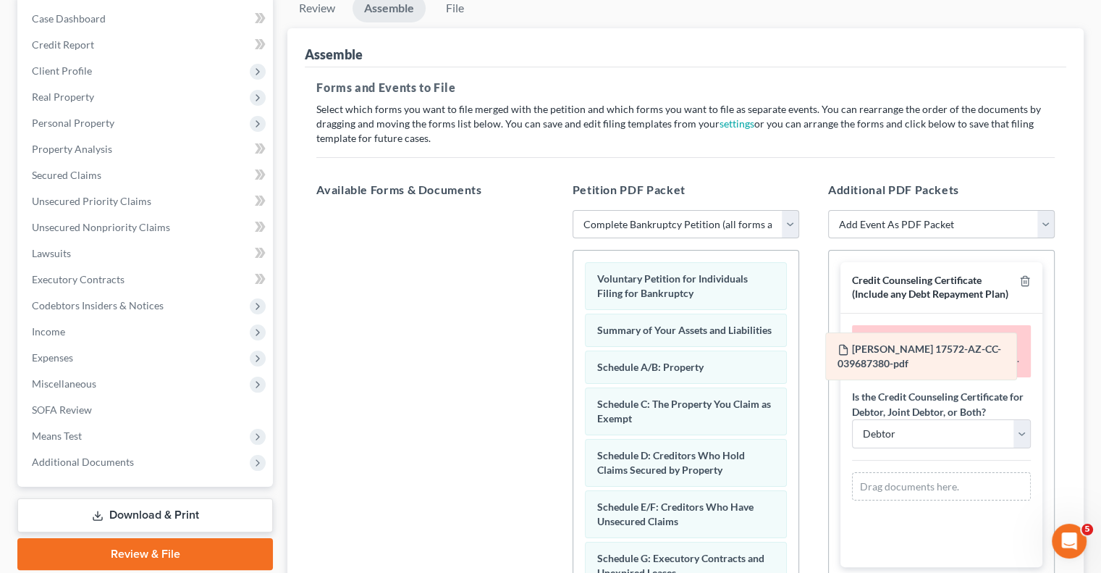
drag, startPoint x: 634, startPoint y: 329, endPoint x: 878, endPoint y: 350, distance: 244.8
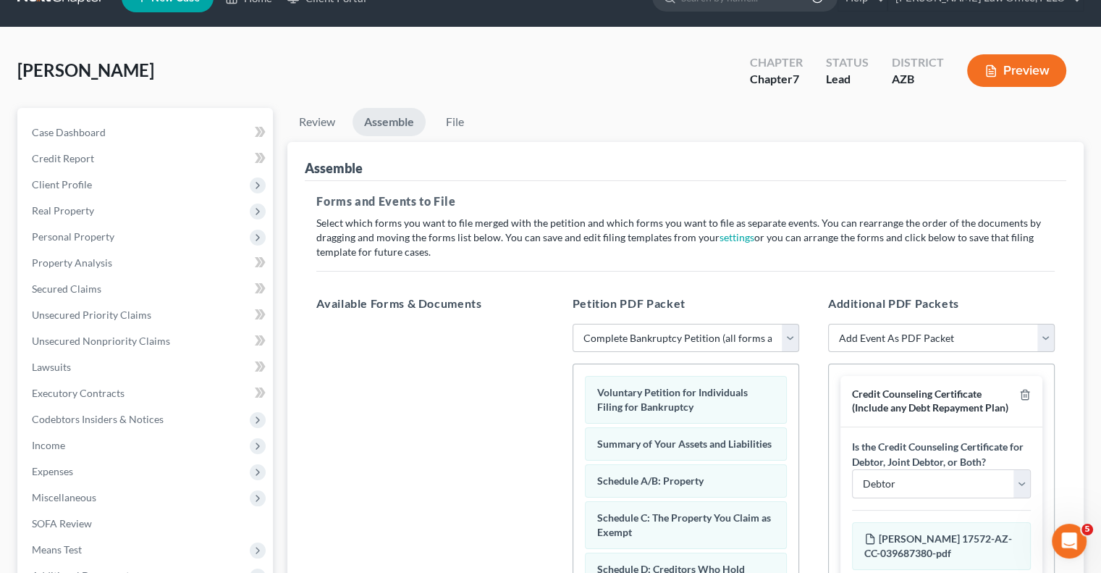
scroll to position [0, 0]
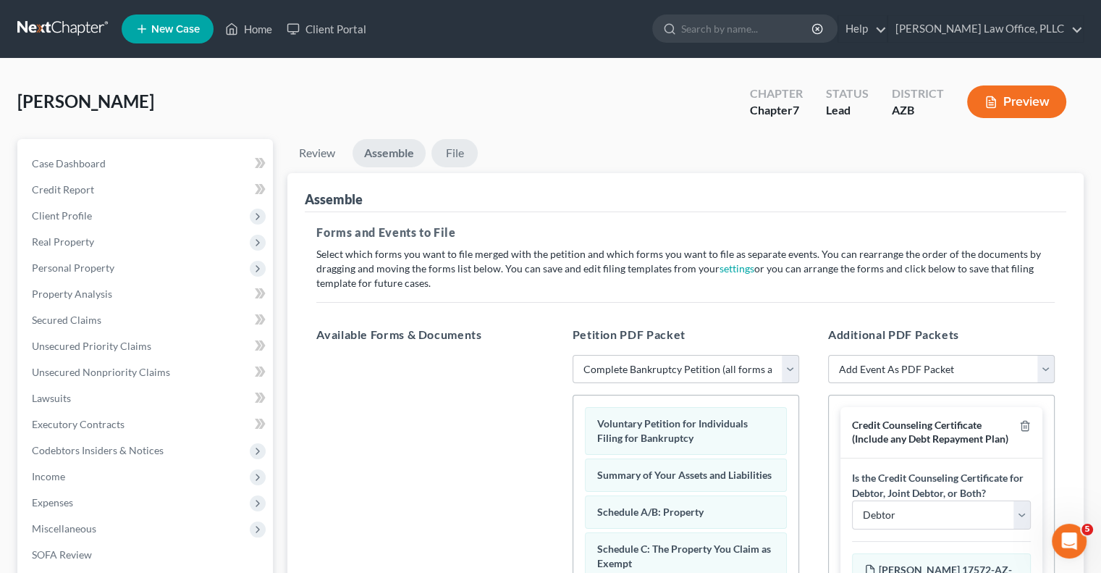
click at [457, 156] on link "File" at bounding box center [454, 153] width 46 height 28
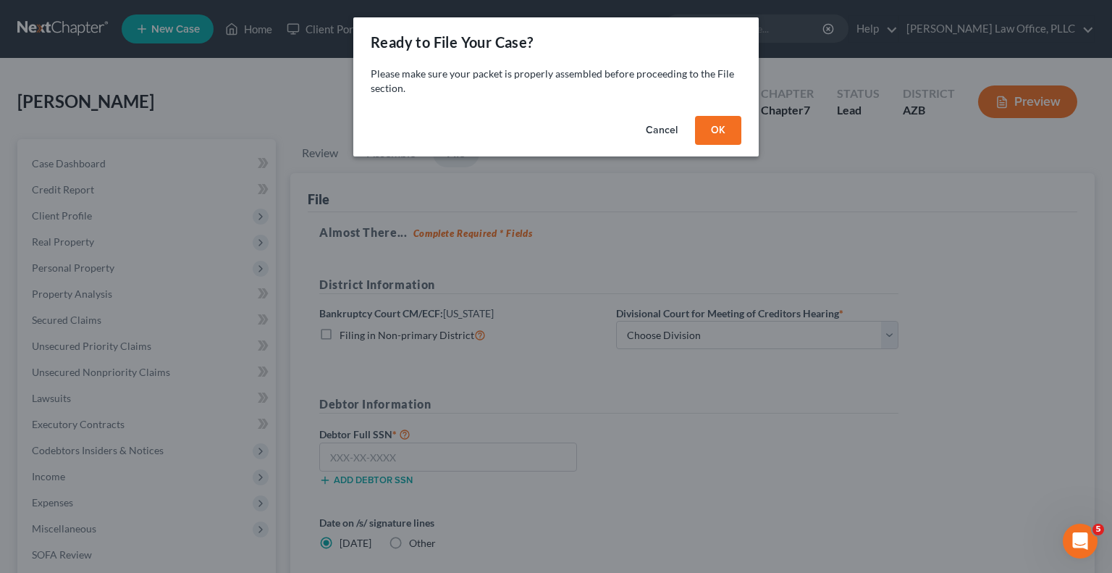
click at [712, 136] on button "OK" at bounding box center [718, 130] width 46 height 29
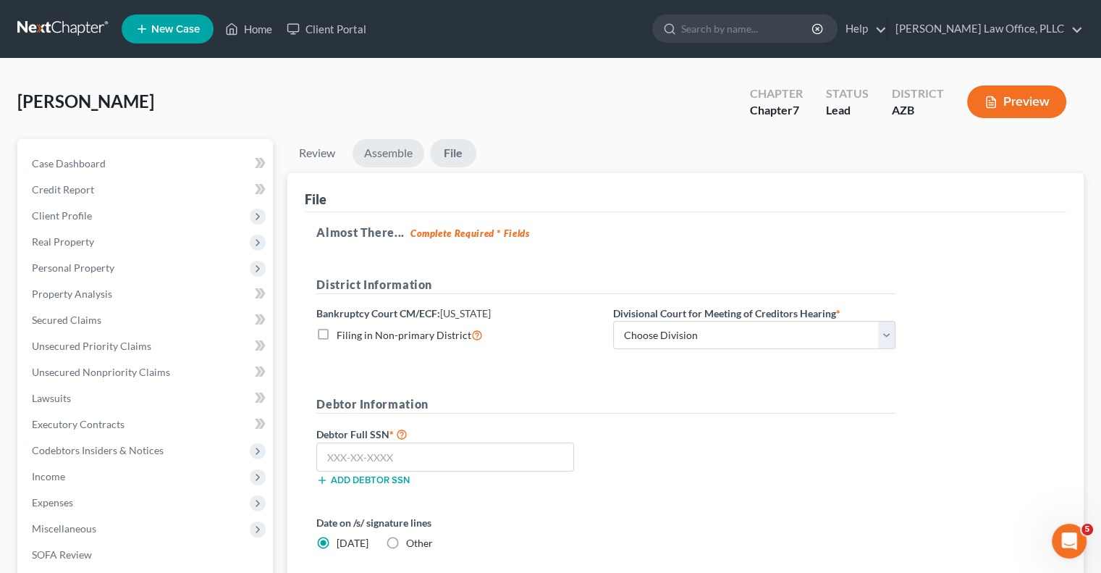
click at [395, 159] on link "Assemble" at bounding box center [389, 153] width 72 height 28
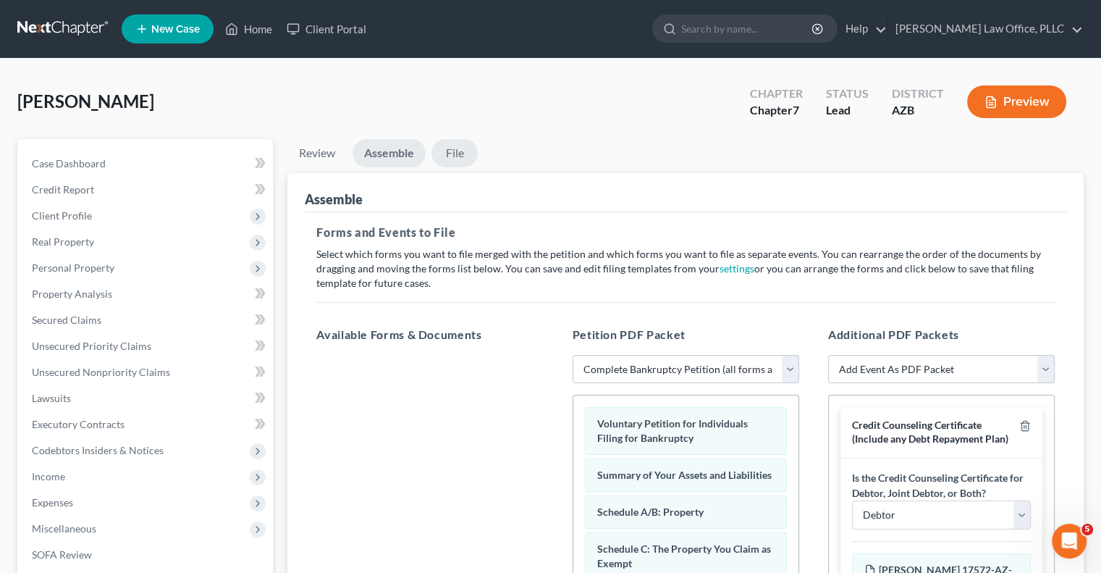
click at [466, 147] on link "File" at bounding box center [454, 153] width 46 height 28
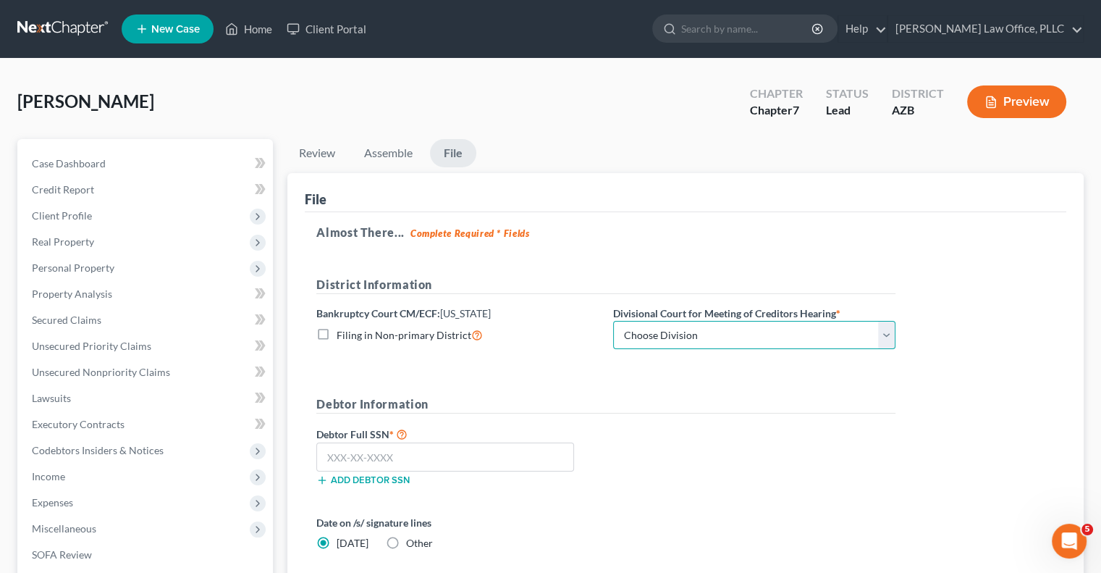
click at [646, 344] on select "Choose Division Phoenix Tucson Yuma Prescott" at bounding box center [754, 335] width 282 height 29
select select "0"
click at [613, 321] on select "Choose Division Phoenix Tucson Yuma Prescott" at bounding box center [754, 335] width 282 height 29
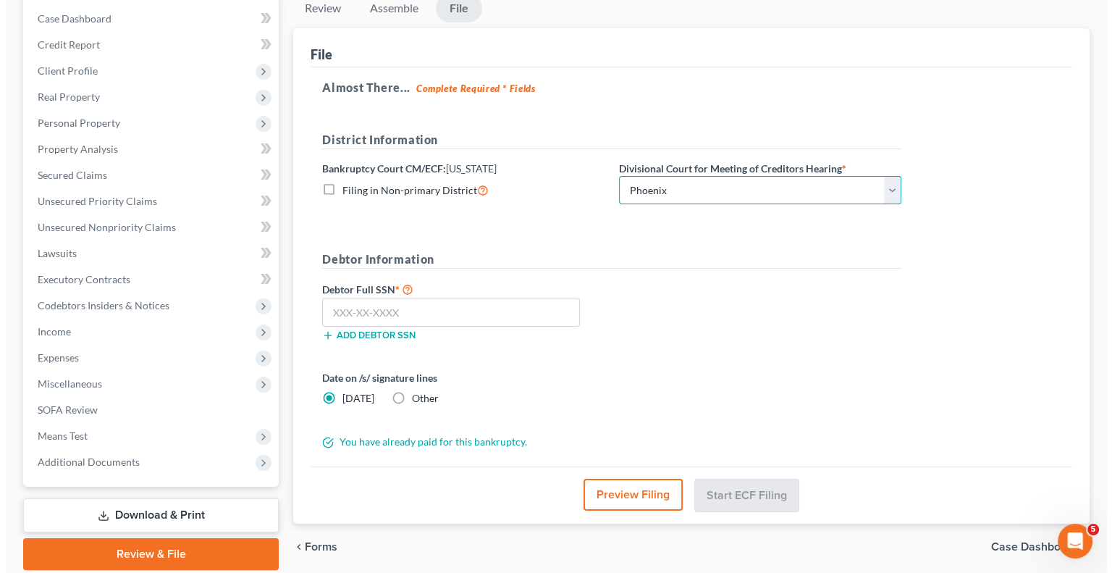
scroll to position [195, 0]
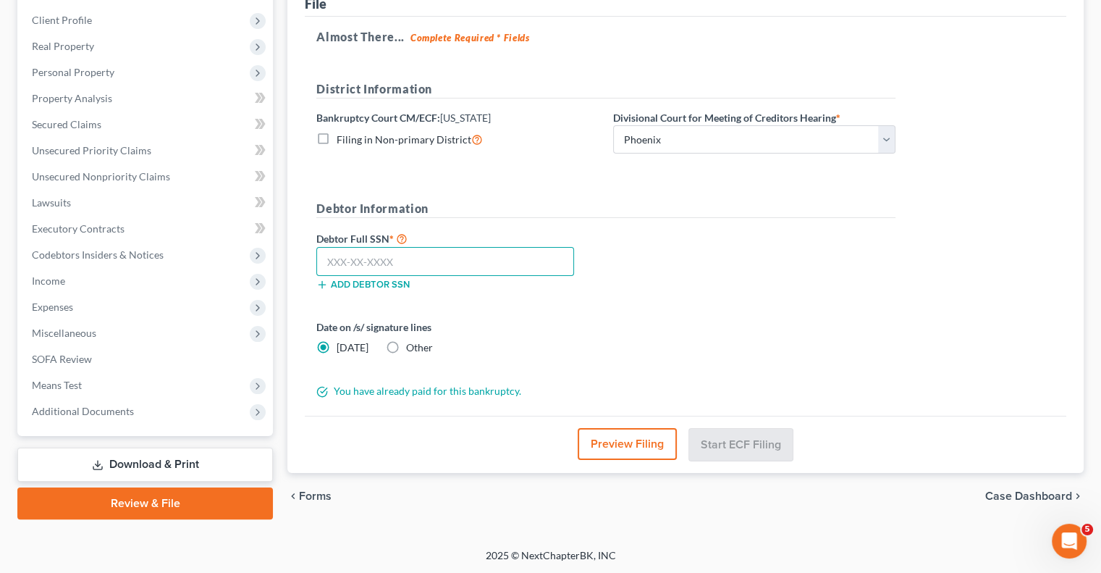
click at [413, 263] on input "text" at bounding box center [445, 261] width 258 height 29
type input "616-24-0241"
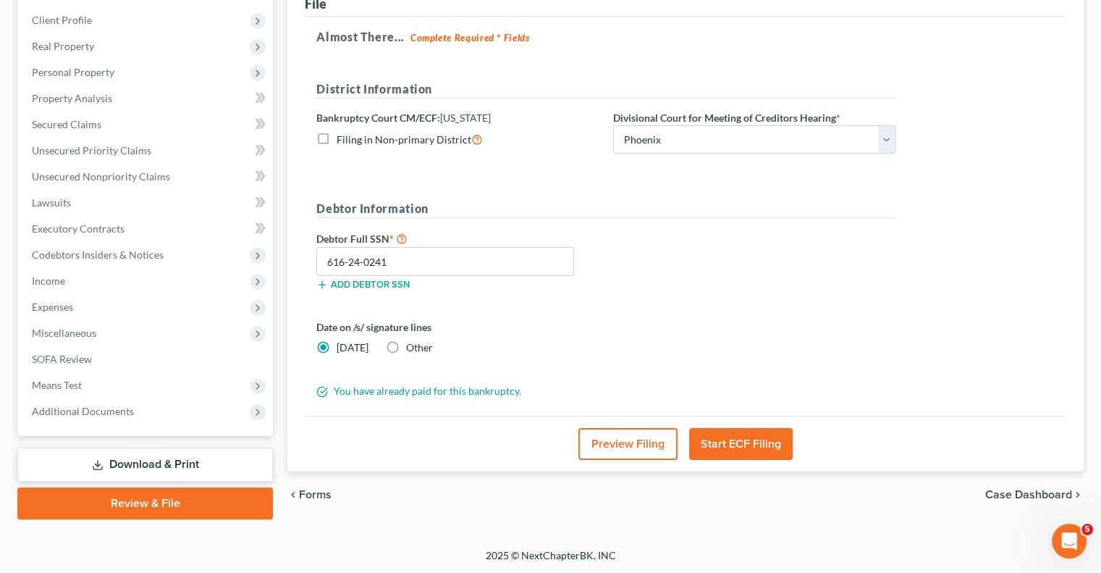
click at [737, 443] on button "Start ECF Filing" at bounding box center [741, 444] width 104 height 32
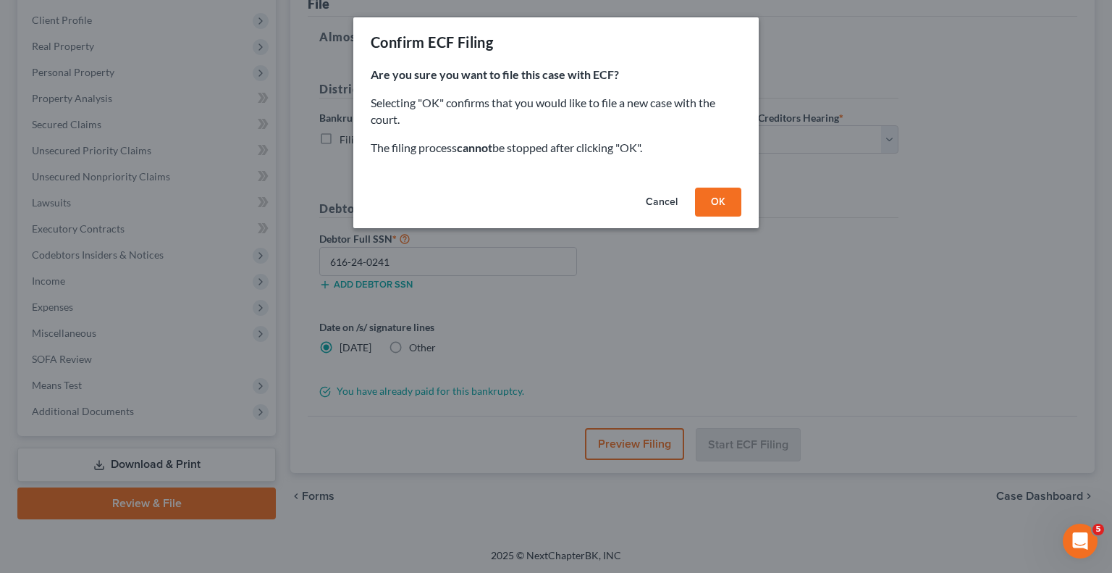
click at [714, 196] on button "OK" at bounding box center [718, 201] width 46 height 29
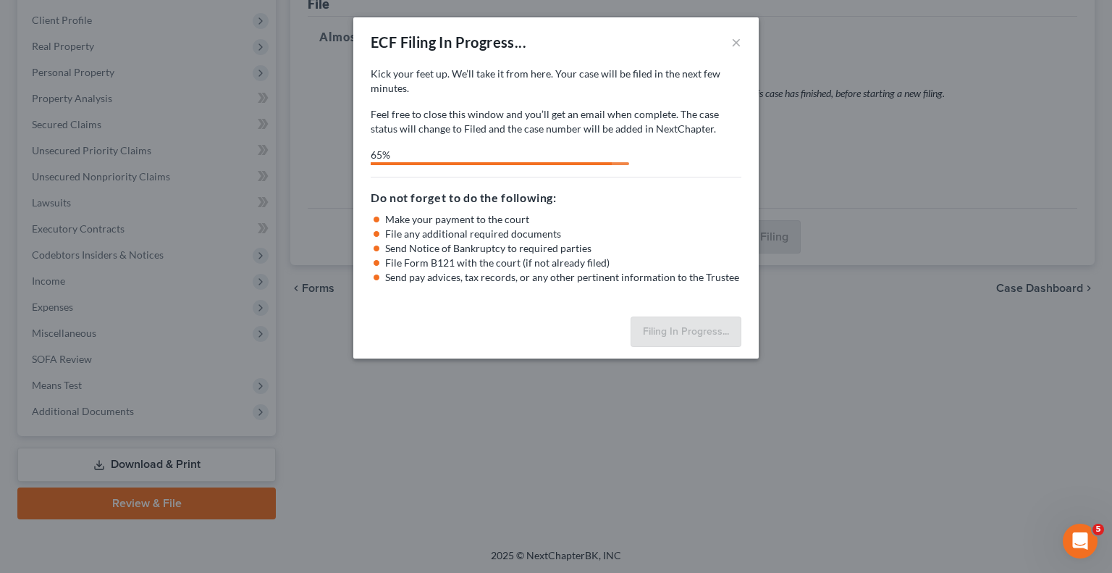
select select "0"
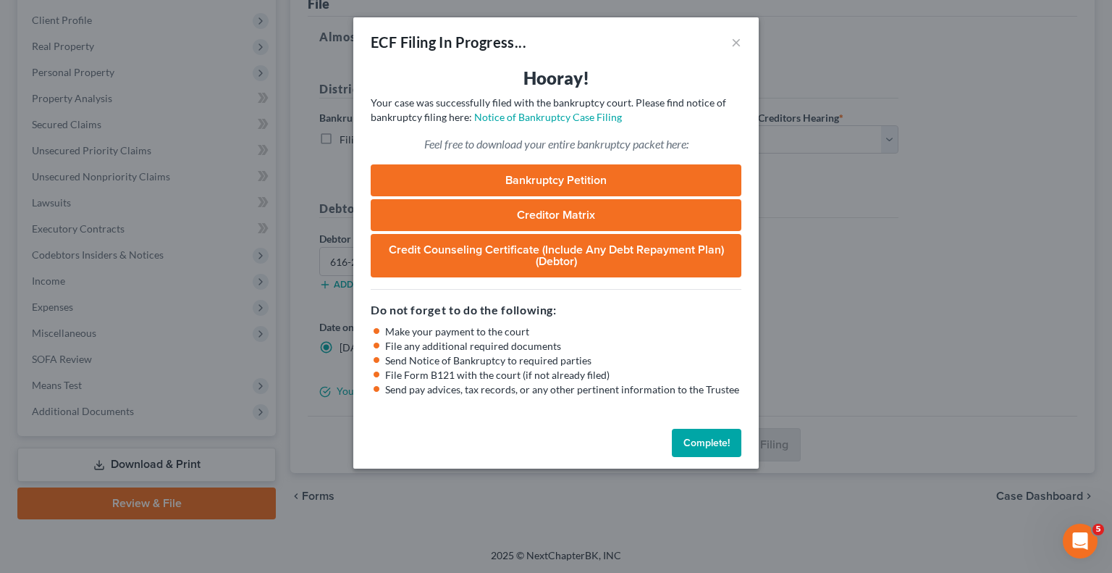
click at [534, 182] on link "Bankruptcy Petition" at bounding box center [556, 180] width 371 height 32
click at [562, 216] on link "Creditor Matrix" at bounding box center [556, 215] width 371 height 32
click at [544, 246] on link "Credit Counseling Certificate (Include any Debt Repayment Plan) (Debtor)" at bounding box center [556, 255] width 371 height 43
